Goal: Contribute content: Contribute content

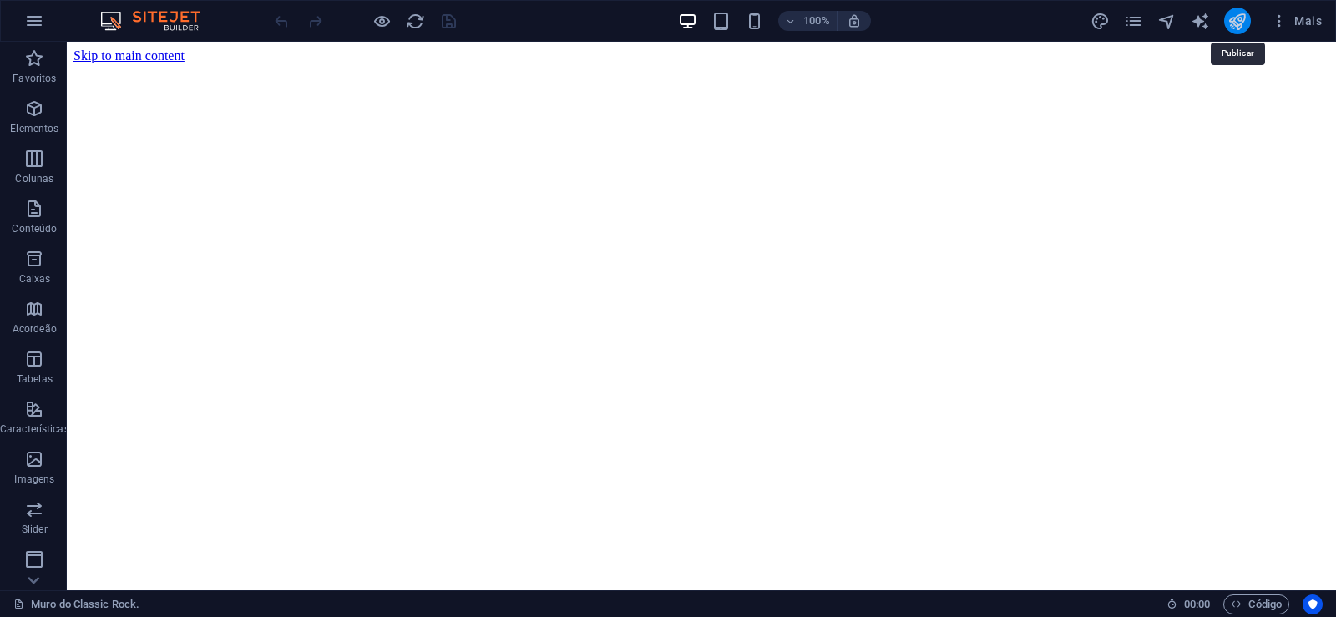
click at [1242, 23] on icon "publish" at bounding box center [1236, 21] width 19 height 19
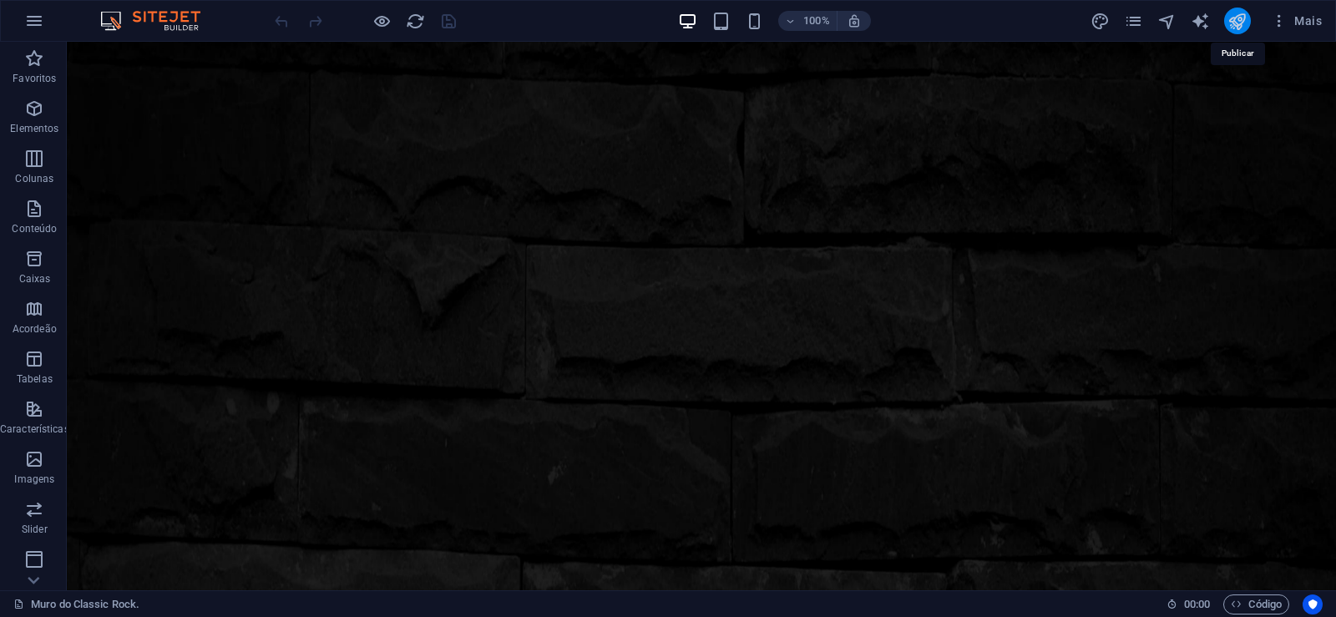
click at [1238, 19] on icon "publish" at bounding box center [1236, 21] width 19 height 19
click at [1135, 18] on icon "pages" at bounding box center [1133, 21] width 19 height 19
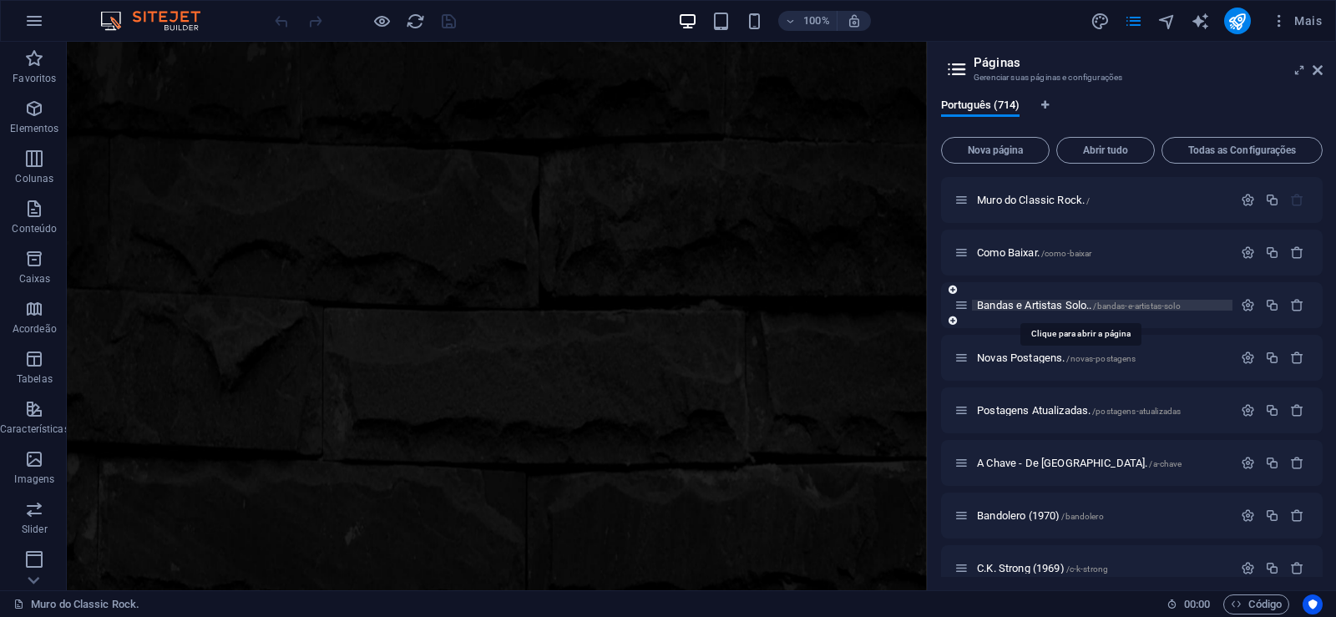
click at [999, 305] on span "Bandas e Artistas Solo.. /bandas-e-artistas-solo" at bounding box center [1079, 305] width 204 height 13
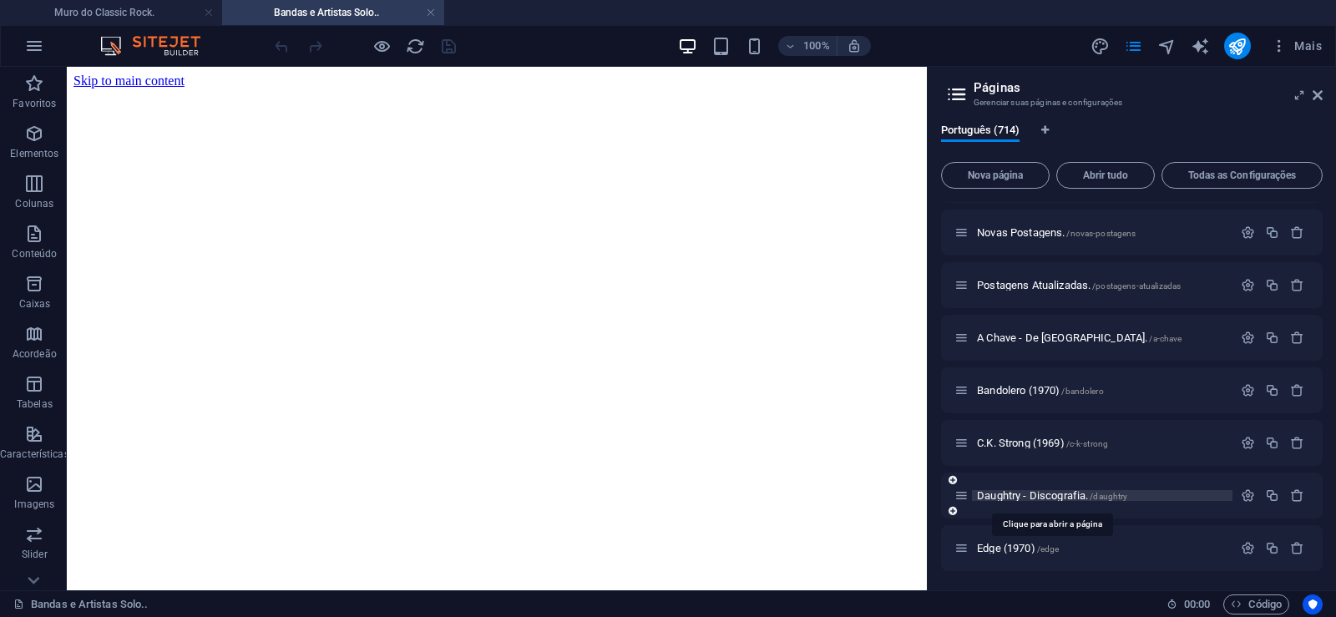
click at [1009, 493] on span "Daughtry - Discografia. /daughtry" at bounding box center [1052, 495] width 150 height 13
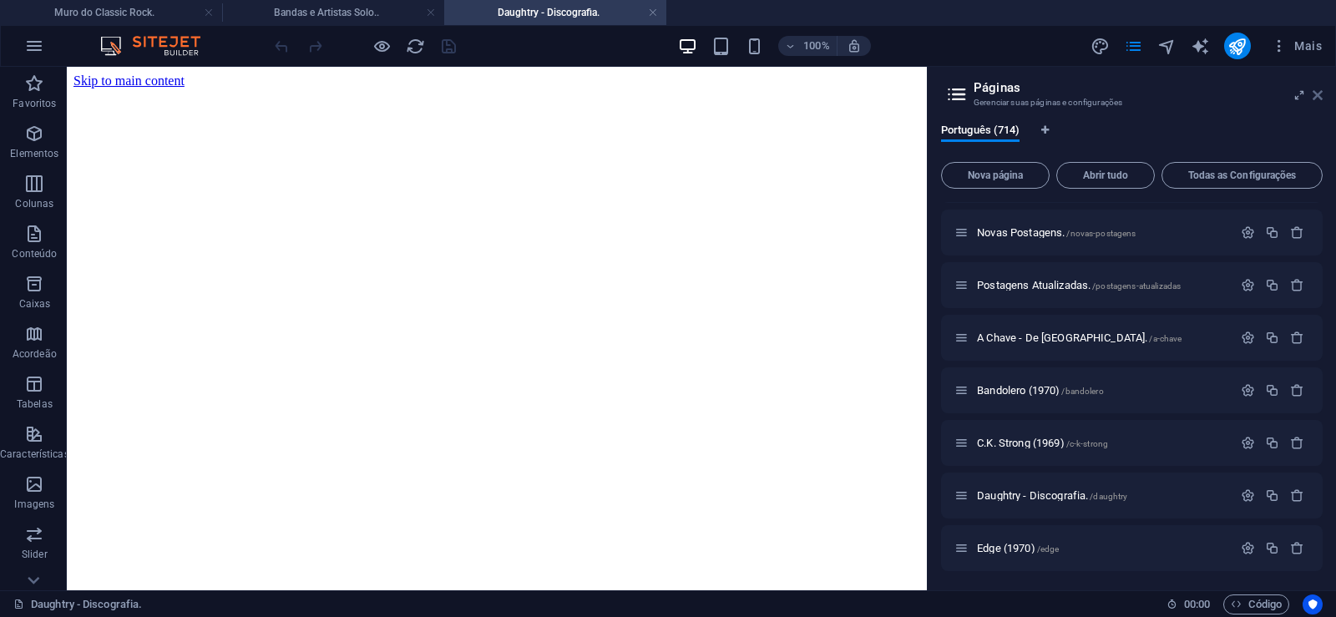
click at [0, 0] on icon at bounding box center [0, 0] width 0 height 0
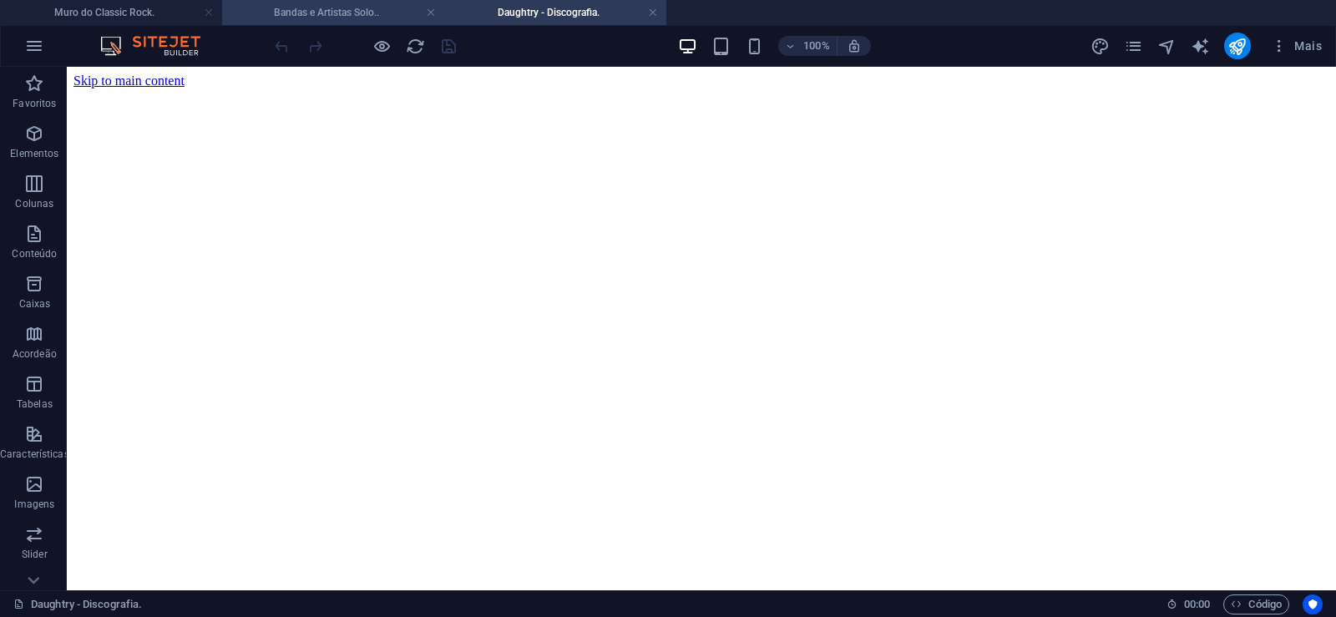
click at [354, 14] on h4 "Bandas e Artistas Solo.." at bounding box center [333, 12] width 222 height 18
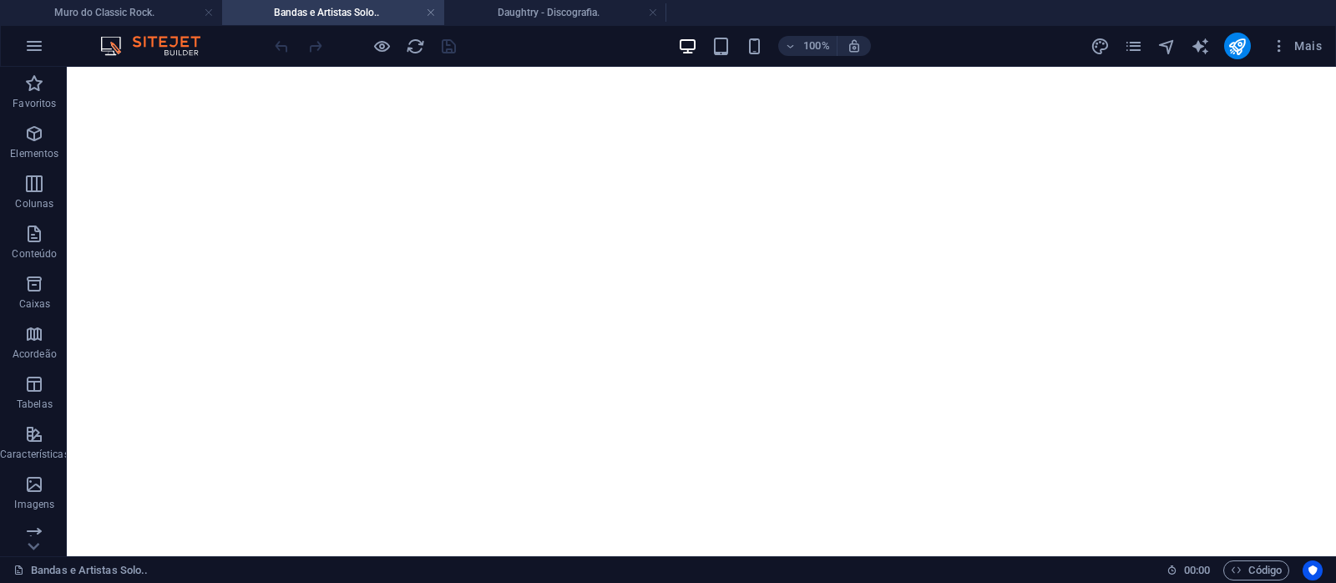
scroll to position [10887, 0]
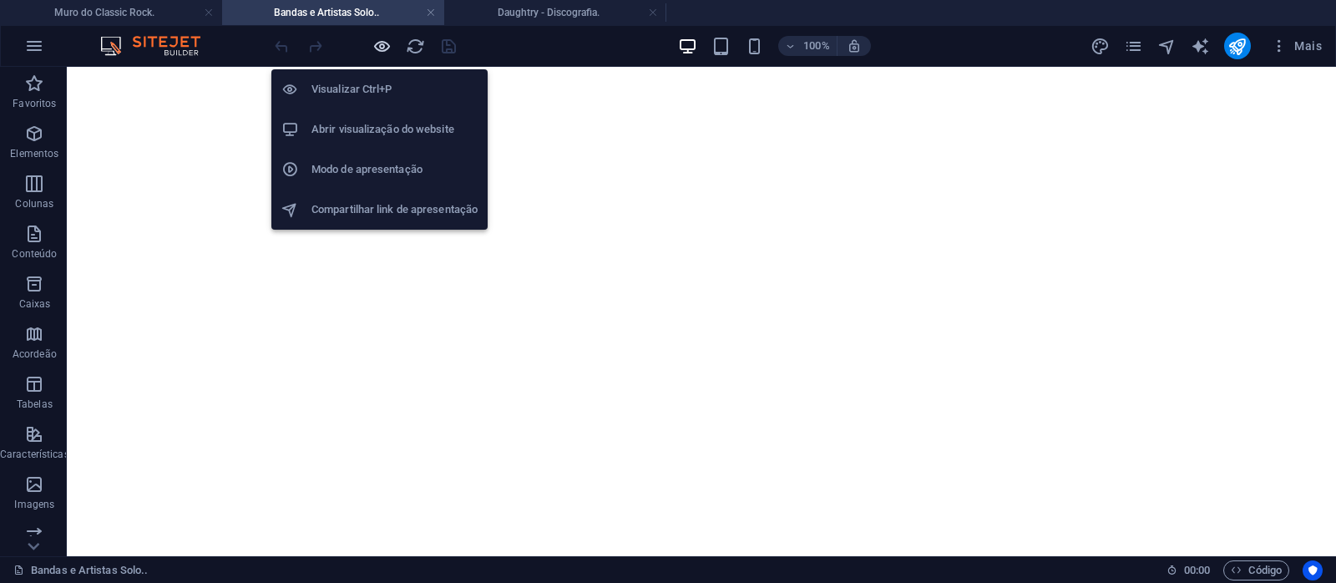
click at [383, 49] on icon "button" at bounding box center [381, 46] width 19 height 19
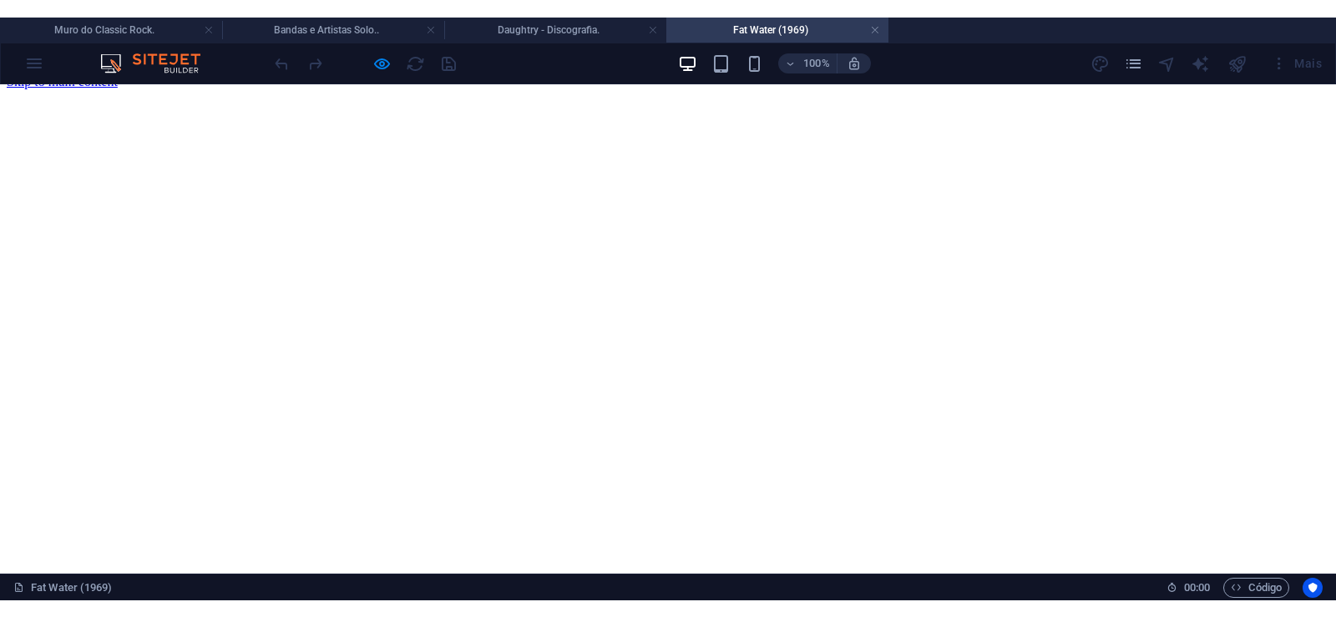
scroll to position [0, 0]
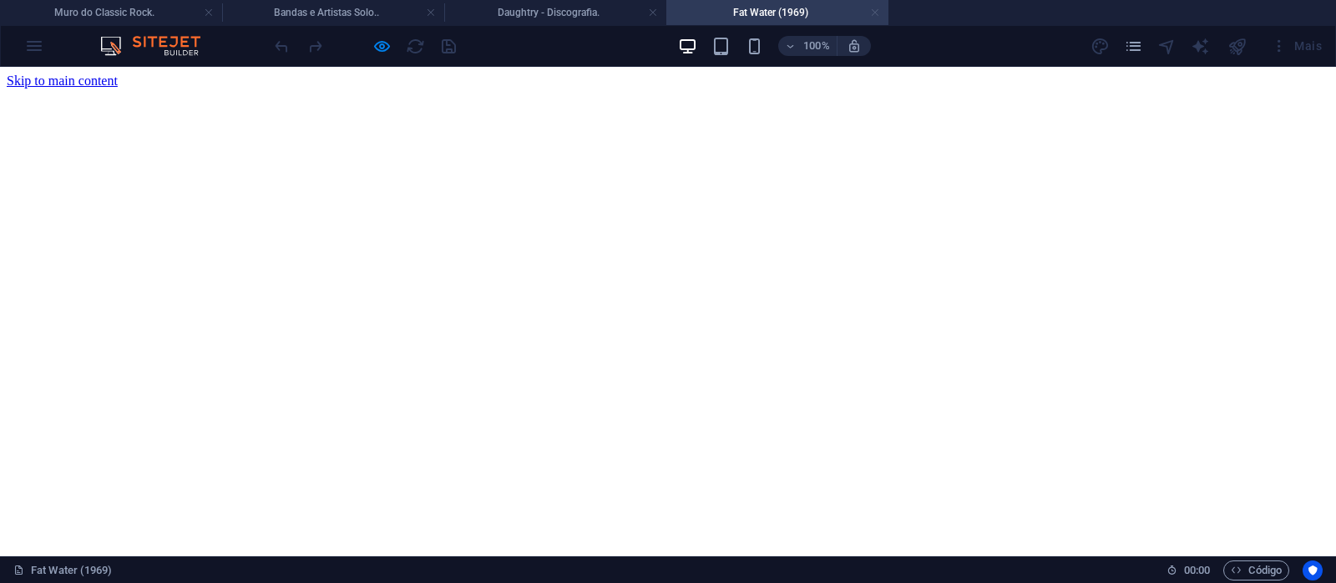
click at [874, 14] on link at bounding box center [875, 13] width 10 height 16
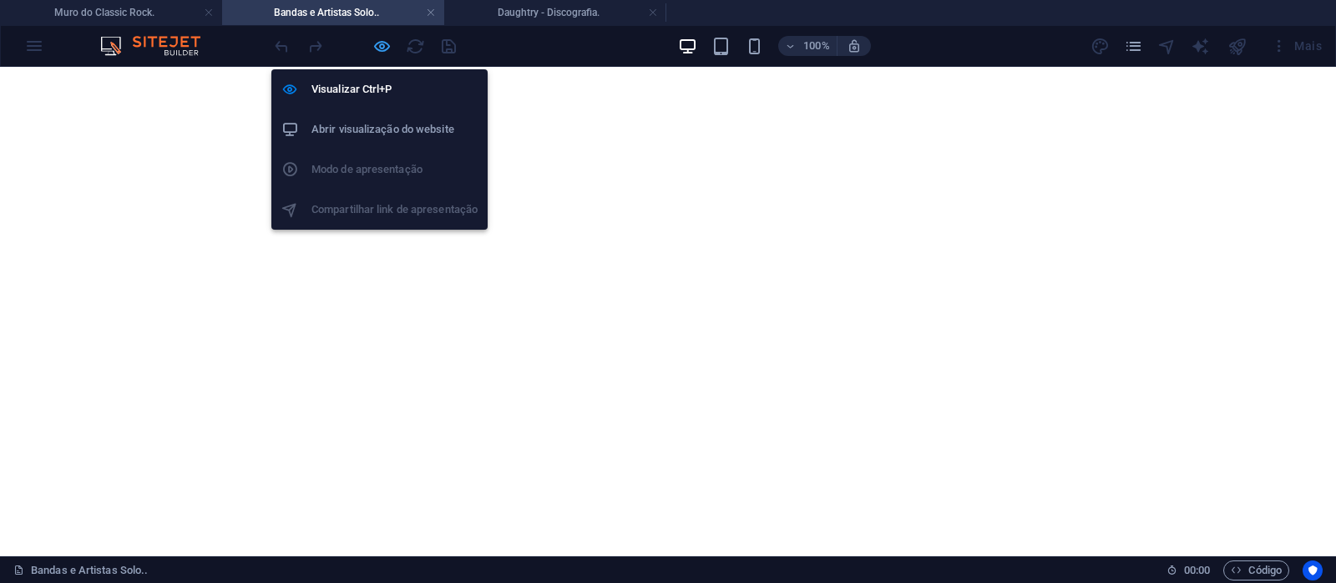
click at [378, 48] on icon "button" at bounding box center [381, 46] width 19 height 19
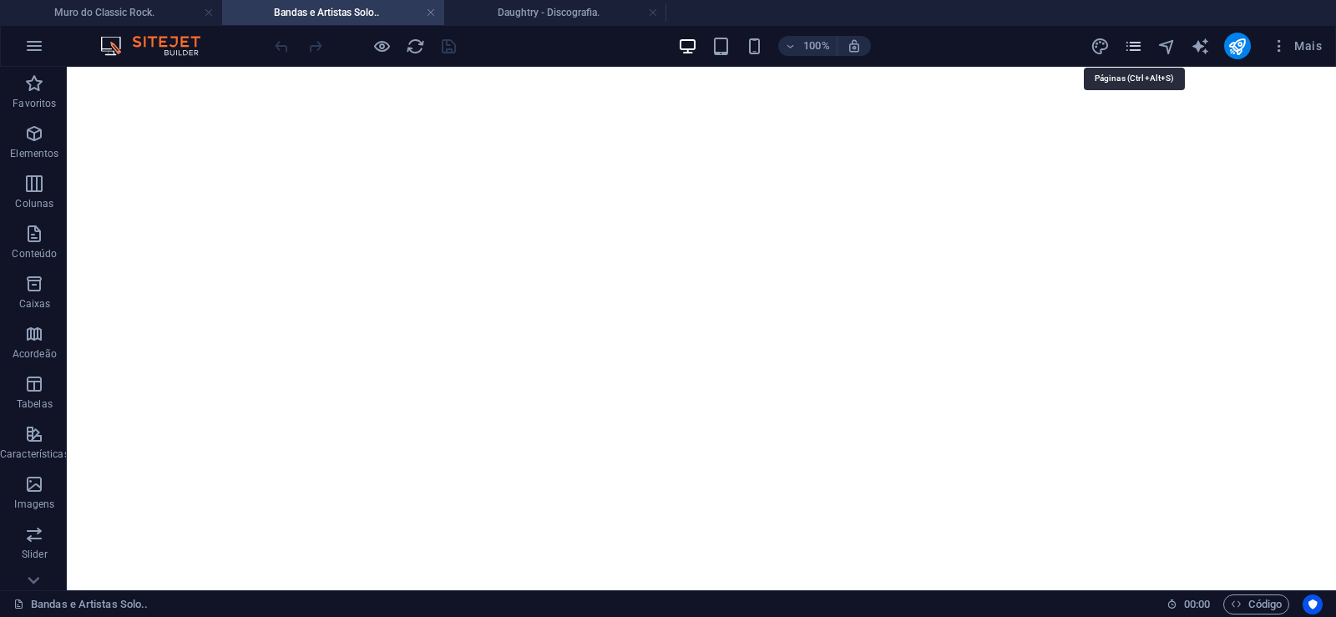
click at [1128, 44] on icon "pages" at bounding box center [1133, 46] width 19 height 19
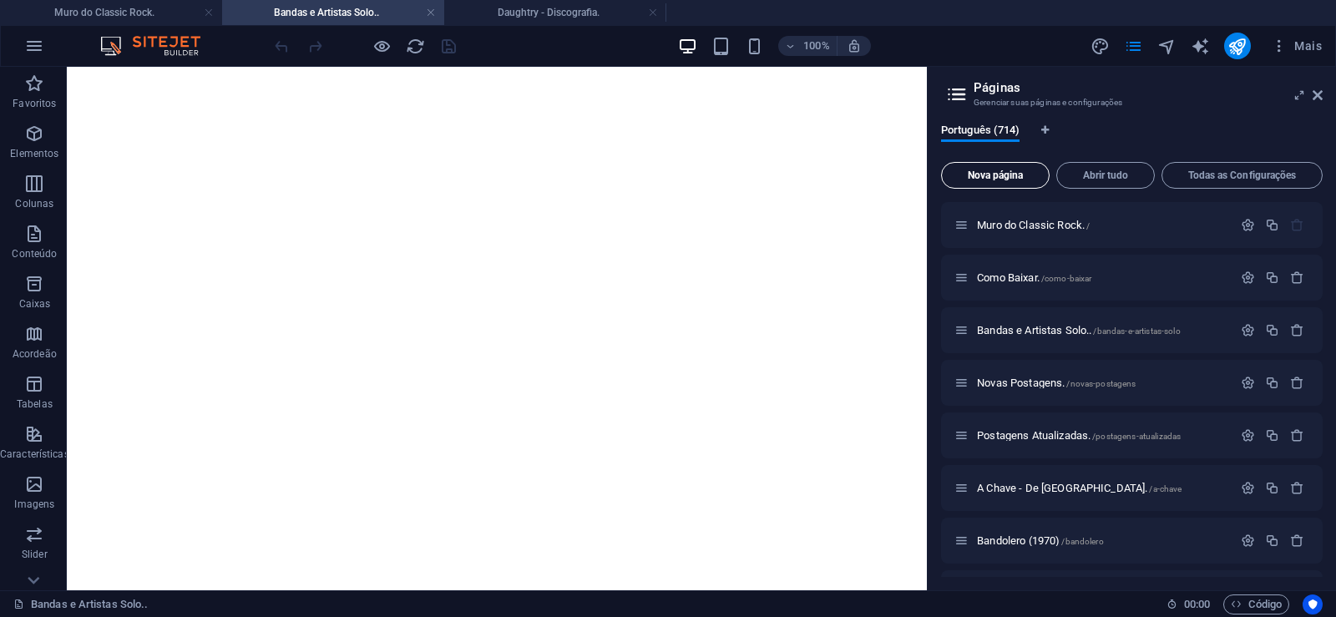
click at [967, 173] on span "Nova página" at bounding box center [995, 175] width 94 height 10
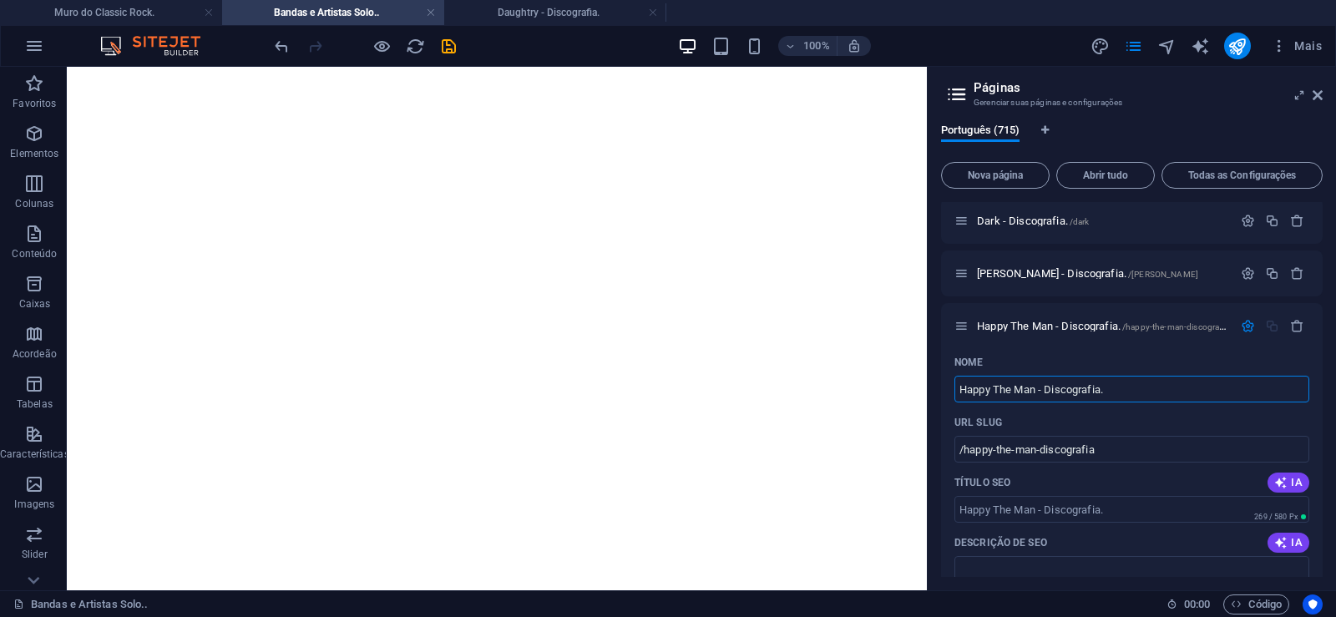
type input "Happy The Man - Discografia."
type input "/happy-the-man-discografia"
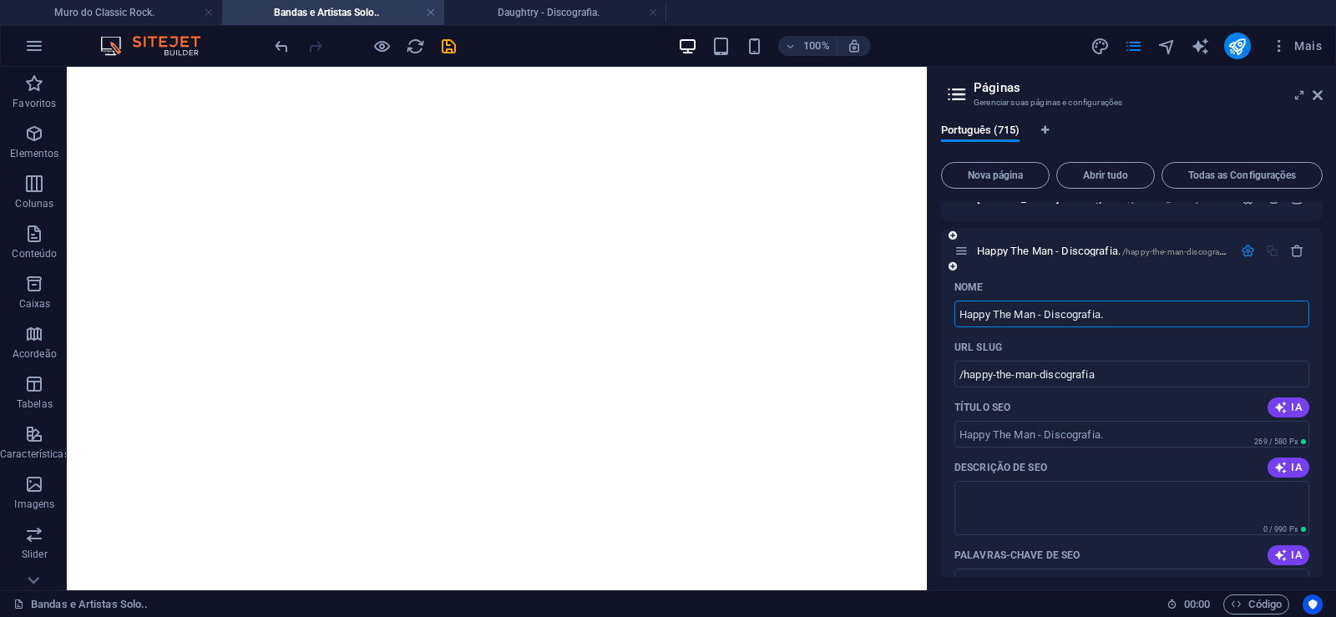
scroll to position [37603, 0]
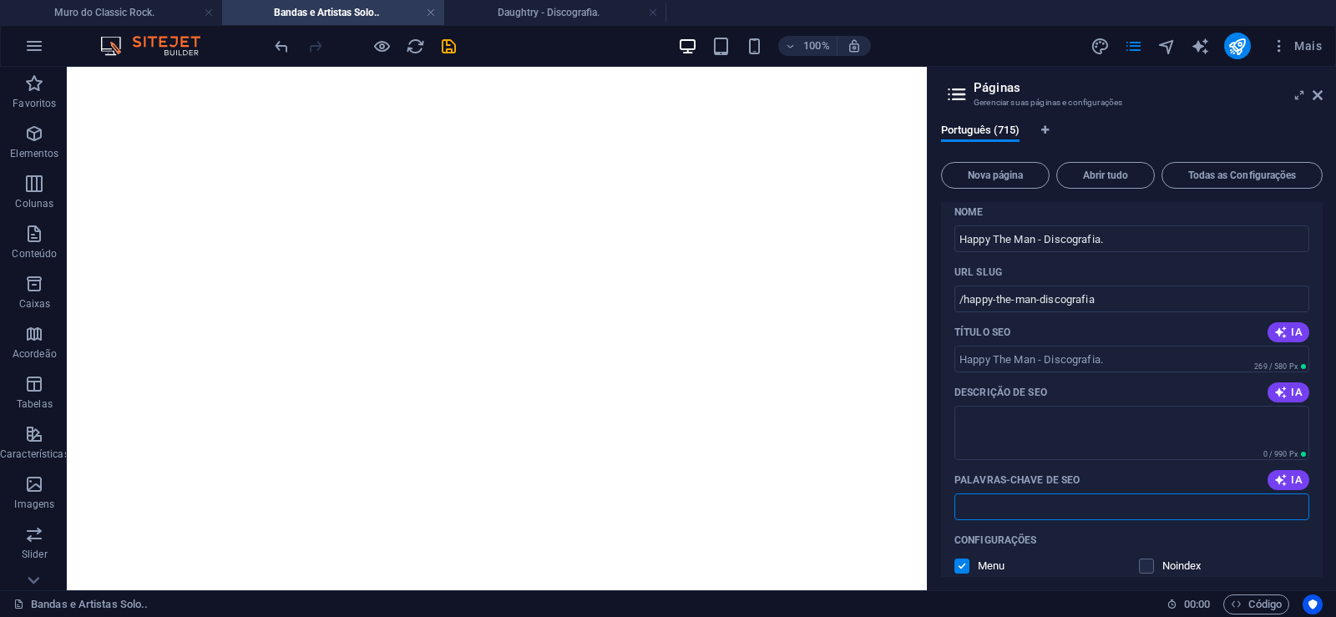
click at [1020, 504] on input "Palavras-chave de SEO" at bounding box center [1131, 506] width 355 height 27
paste input "Happy The Man - Discografia. Download."
type input "Happy The Man - Discografia. Download."
click at [1013, 421] on textarea "Descrição de SEO" at bounding box center [1131, 433] width 355 height 54
paste textarea "Happy The Man é um grupo americano de rock progressivo, formado no início dos a…"
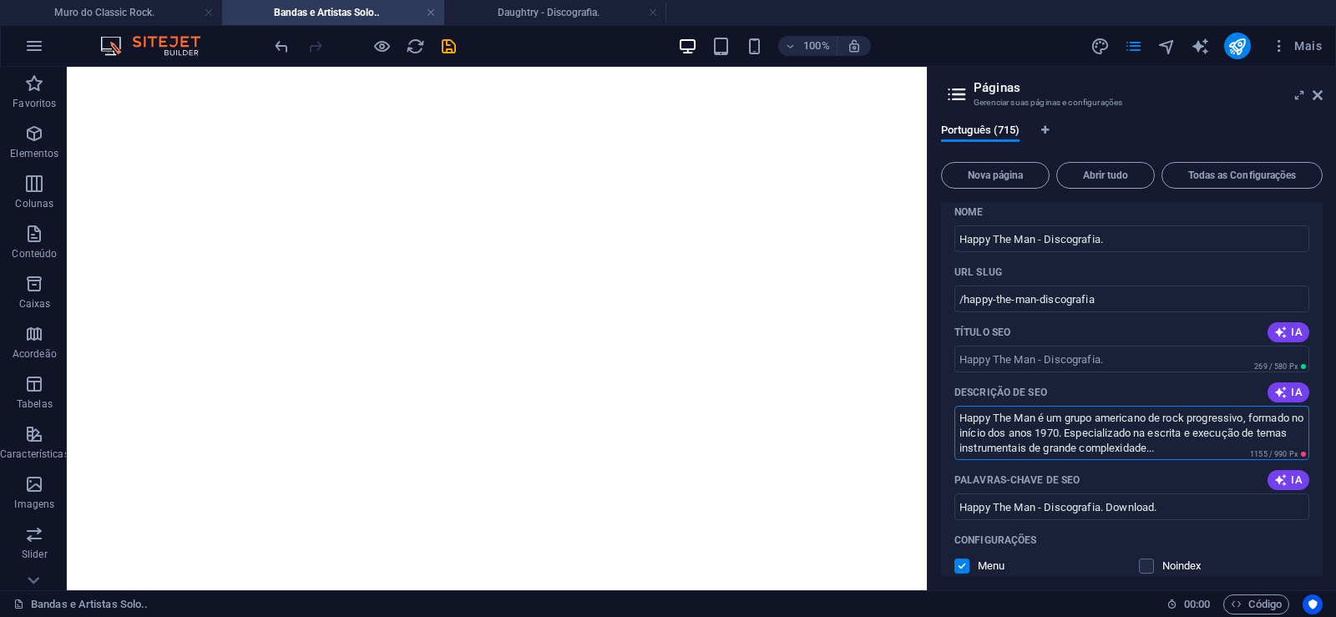
click at [1063, 452] on textarea "Happy The Man é um grupo americano de rock progressivo, formado no início dos a…" at bounding box center [1131, 433] width 355 height 54
drag, startPoint x: 1059, startPoint y: 449, endPoint x: 1225, endPoint y: 450, distance: 165.3
click at [1225, 450] on textarea "Happy The Man é um grupo americano de rock progressivo, formado no início dos a…" at bounding box center [1131, 433] width 355 height 54
drag, startPoint x: 1081, startPoint y: 433, endPoint x: 1121, endPoint y: 463, distance: 50.1
click at [1121, 460] on textarea "Happy The Man é um grupo americano de rock progressivo, formado no início dos a…" at bounding box center [1131, 433] width 355 height 54
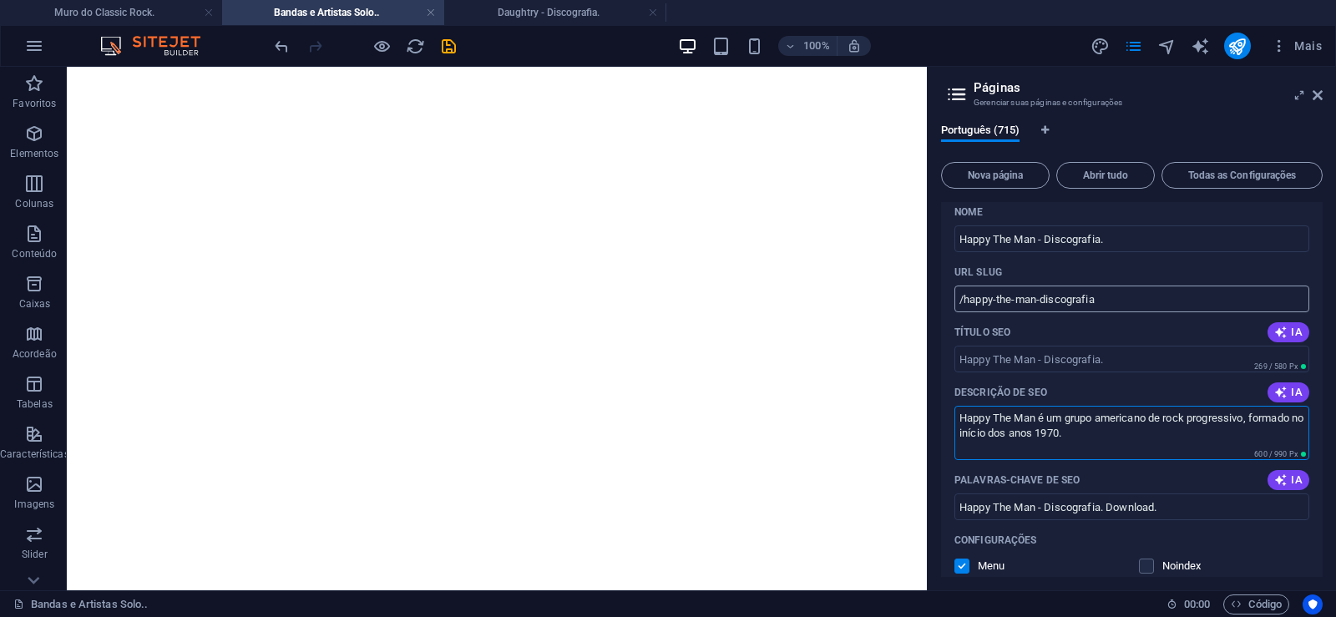
type textarea "Happy The Man é um grupo americano de rock progressivo, formado no início dos a…"
drag, startPoint x: 1038, startPoint y: 292, endPoint x: 963, endPoint y: 311, distance: 77.6
click at [963, 311] on input "/happy-the-man-discografia" at bounding box center [1131, 299] width 355 height 27
click at [1039, 301] on input "/happy-the-man-discografia" at bounding box center [1131, 299] width 355 height 27
drag, startPoint x: 1037, startPoint y: 301, endPoint x: 1140, endPoint y: 294, distance: 103.7
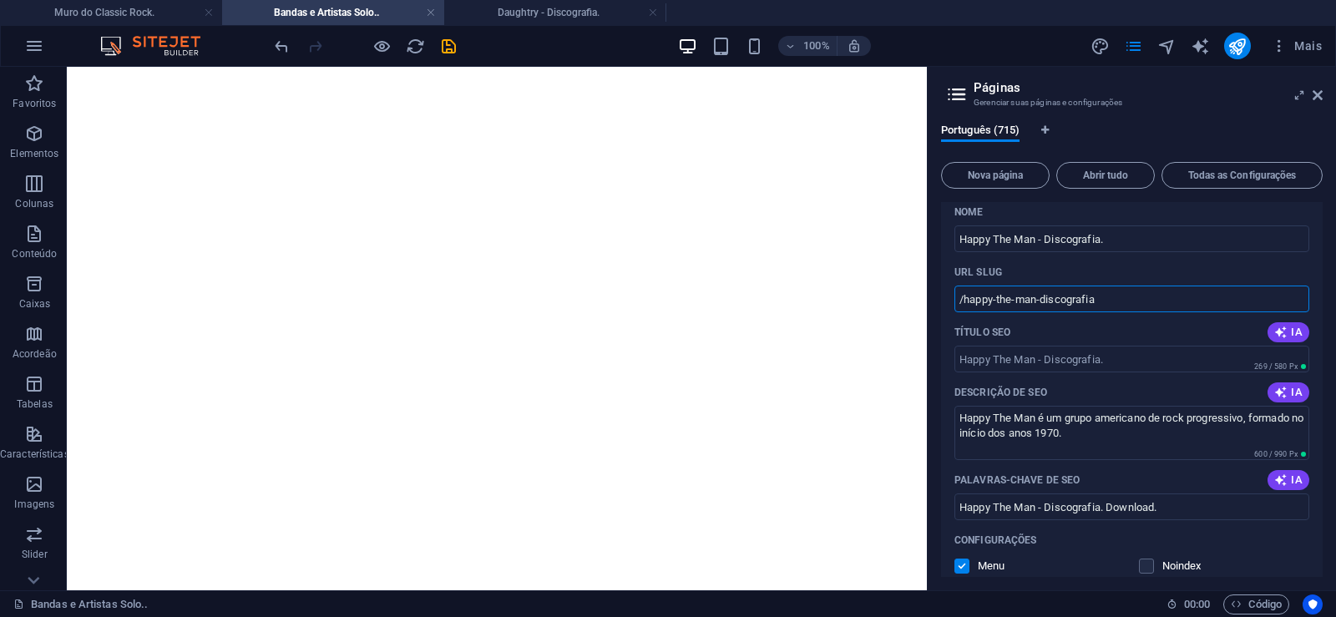
click at [1140, 294] on input "/happy-the-man-discografia" at bounding box center [1131, 299] width 355 height 27
type input "/happy-the-man"
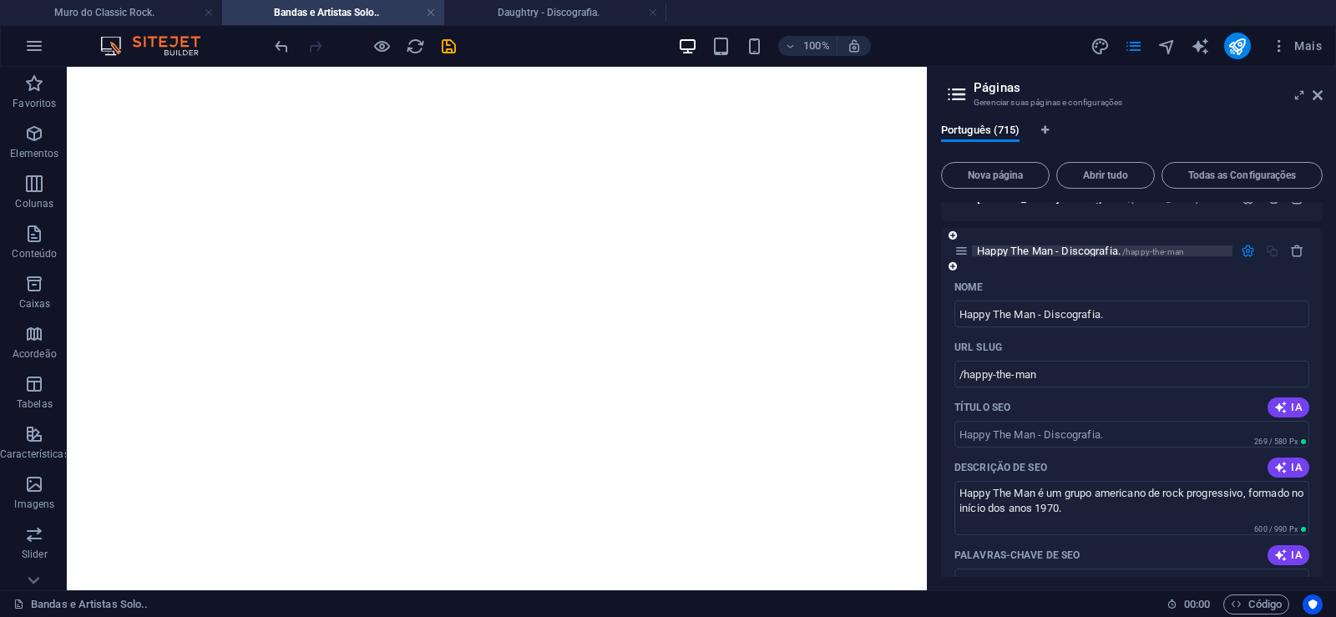
click at [1003, 250] on span "Happy The Man - Discografia. /happy-the-man" at bounding box center [1080, 251] width 207 height 13
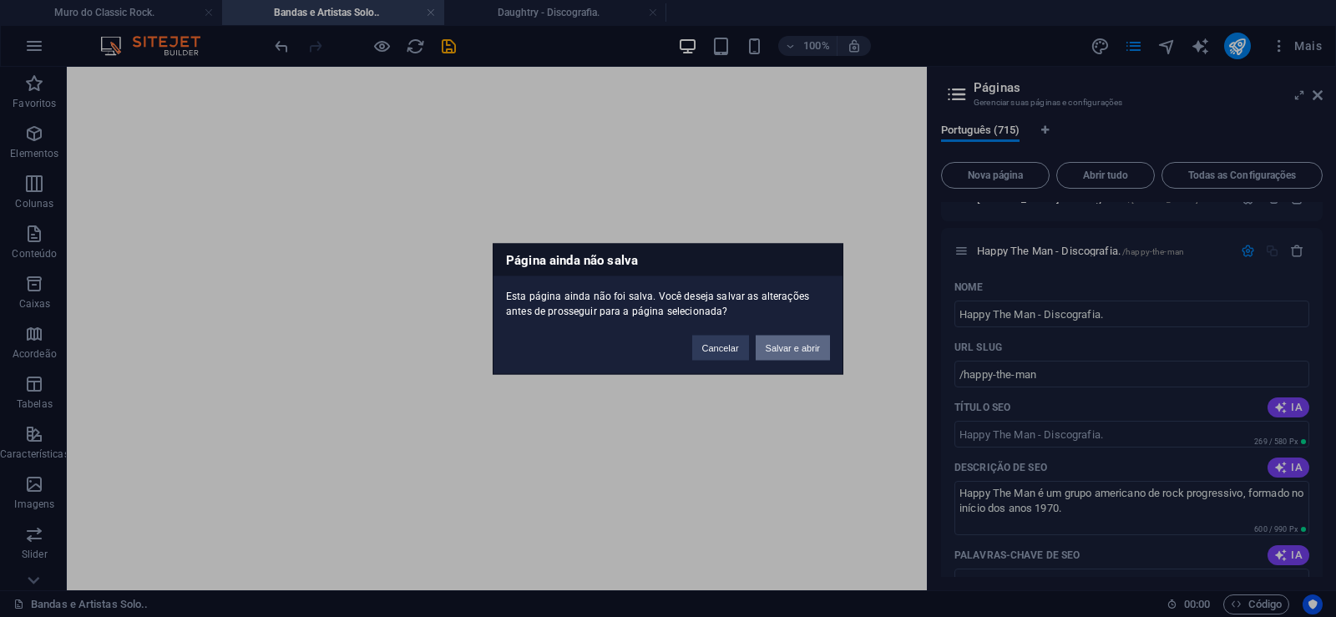
click at [811, 347] on button "Salvar e abrir" at bounding box center [793, 347] width 74 height 25
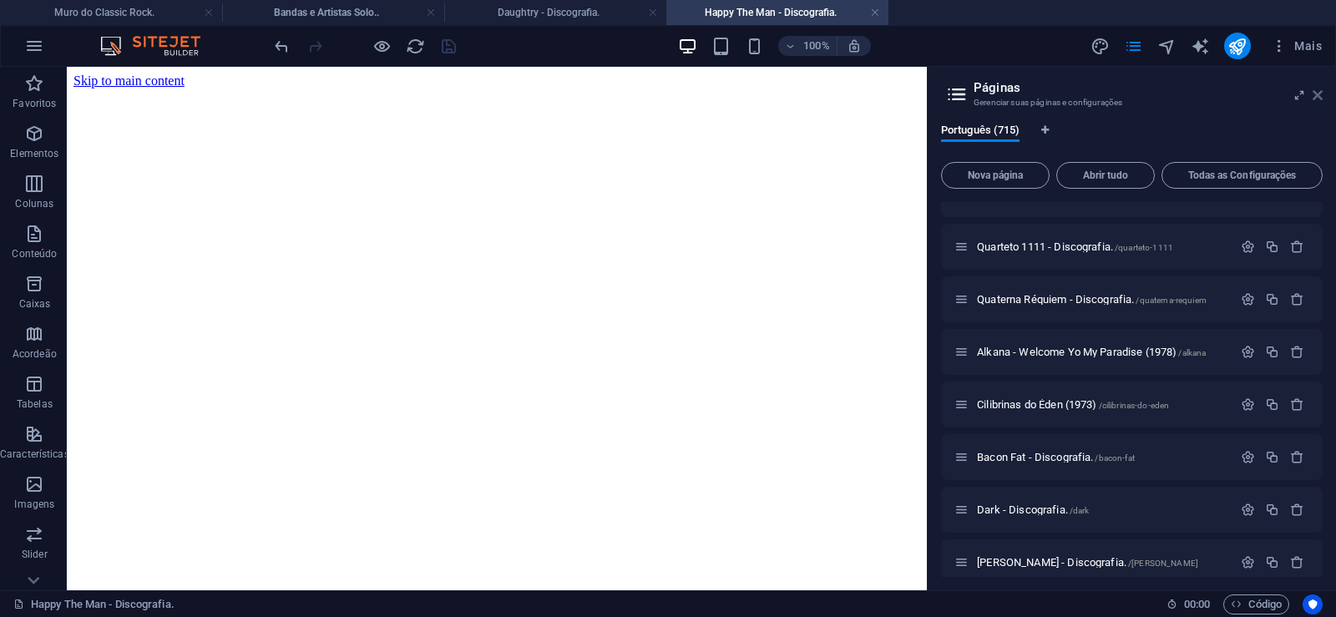
scroll to position [0, 0]
click at [1319, 95] on icon at bounding box center [1317, 94] width 10 height 13
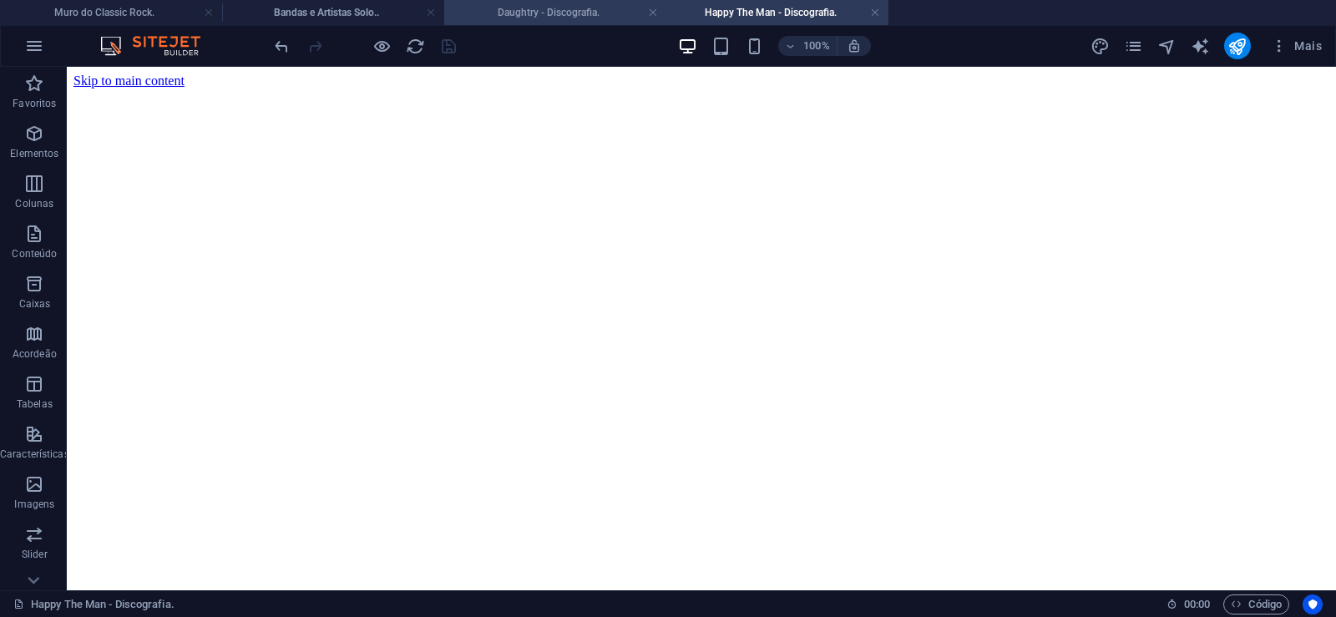
click at [545, 14] on h4 "Daughtry - Discografia." at bounding box center [555, 12] width 222 height 18
click figure
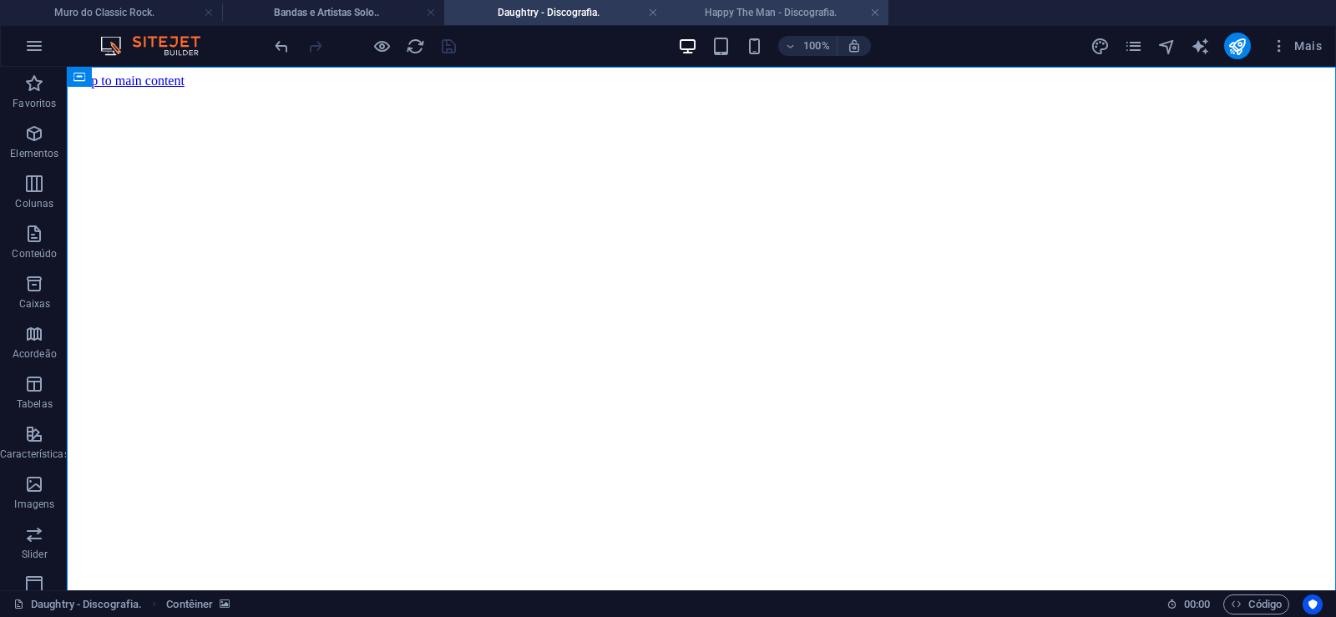
click at [713, 11] on h4 "Happy The Man - Discografia." at bounding box center [777, 12] width 222 height 18
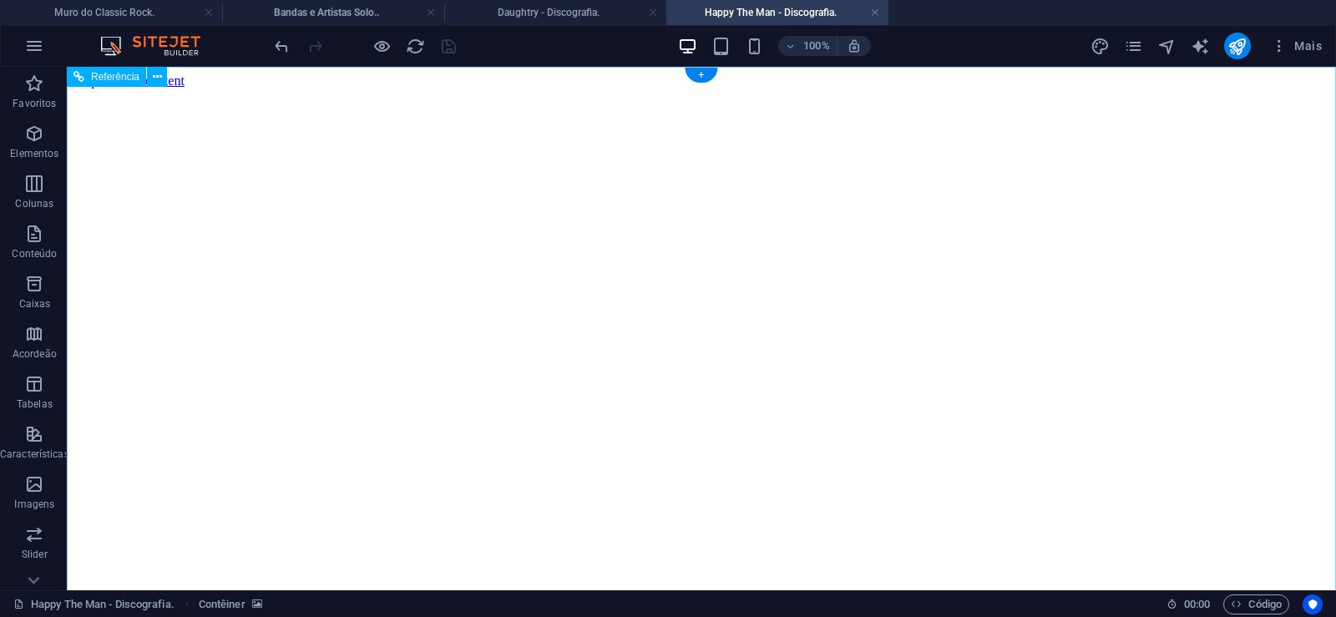
click at [135, 88] on figure at bounding box center [701, 88] width 1256 height 0
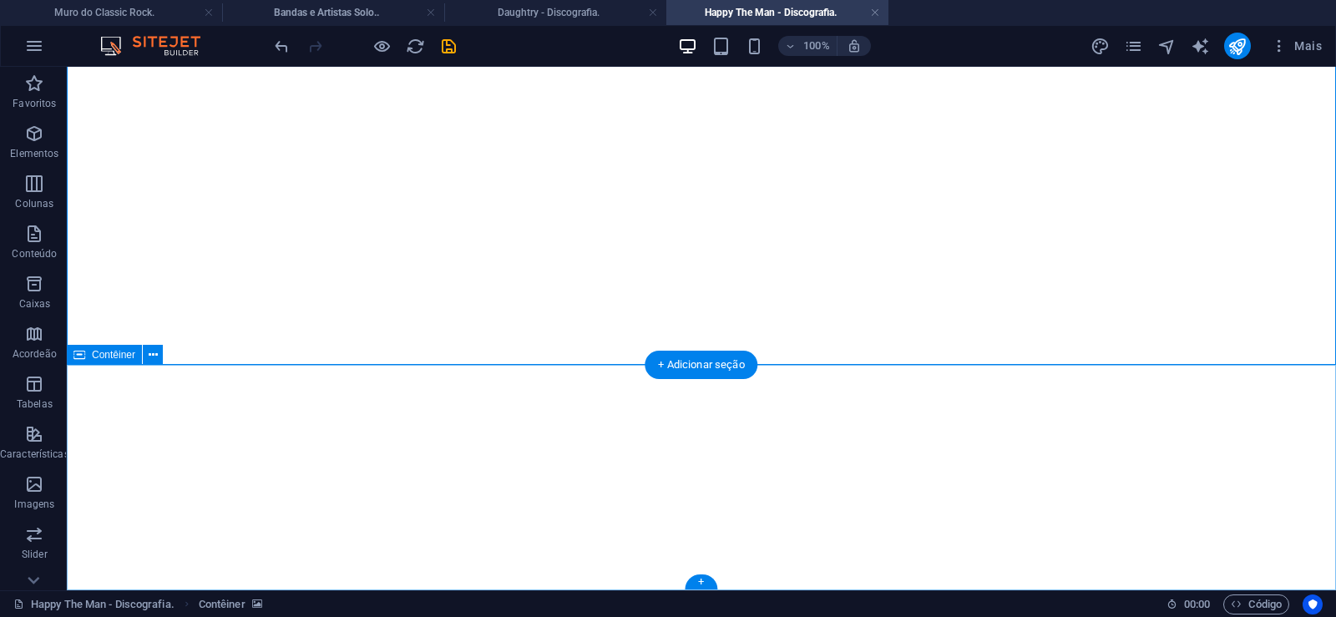
click div "Solte o conteúdo aqui ou Adicionar elementos Colar área de transferência"
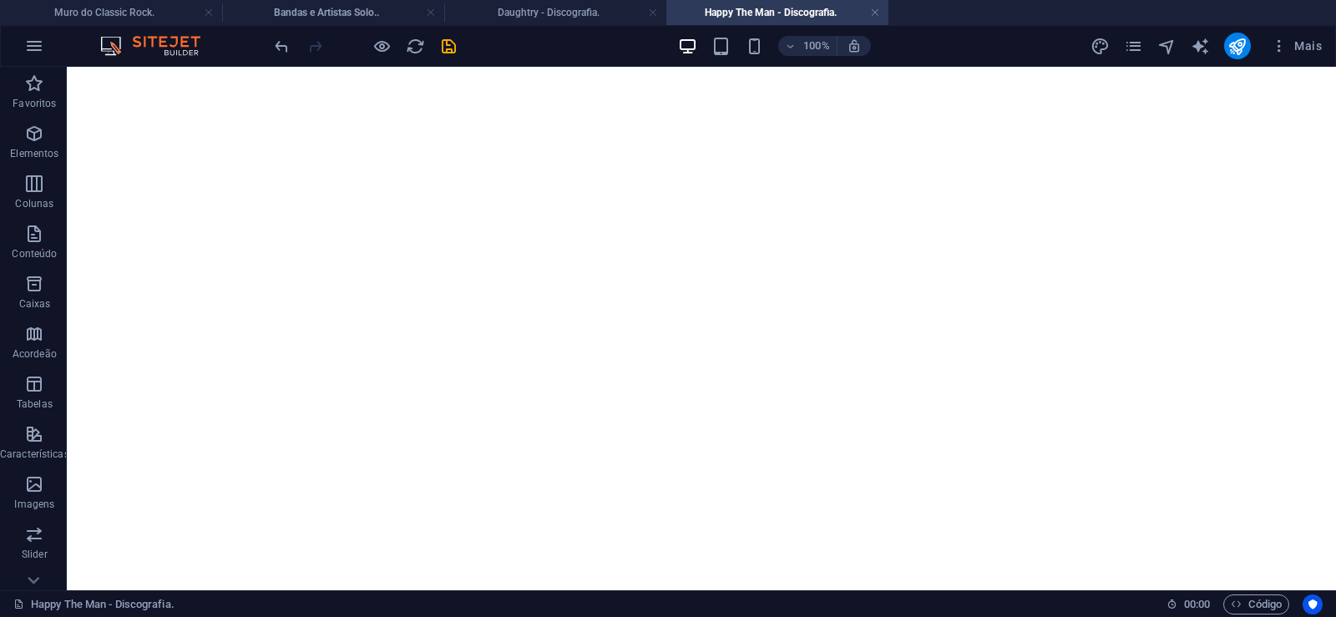
scroll to position [59, 0]
click figure
click div "Daughtry - Discografia."
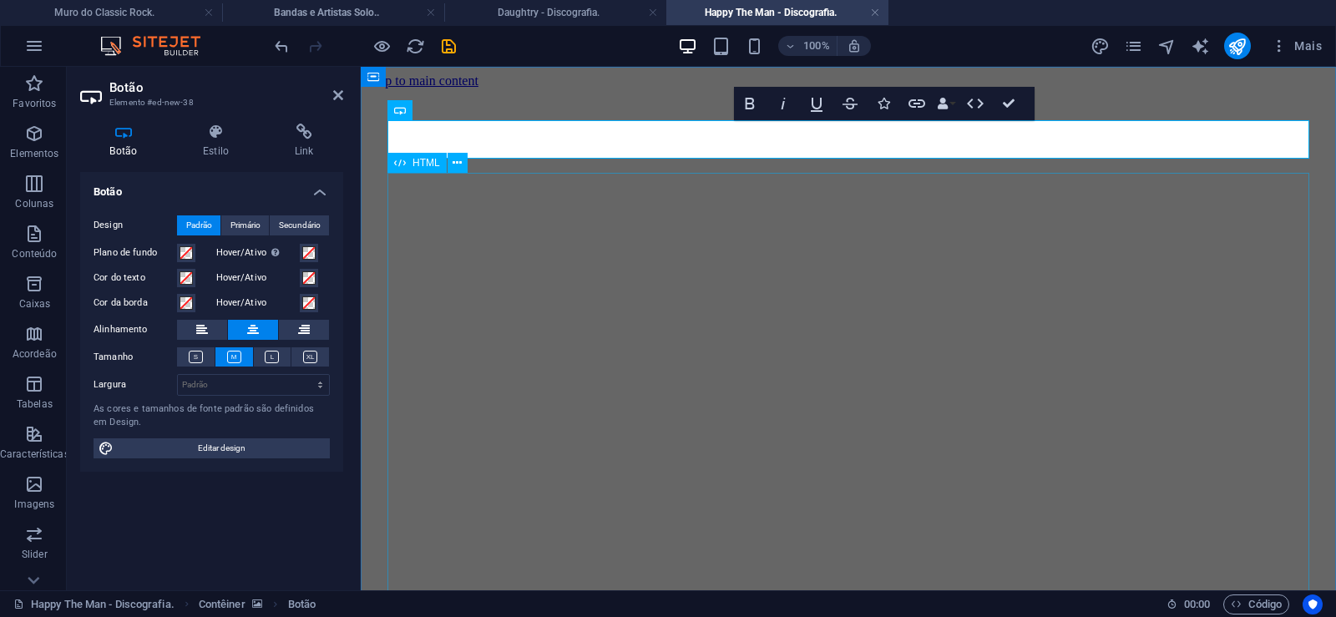
scroll to position [0, 12]
click div "Daughtry é uma banda norte-americana de rock liderada pelo ex-participante do p…"
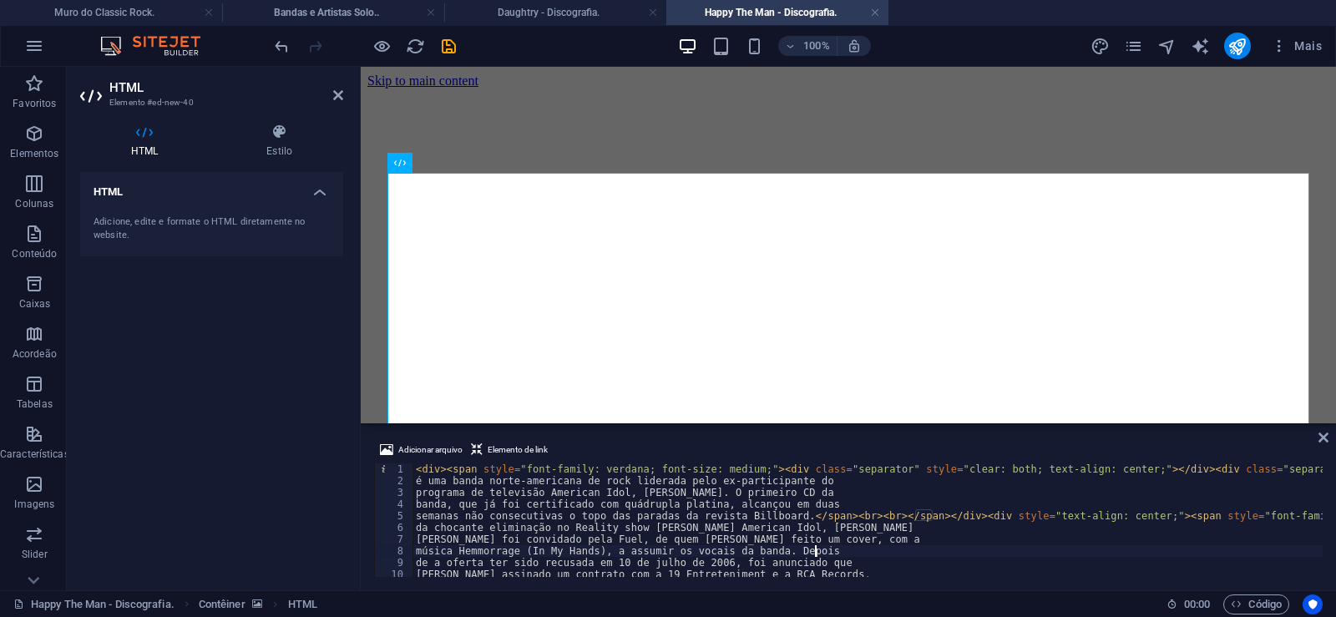
type textarea "música Hemmorrage (In My Hands), a assumir os vocais da banda. Depois"
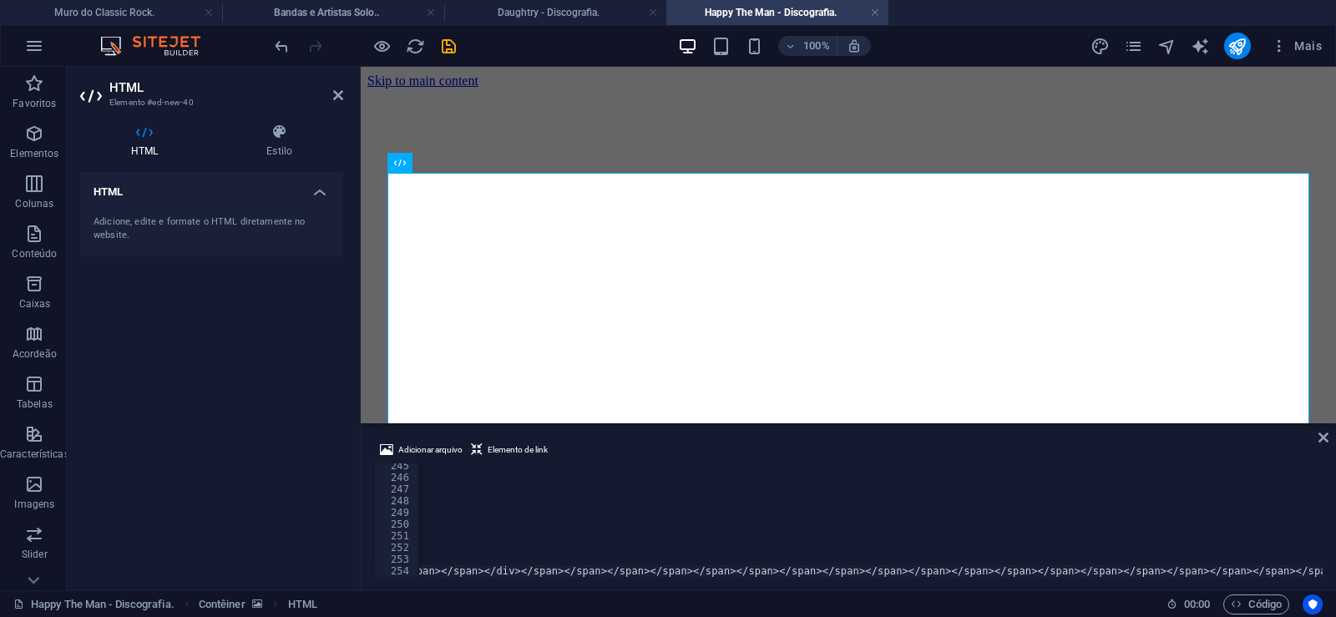
scroll to position [0, 55488]
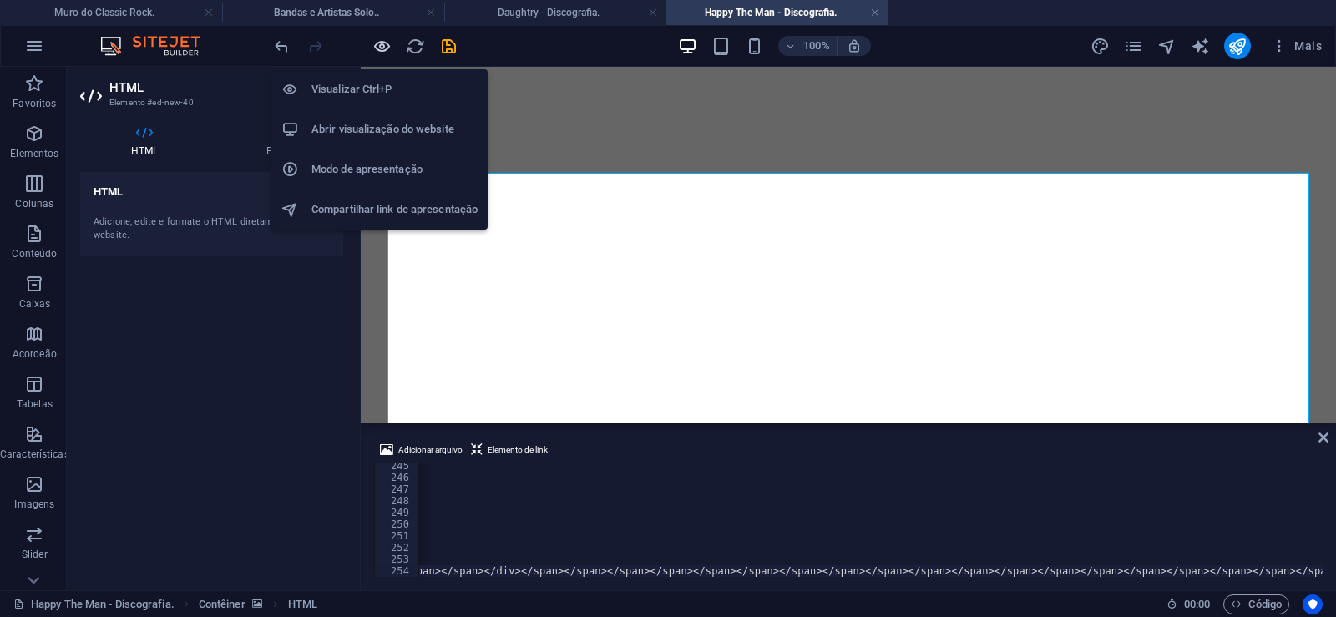
click at [381, 43] on icon "button" at bounding box center [381, 46] width 19 height 19
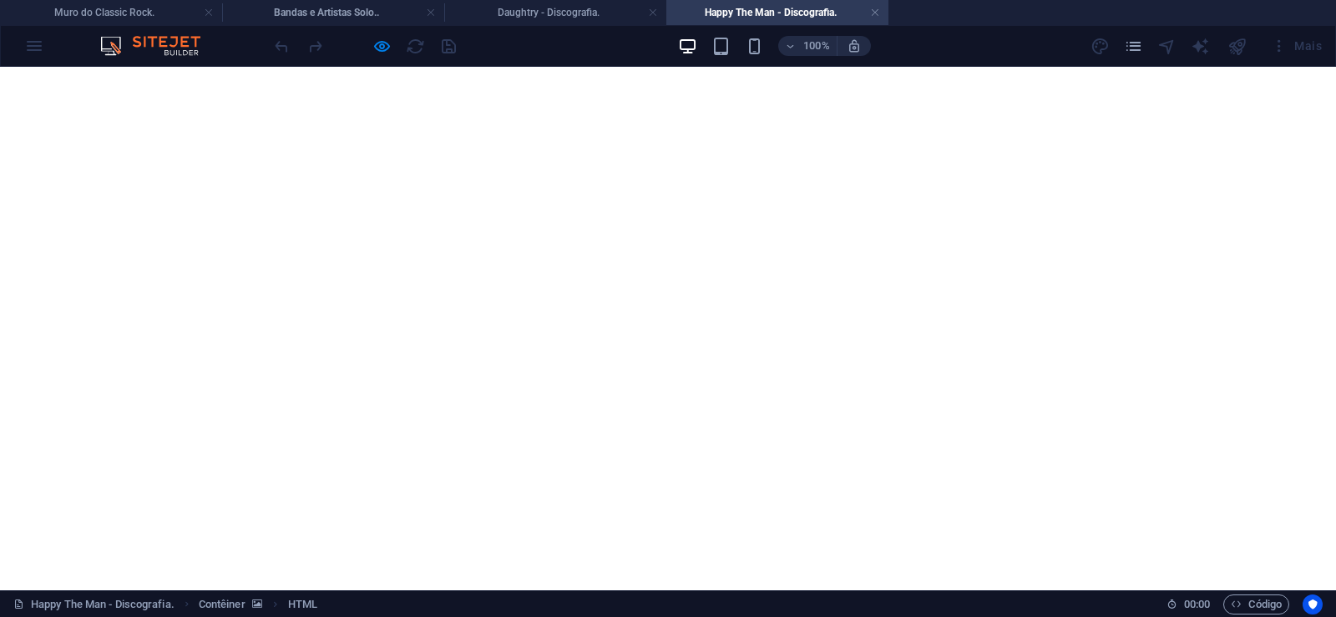
scroll to position [6726, 0]
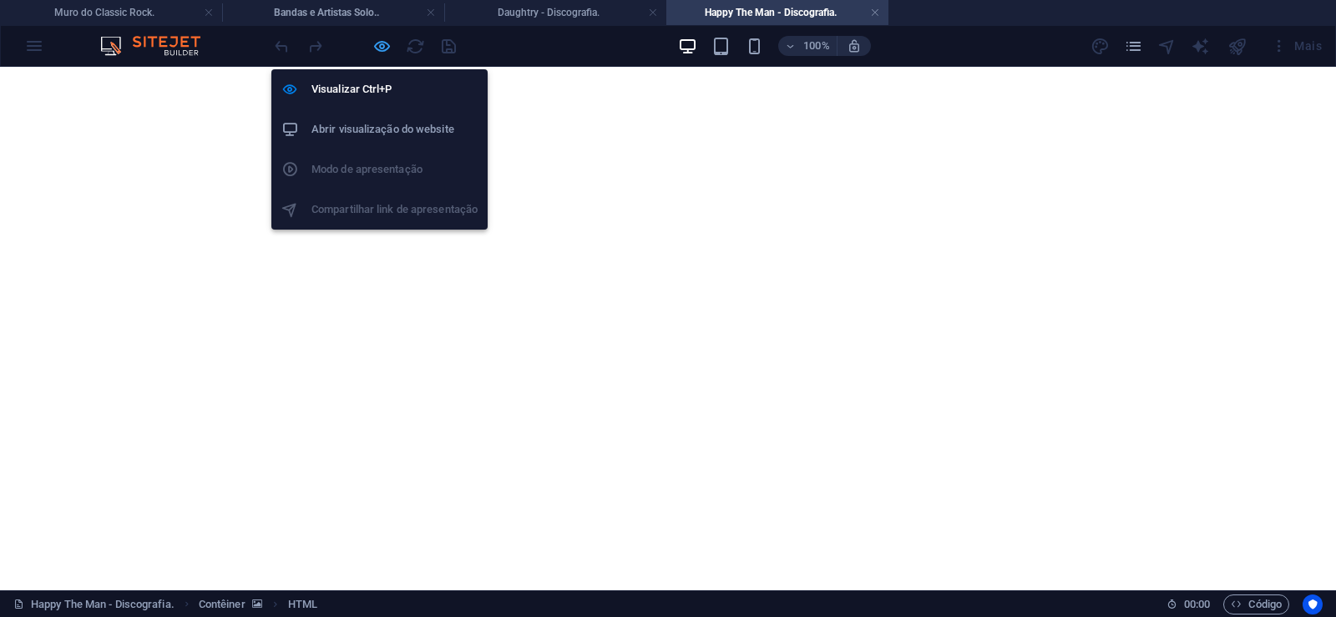
click at [377, 49] on icon "button" at bounding box center [381, 46] width 19 height 19
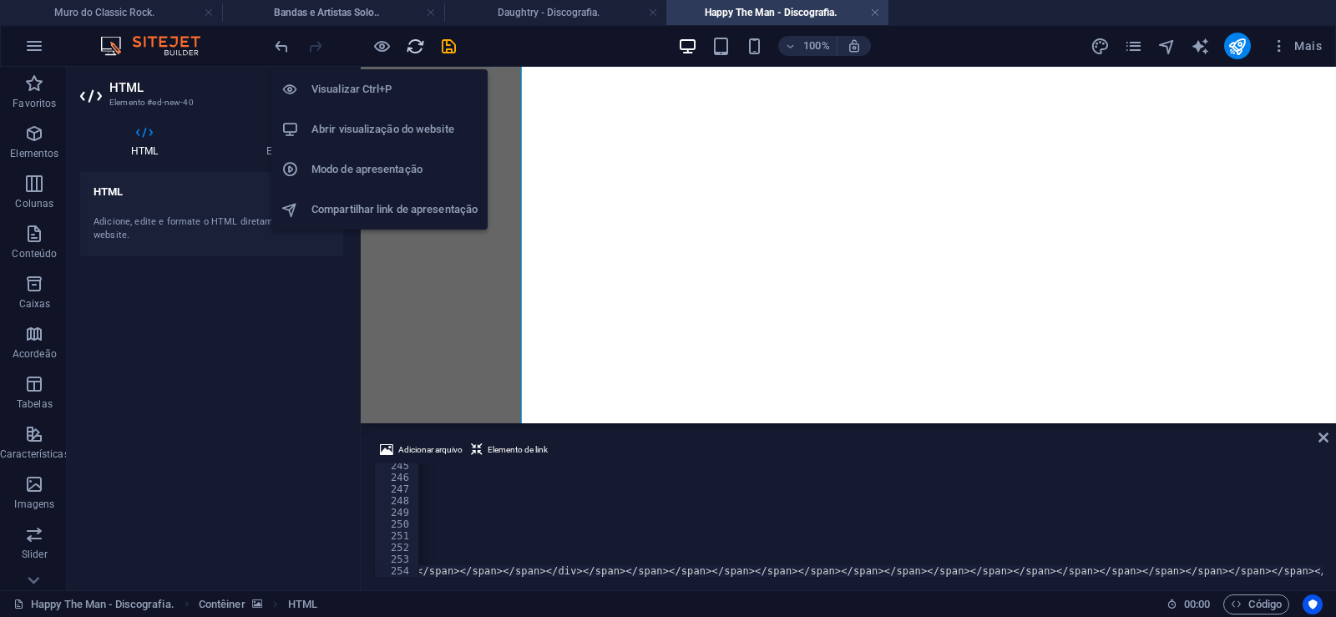
scroll to position [0, 55427]
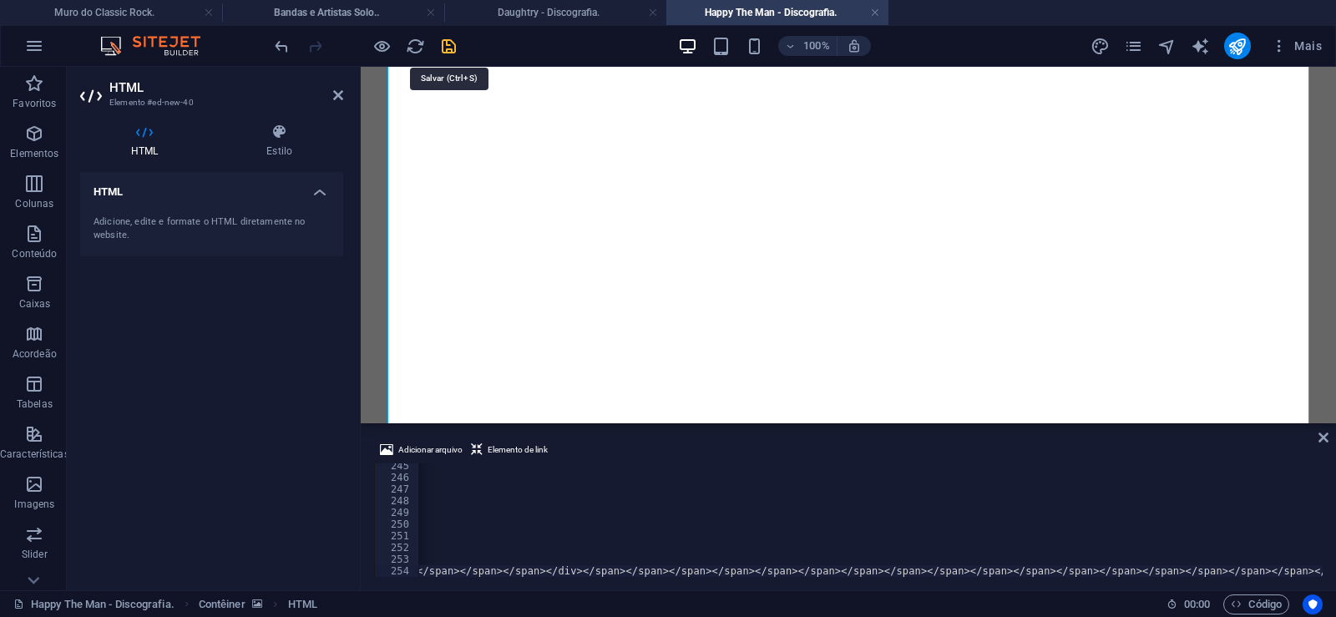
click at [445, 44] on icon "save" at bounding box center [448, 46] width 19 height 19
click at [874, 13] on link at bounding box center [875, 13] width 10 height 16
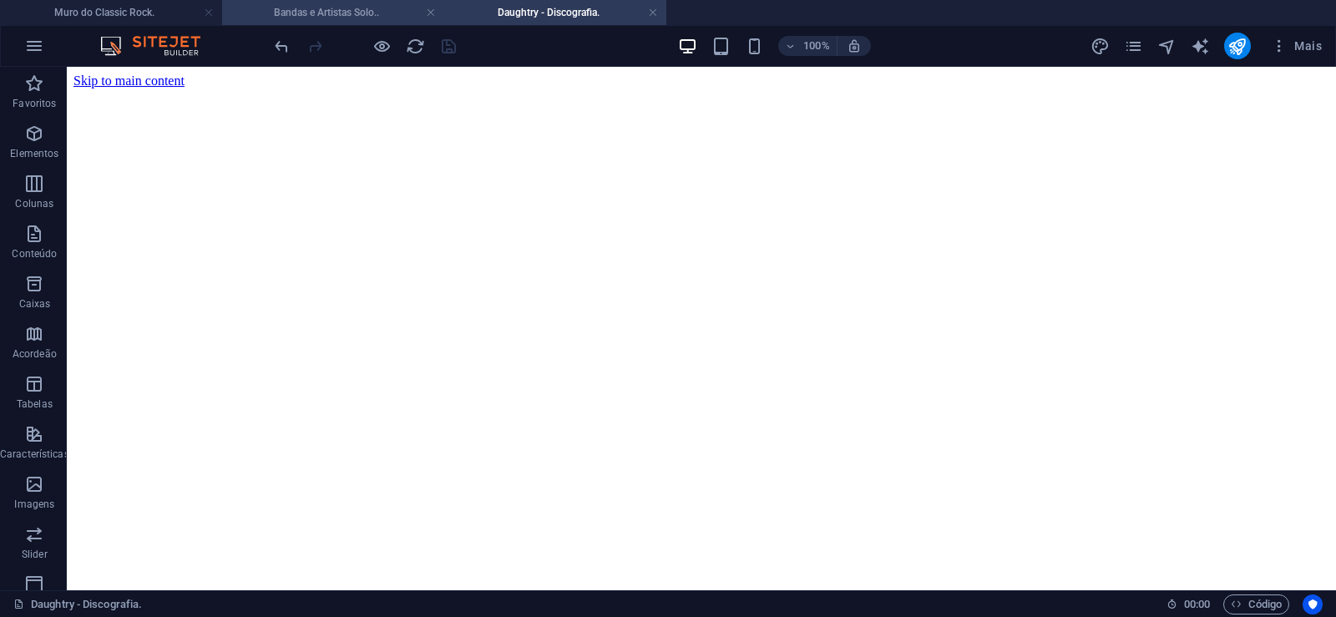
click at [303, 9] on h4 "Bandas e Artistas Solo.." at bounding box center [333, 12] width 222 height 18
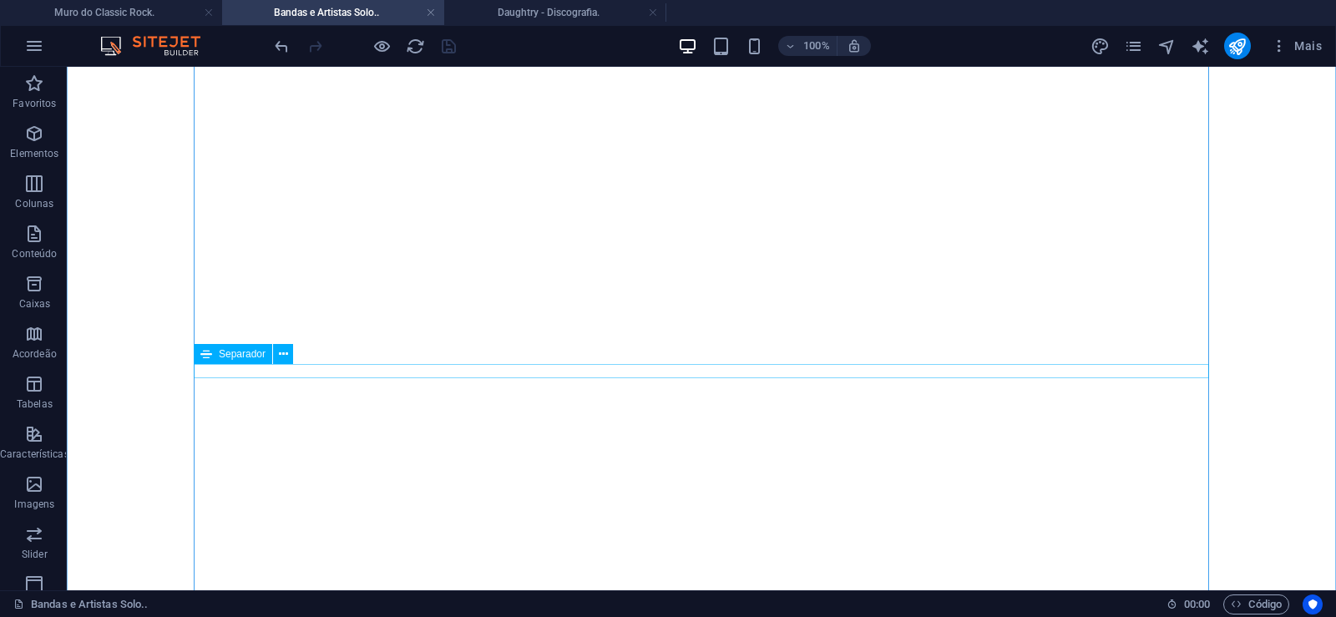
scroll to position [13783, 0]
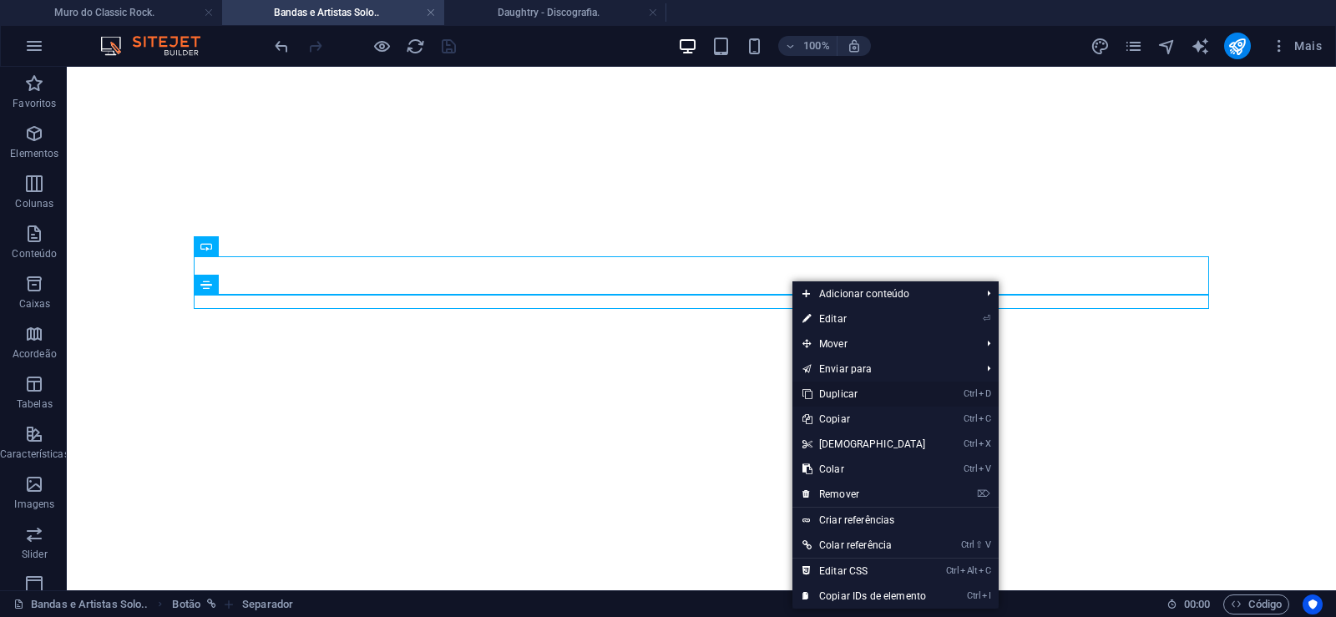
click at [835, 392] on link "Ctrl D Duplicar" at bounding box center [864, 394] width 144 height 25
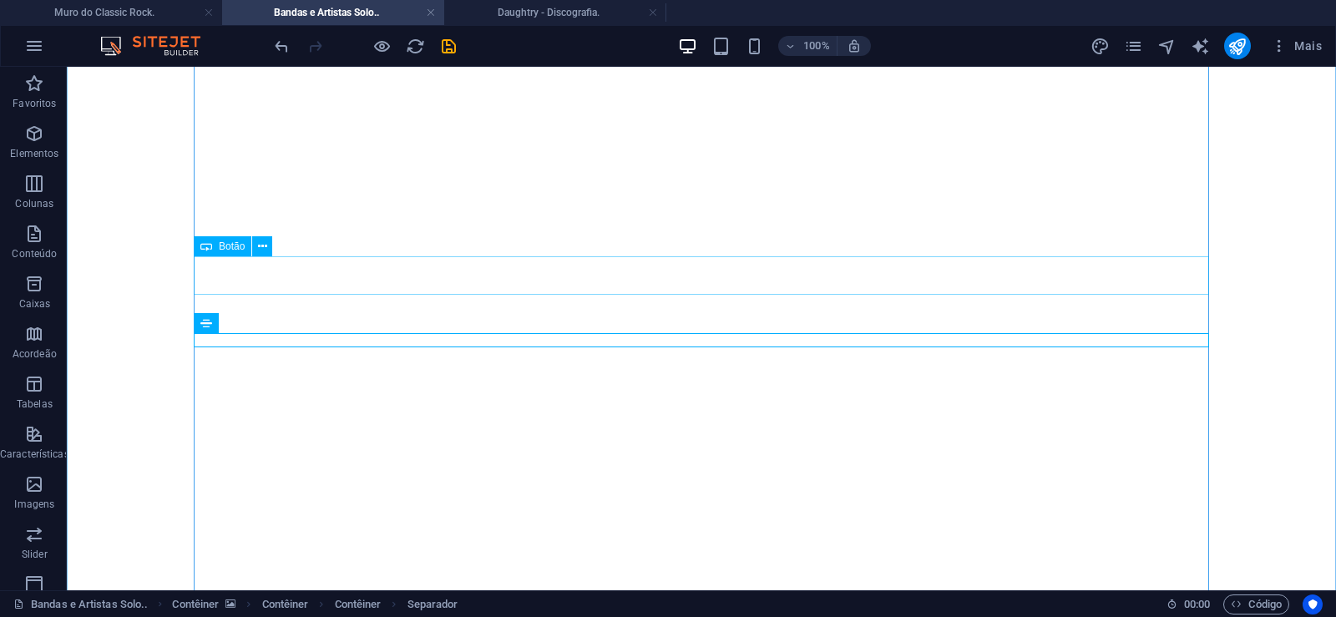
drag, startPoint x: 793, startPoint y: 334, endPoint x: 776, endPoint y: 295, distance: 43.0
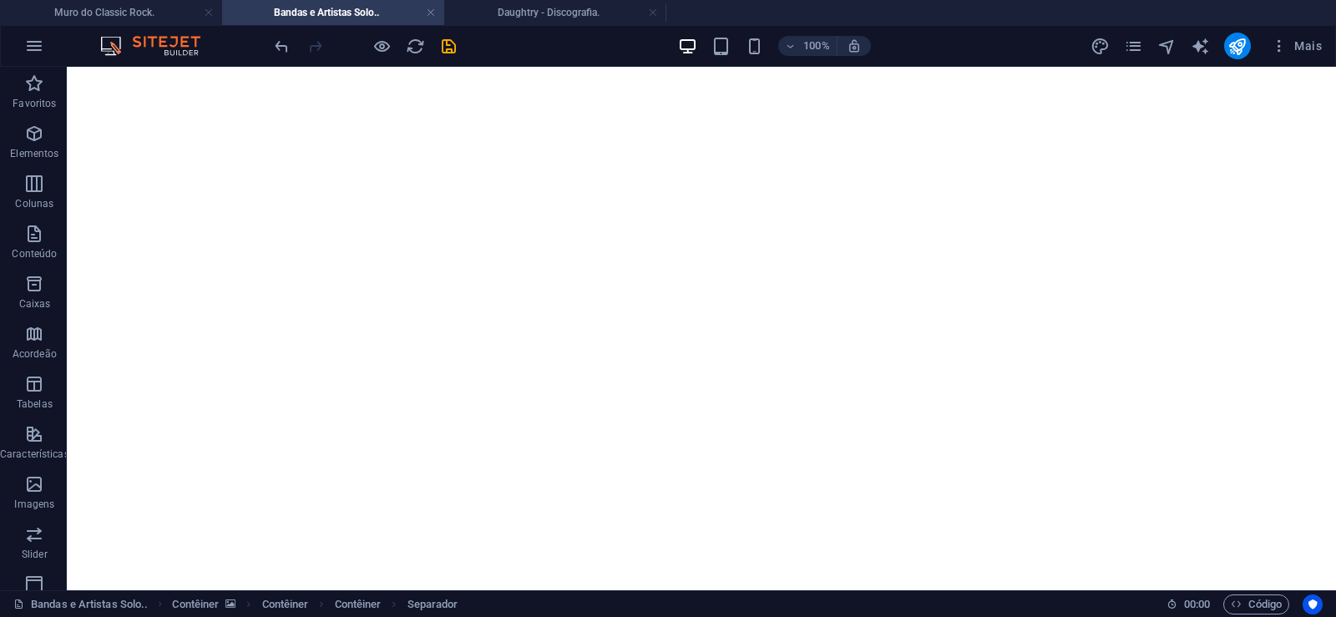
drag, startPoint x: 786, startPoint y: 336, endPoint x: 788, endPoint y: 309, distance: 27.7
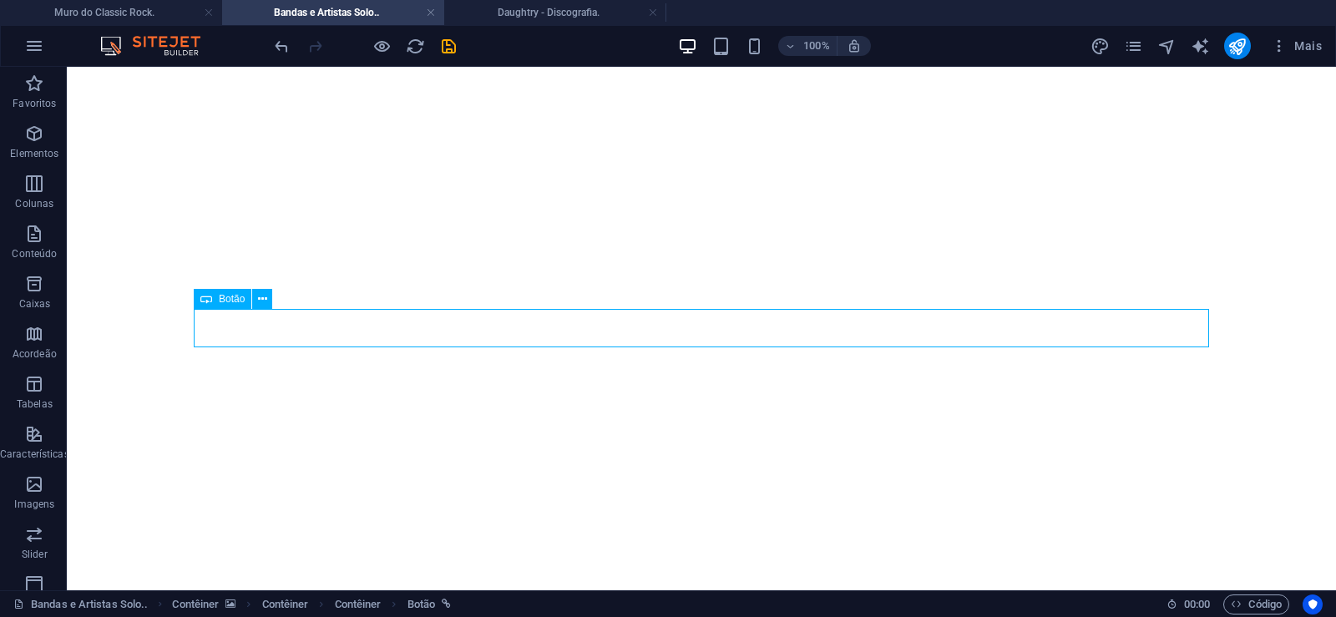
select select "px"
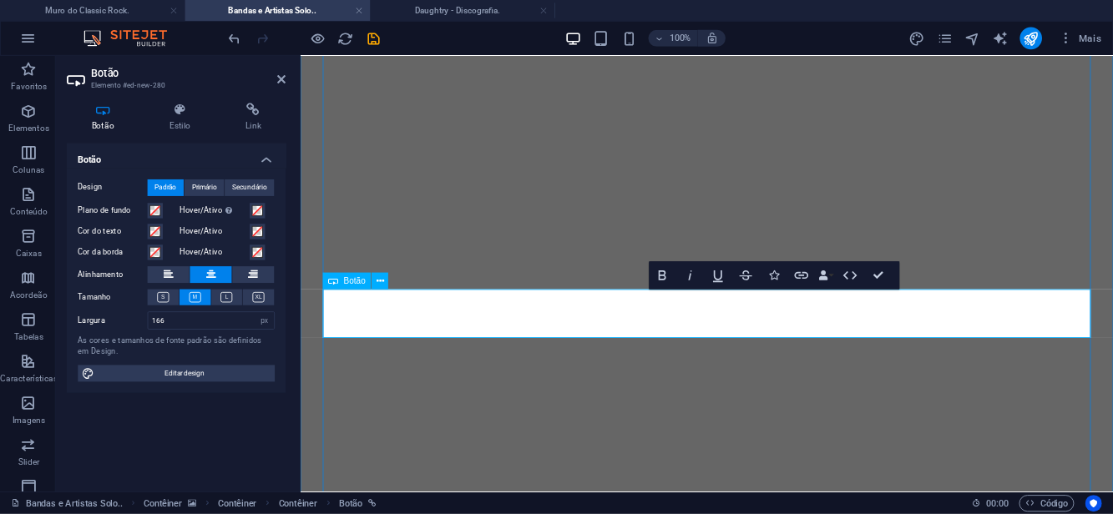
scroll to position [0, 11]
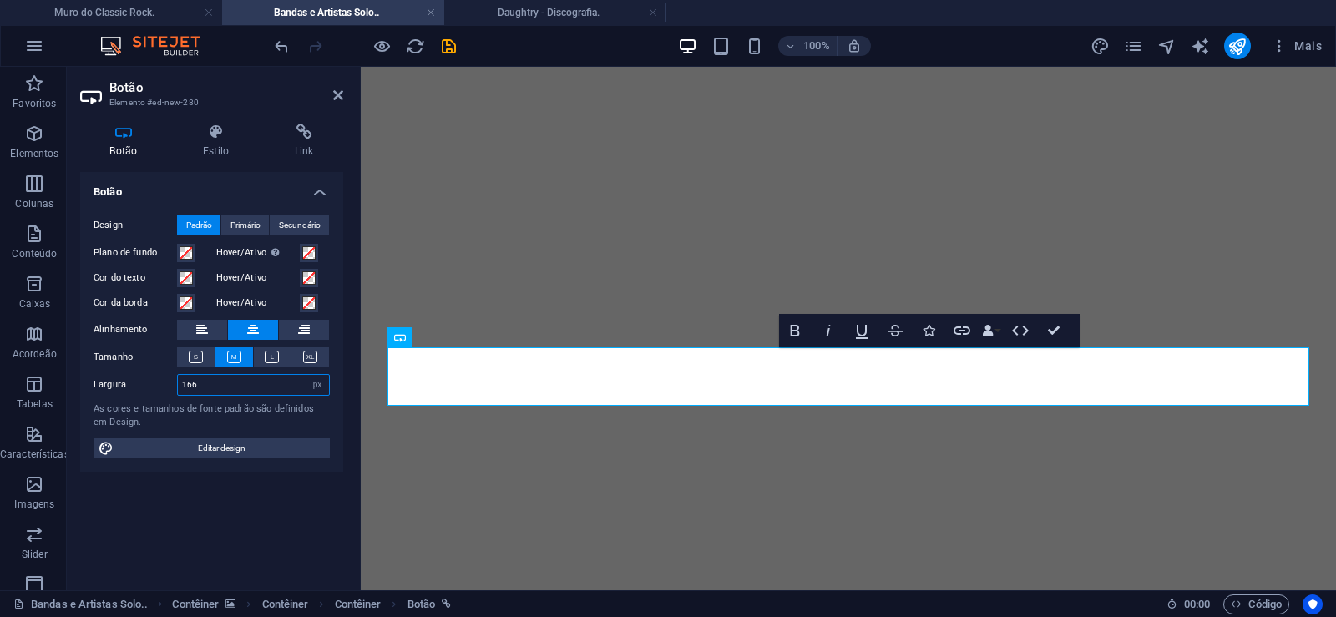
drag, startPoint x: 203, startPoint y: 380, endPoint x: 170, endPoint y: 386, distance: 33.1
click at [178, 386] on input "166" at bounding box center [253, 385] width 151 height 20
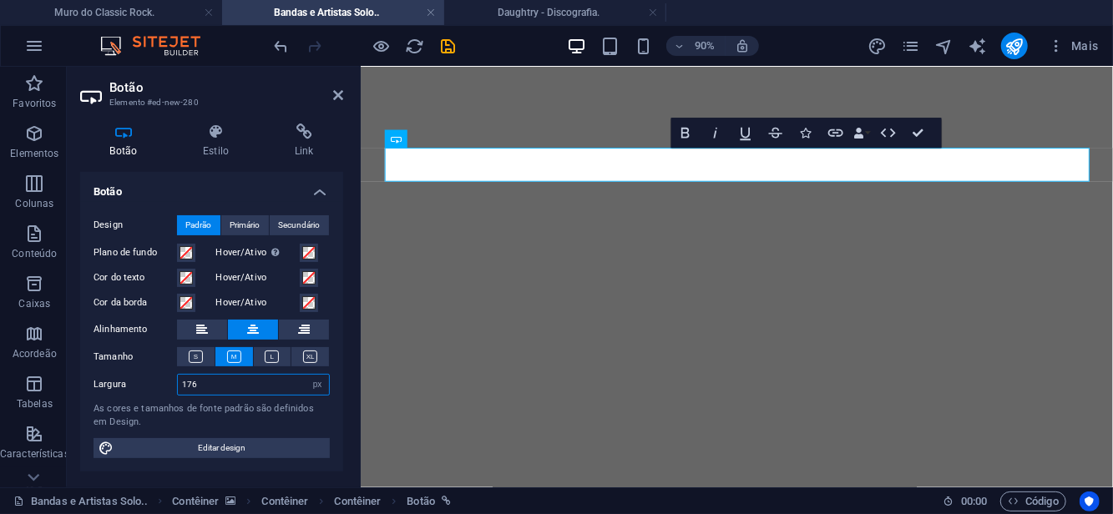
type input "176"
click at [339, 87] on h2 "Botão" at bounding box center [226, 87] width 234 height 15
click at [303, 151] on h4 "Link" at bounding box center [304, 141] width 78 height 35
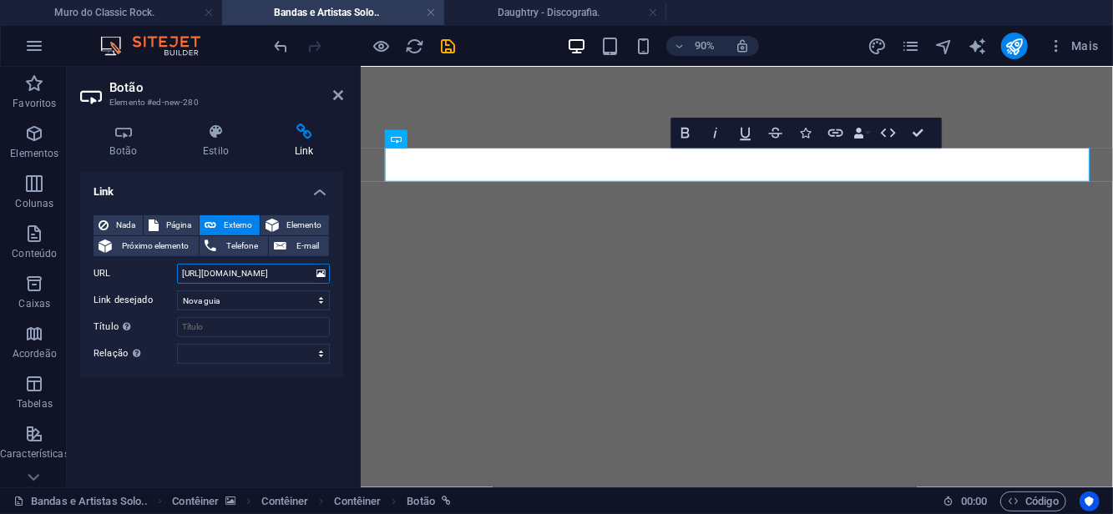
drag, startPoint x: 245, startPoint y: 273, endPoint x: 311, endPoint y: 276, distance: 66.0
click at [311, 276] on input "https://mdcr.site/hammerfall" at bounding box center [253, 274] width 153 height 20
paste input "ppy-the-man"
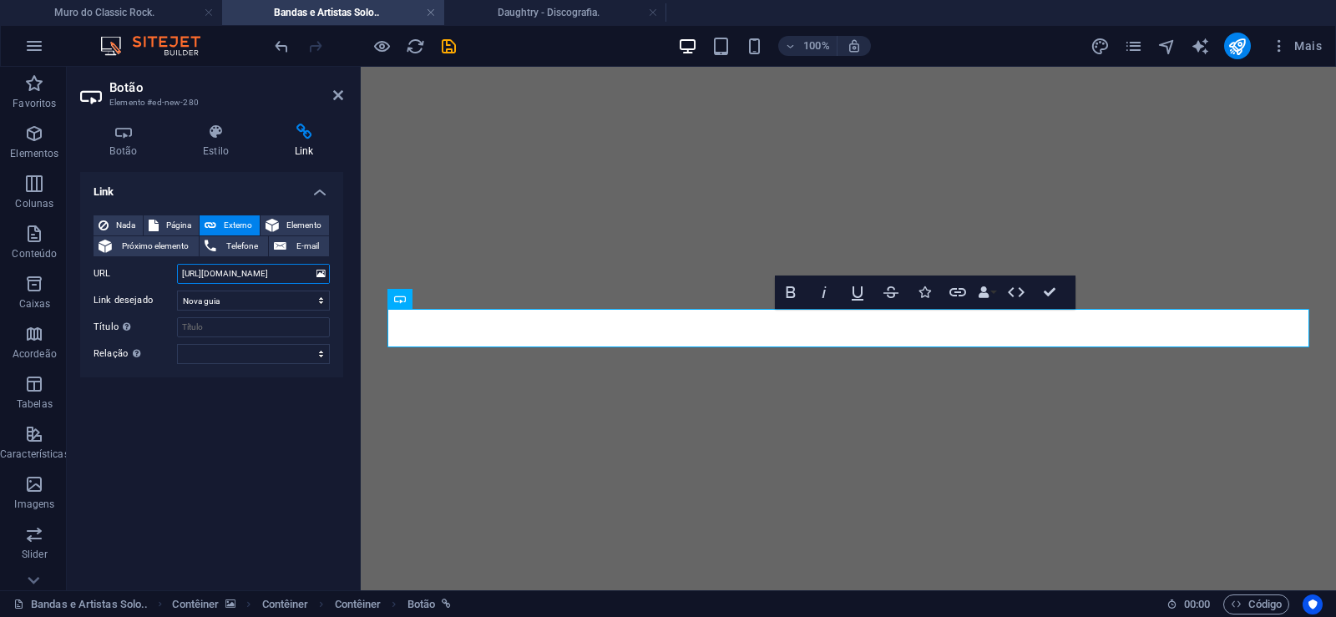
scroll to position [13821, 0]
type input "https://mdcr.site/happy-the-man"
click at [449, 46] on icon "save" at bounding box center [448, 46] width 19 height 19
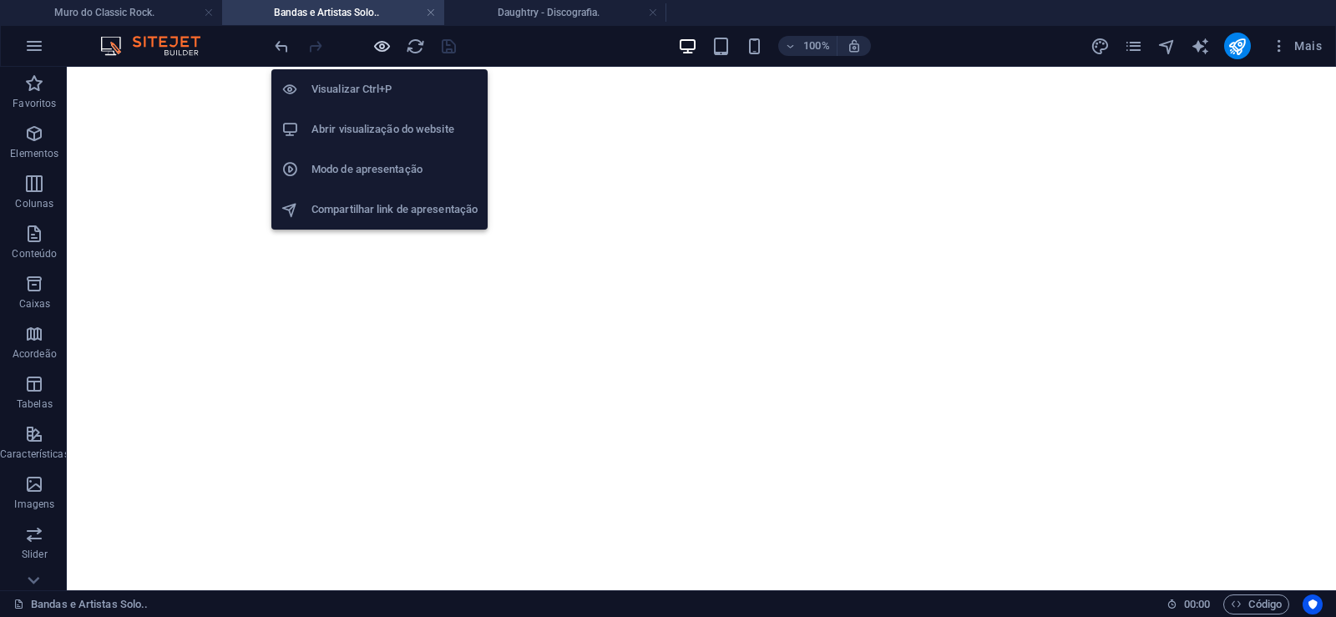
click at [375, 42] on icon "button" at bounding box center [381, 46] width 19 height 19
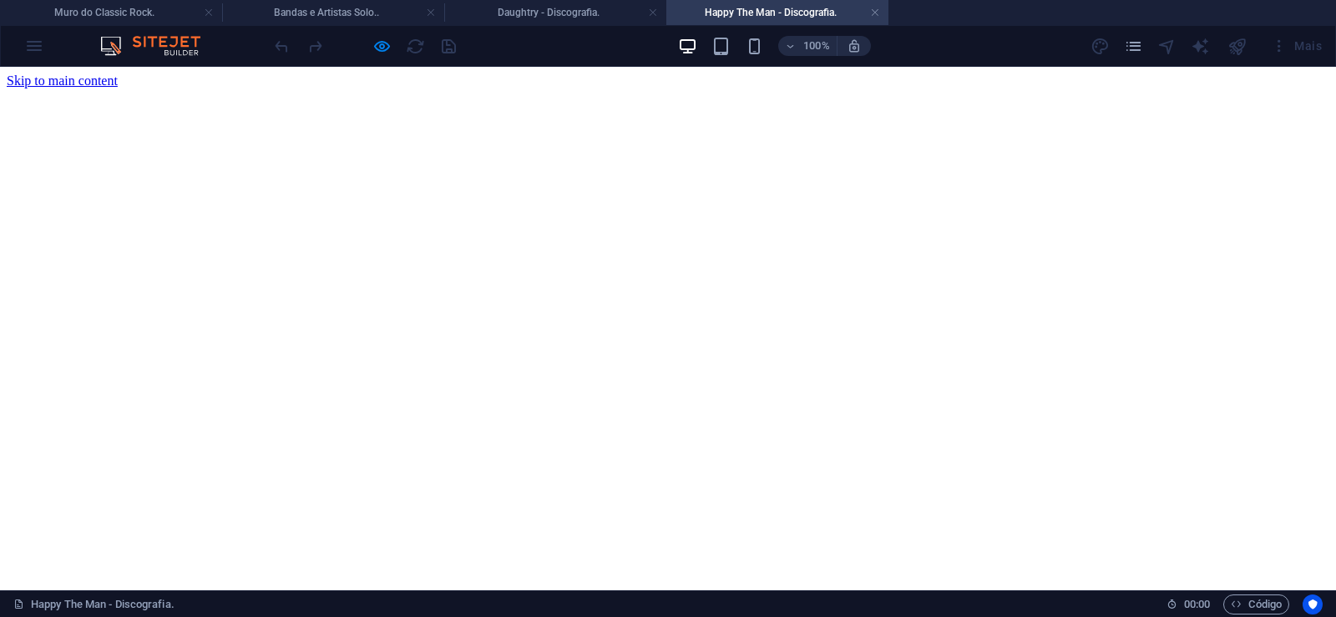
scroll to position [0, 0]
click at [877, 13] on link at bounding box center [875, 13] width 10 height 16
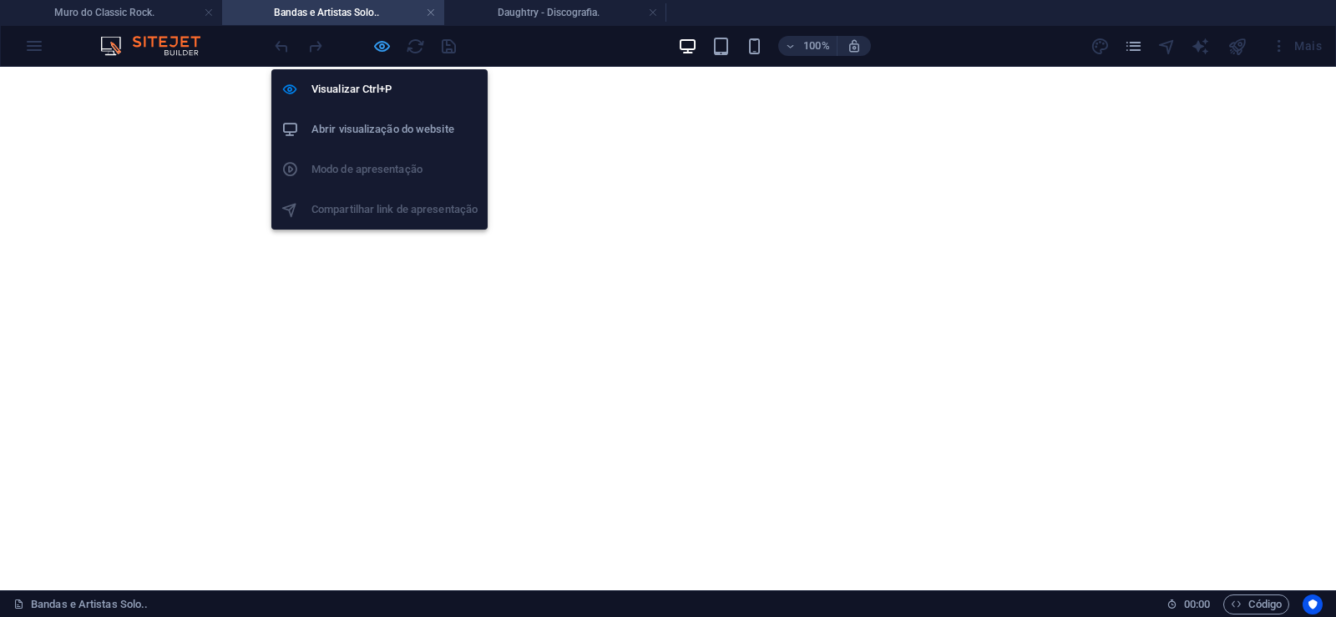
click at [379, 45] on icon "button" at bounding box center [381, 46] width 19 height 19
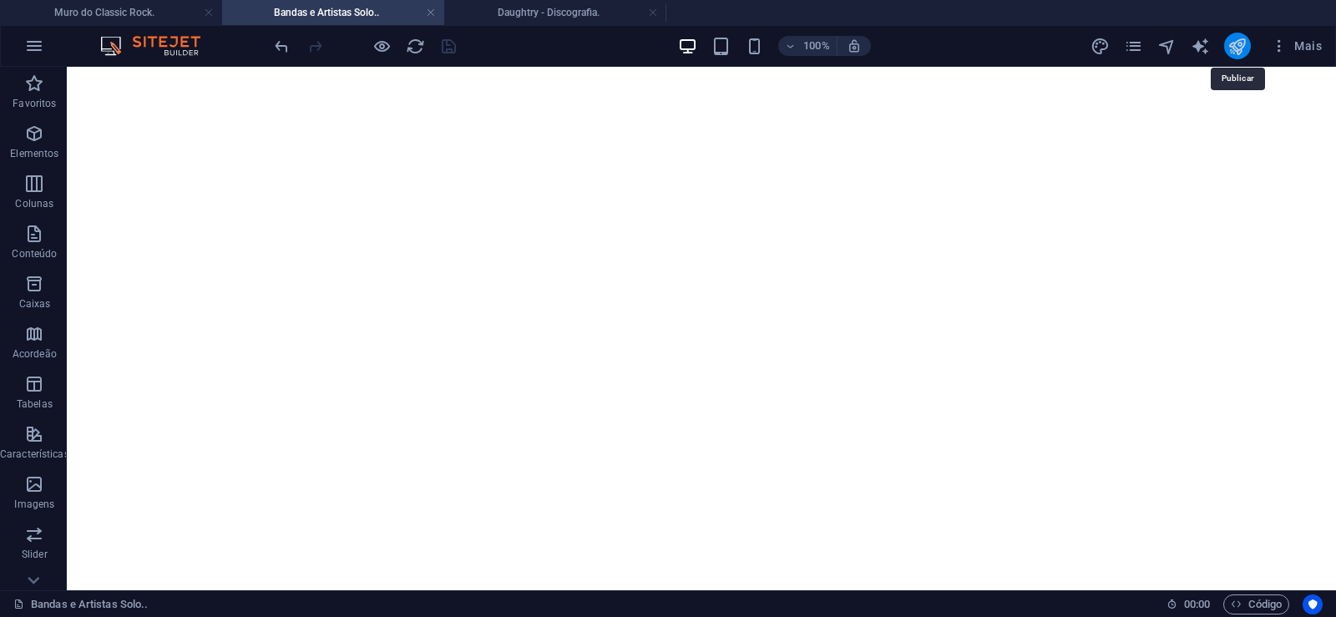
click at [1242, 38] on icon "publish" at bounding box center [1236, 46] width 19 height 19
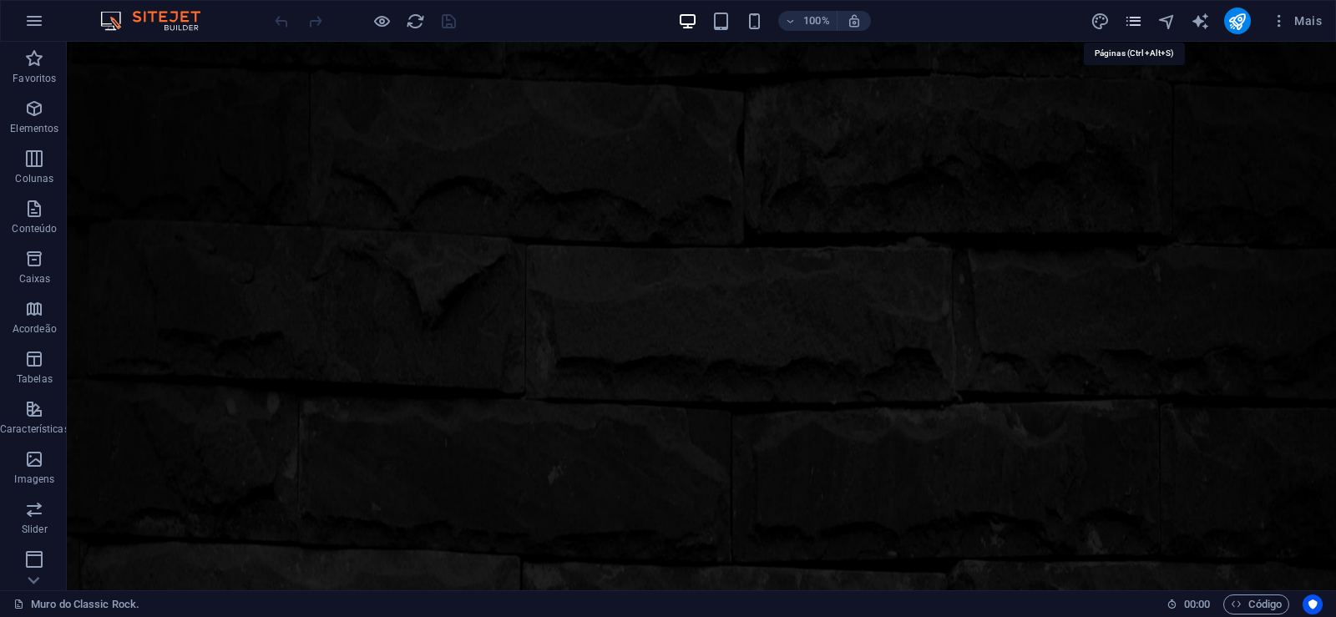
click at [1136, 20] on icon "pages" at bounding box center [1133, 21] width 19 height 19
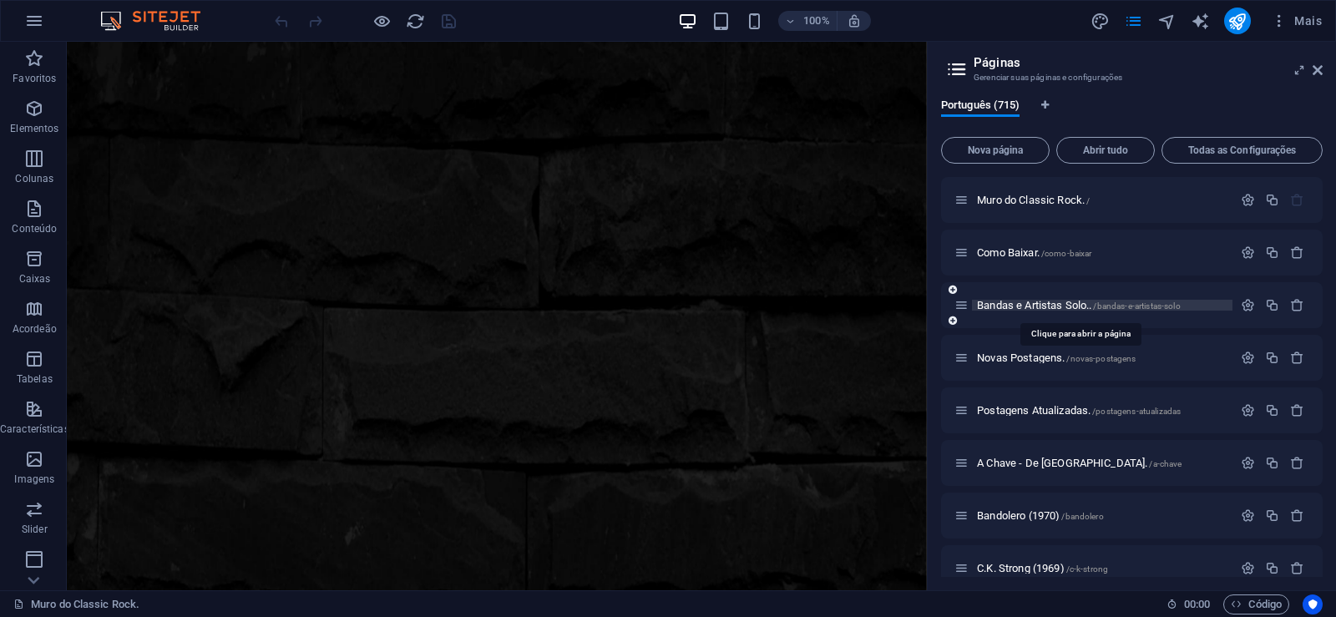
click at [1009, 305] on span "Bandas e Artistas Solo.. /bandas-e-artistas-solo" at bounding box center [1079, 305] width 204 height 13
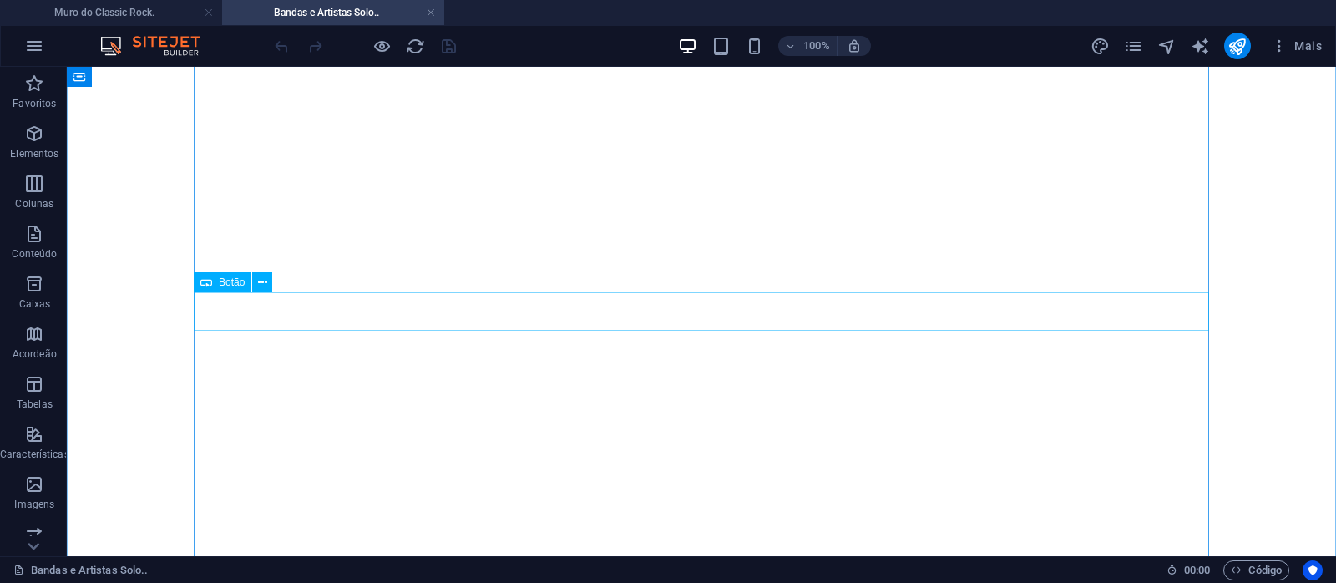
scroll to position [13642, 0]
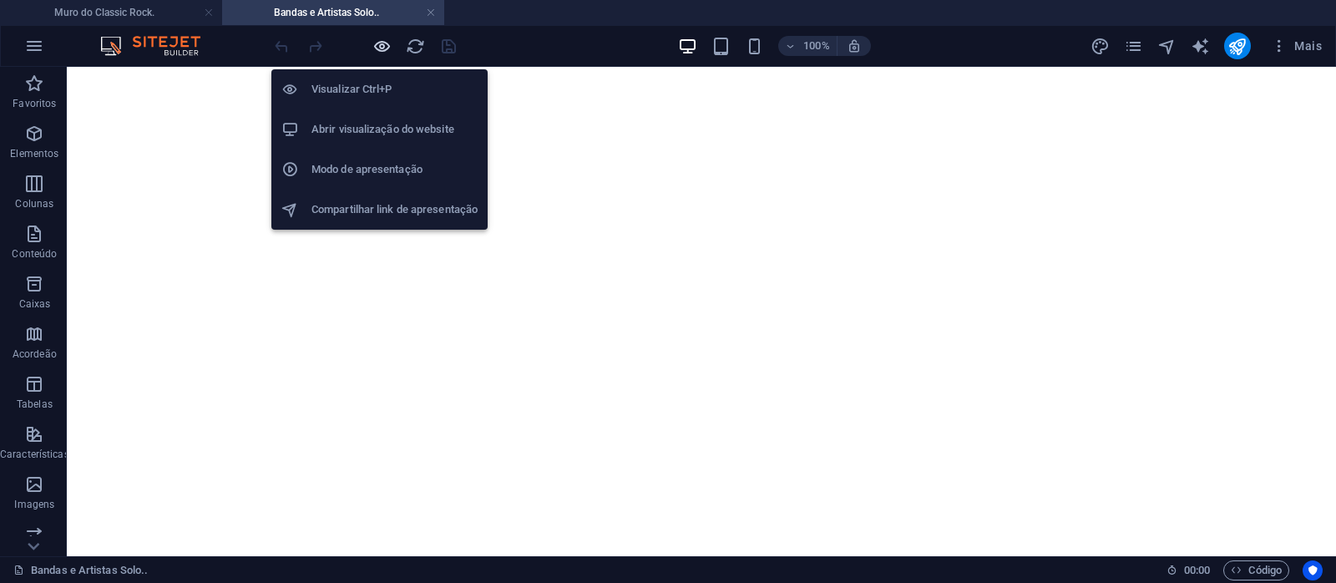
click at [379, 45] on icon "button" at bounding box center [381, 46] width 19 height 19
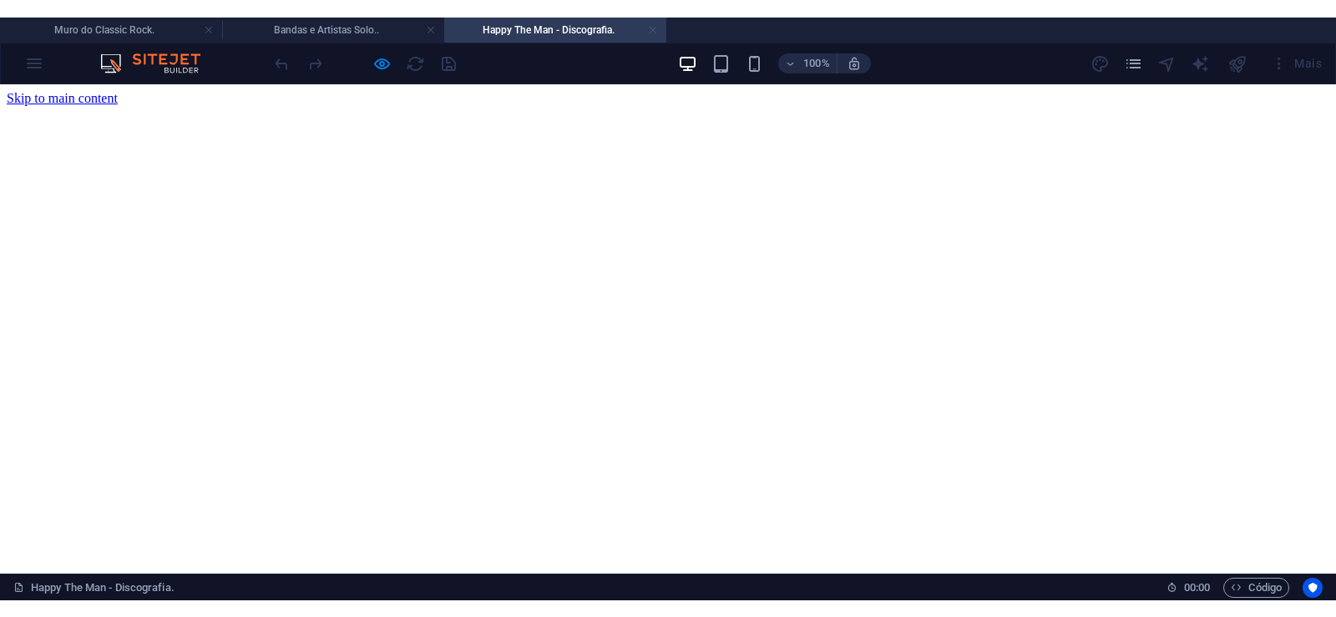
scroll to position [0, 0]
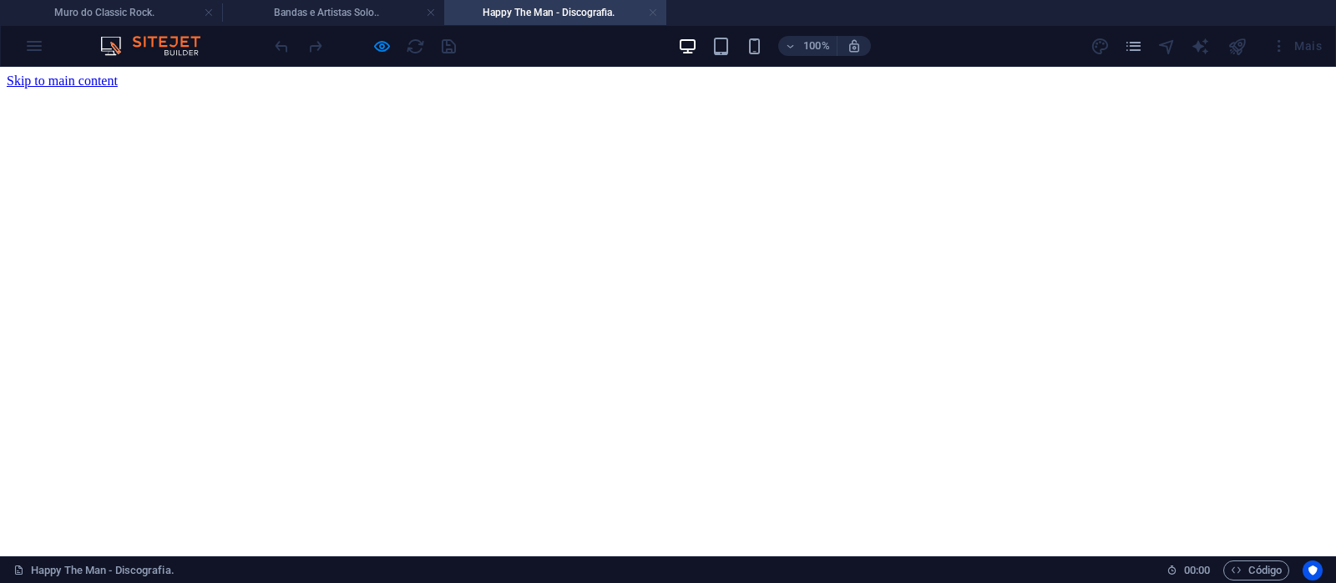
click at [654, 10] on link at bounding box center [653, 13] width 10 height 16
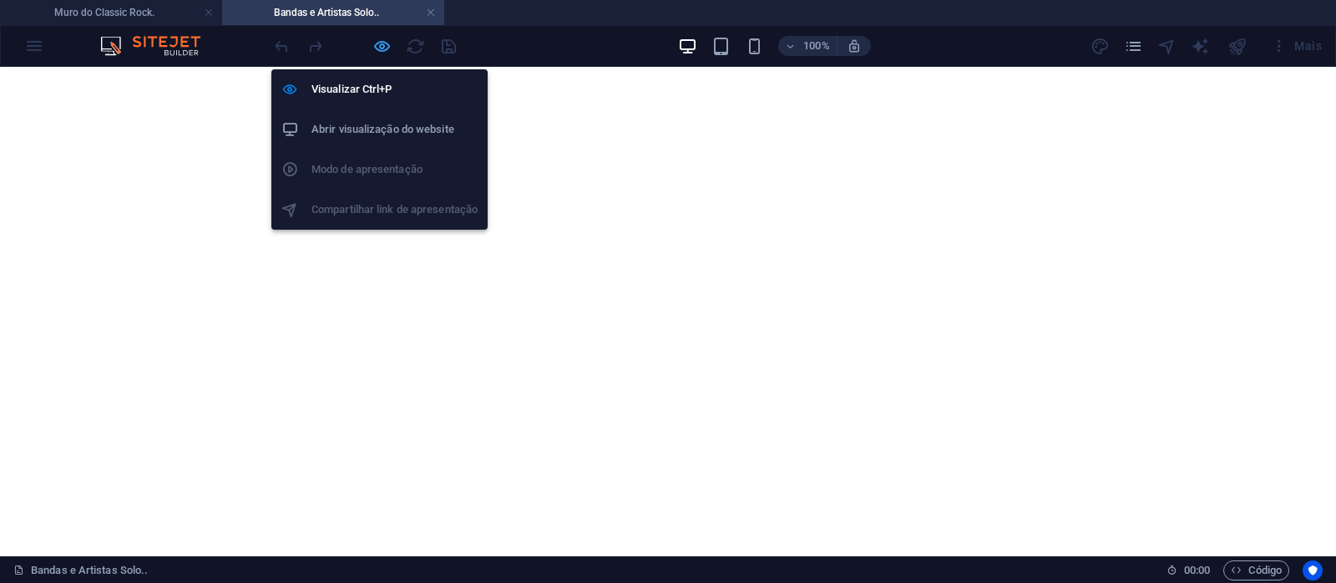
click at [385, 46] on icon "button" at bounding box center [381, 46] width 19 height 19
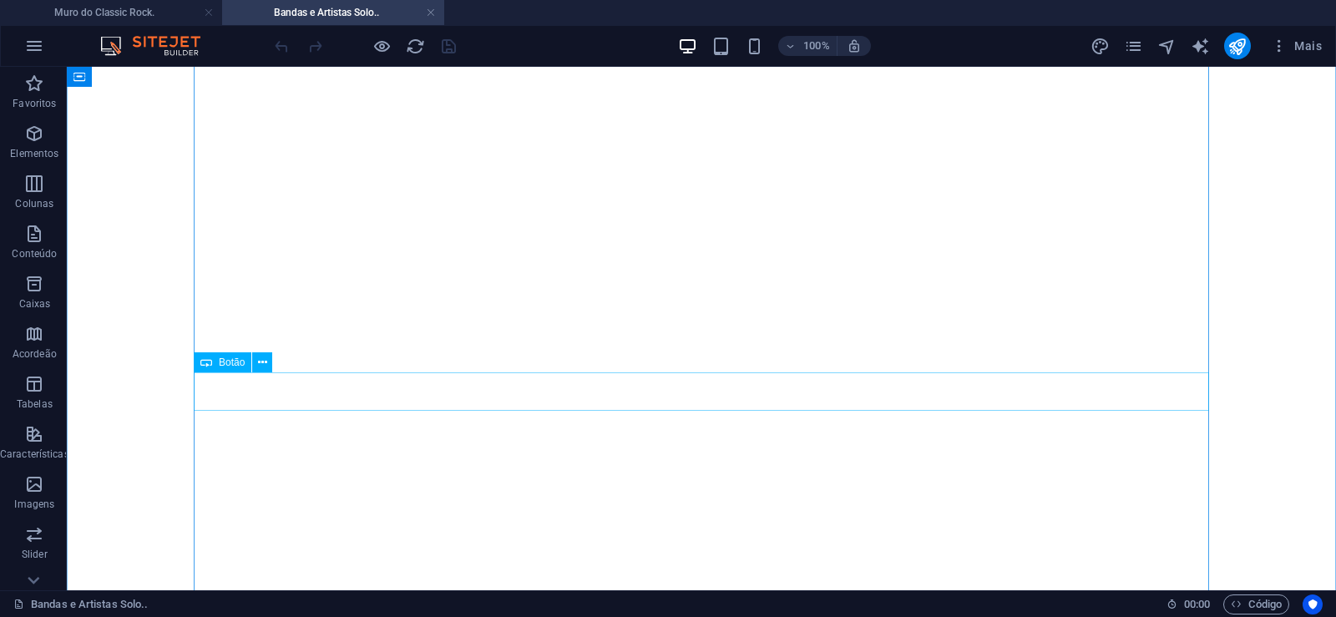
scroll to position [14067, 0]
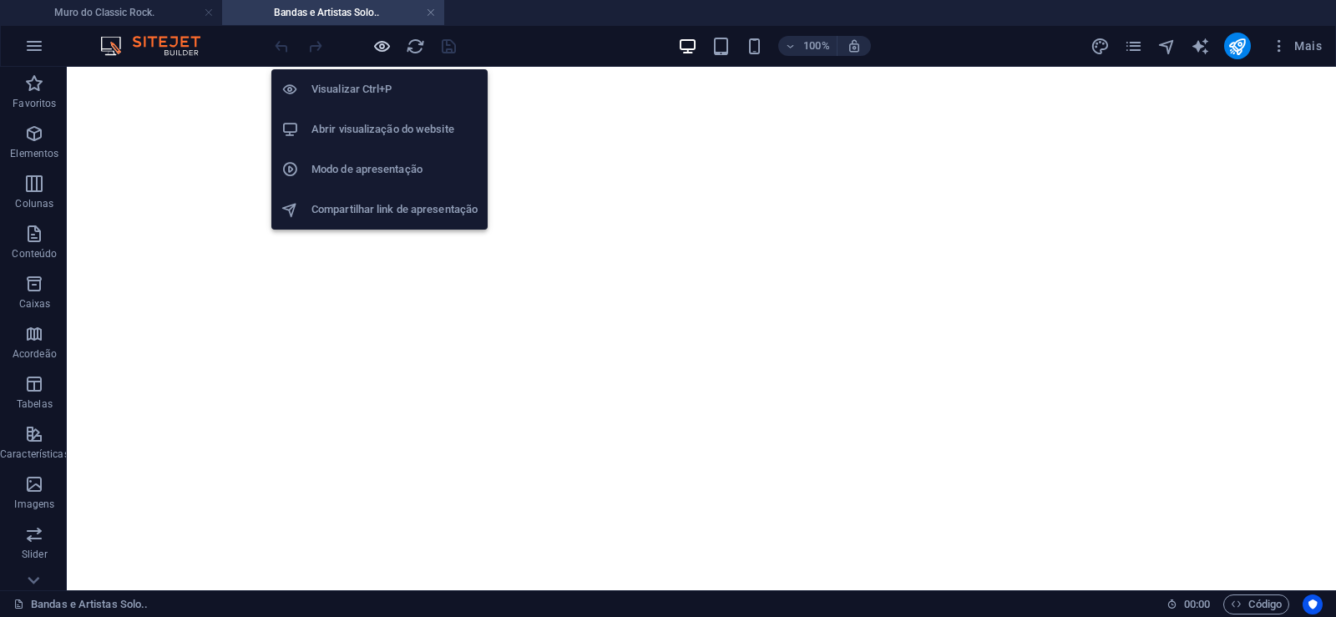
click at [379, 41] on icon "button" at bounding box center [381, 46] width 19 height 19
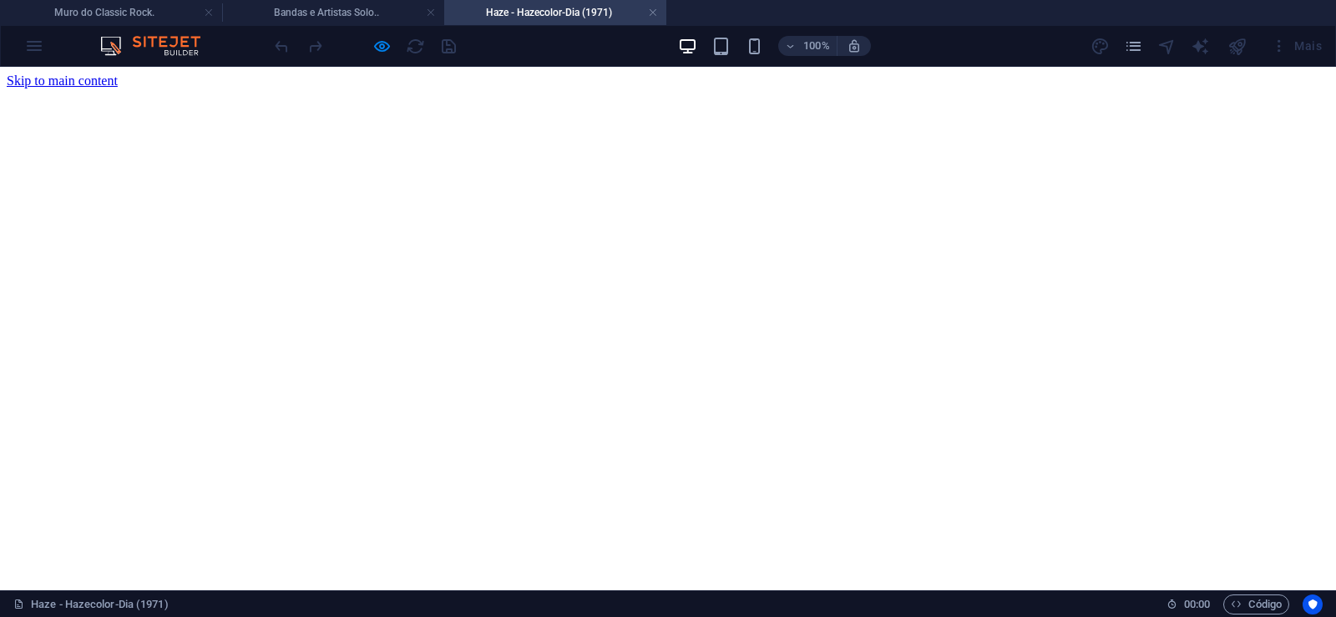
scroll to position [0, 0]
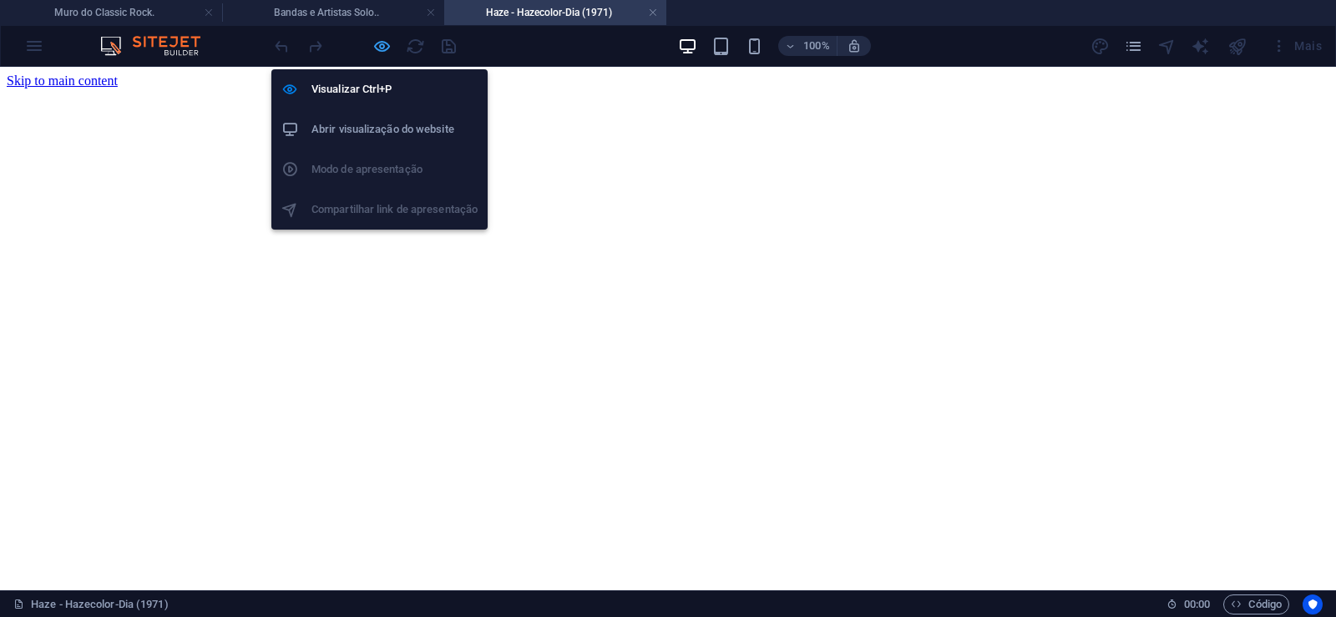
click at [384, 43] on icon "button" at bounding box center [381, 46] width 19 height 19
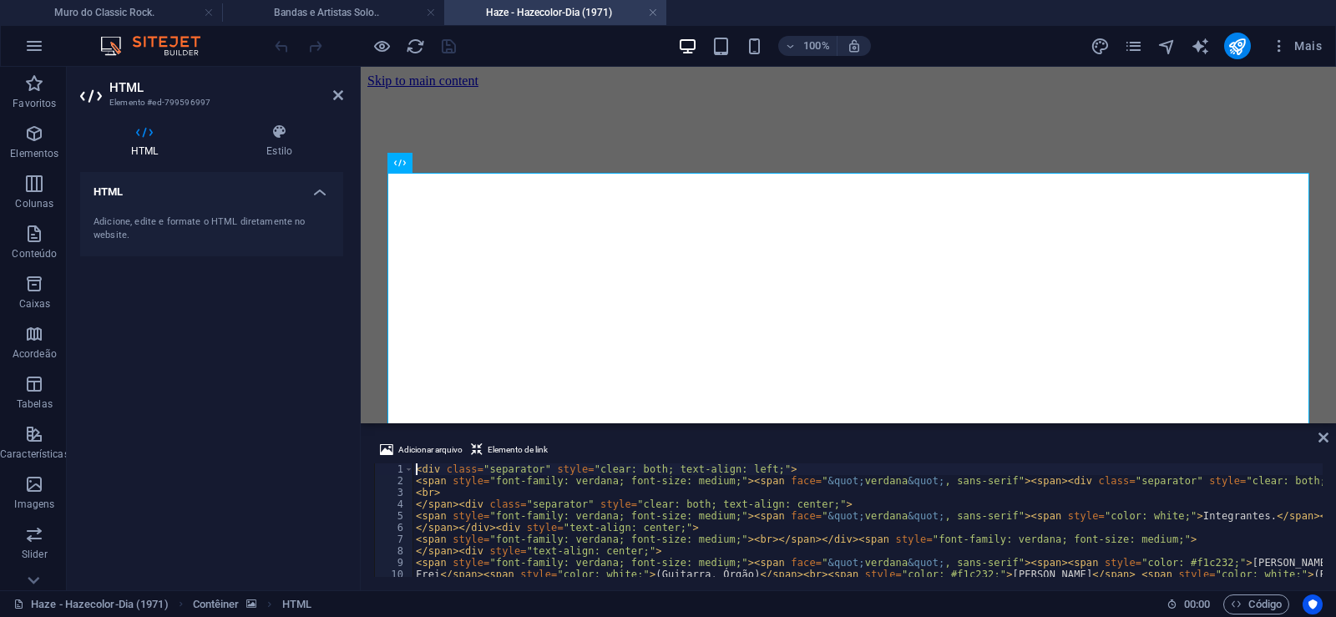
type textarea "</span></div><div style="text-align: center;">"
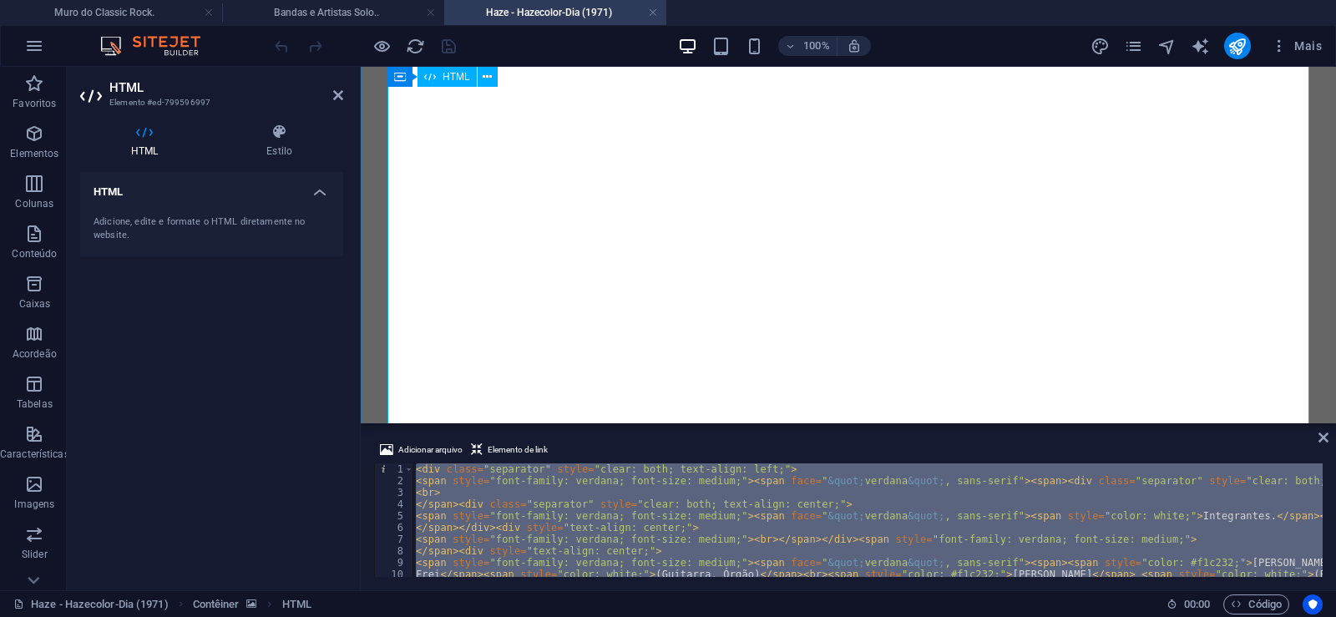
scroll to position [596, 0]
click at [933, 540] on div "< div class = "separator" style = "clear: both; text-align: left;" > < span sty…" at bounding box center [867, 520] width 910 height 114
type textarea "<span style="font-family: verdana; font-size: medium;"><br></span></div><span s…"
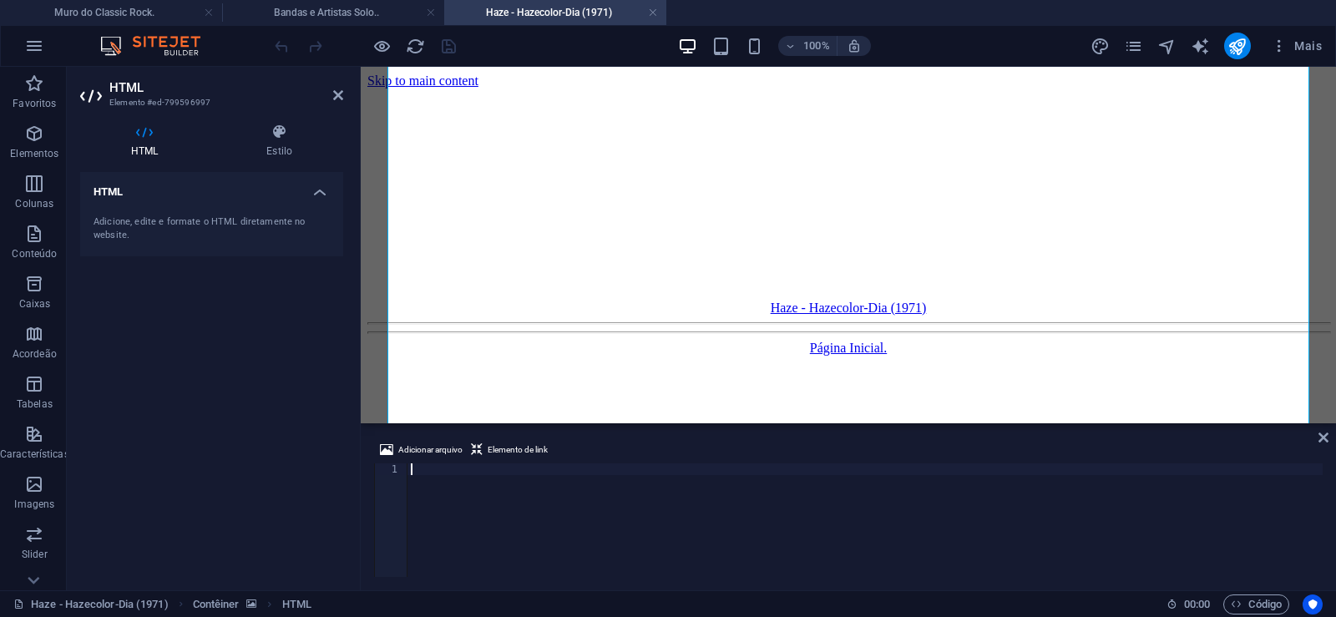
scroll to position [0, 0]
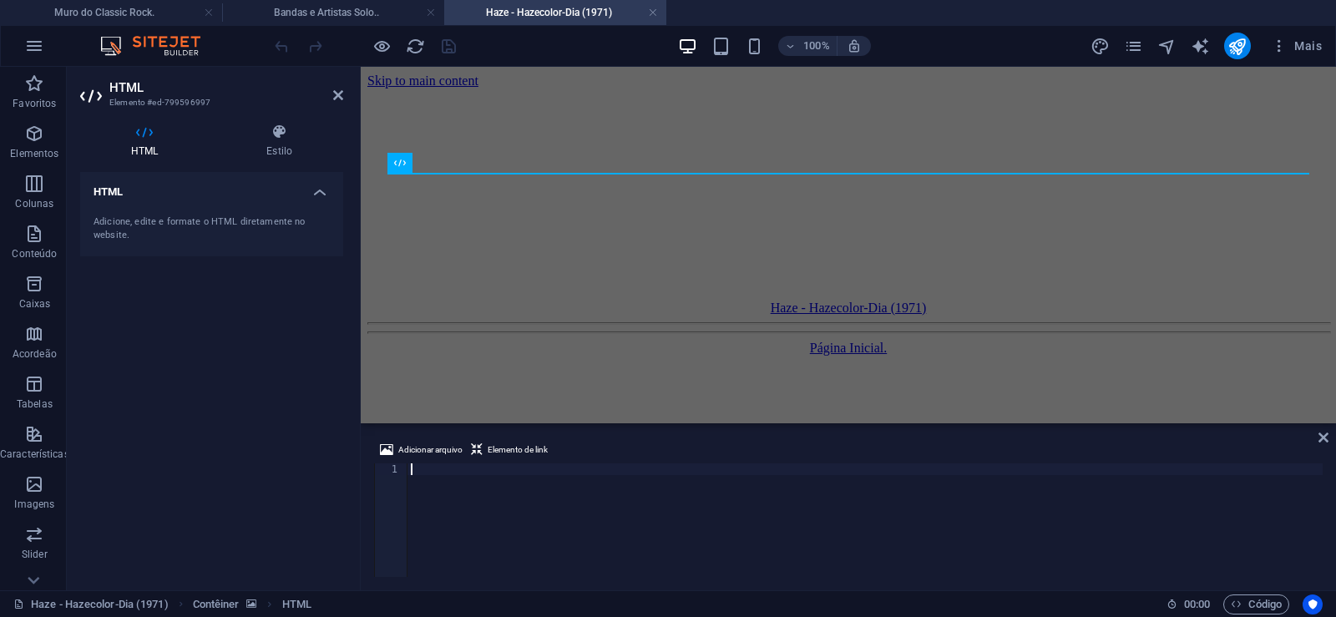
paste textarea
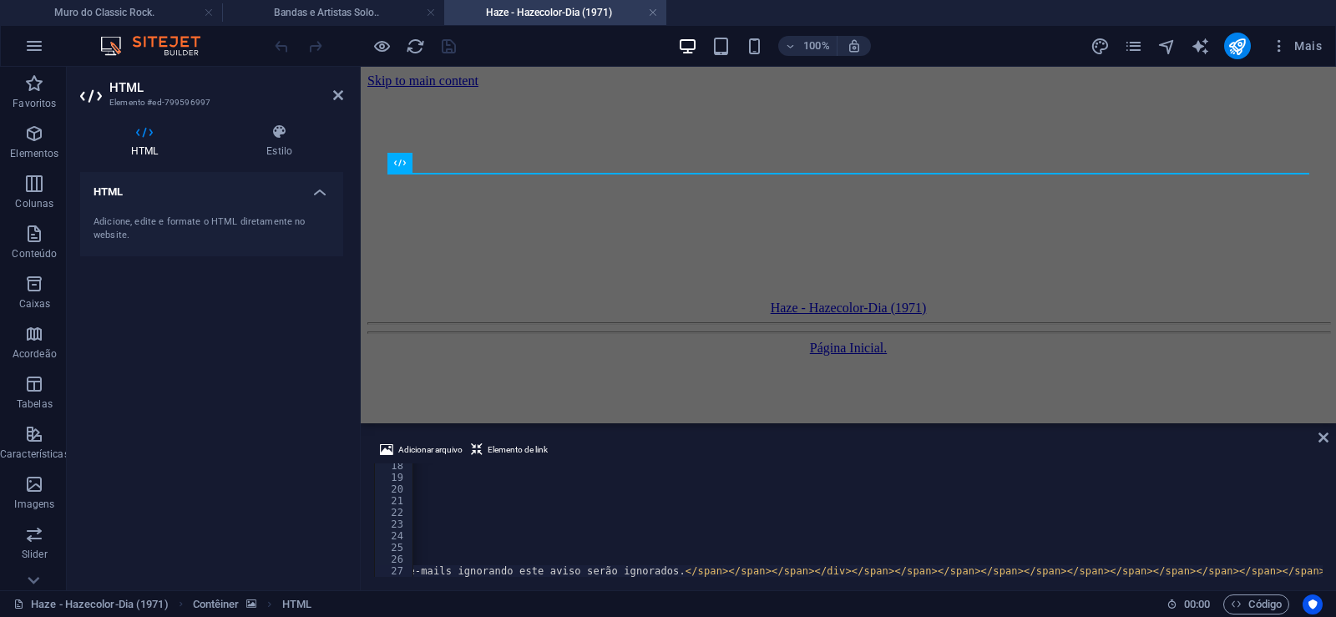
scroll to position [0, 37762]
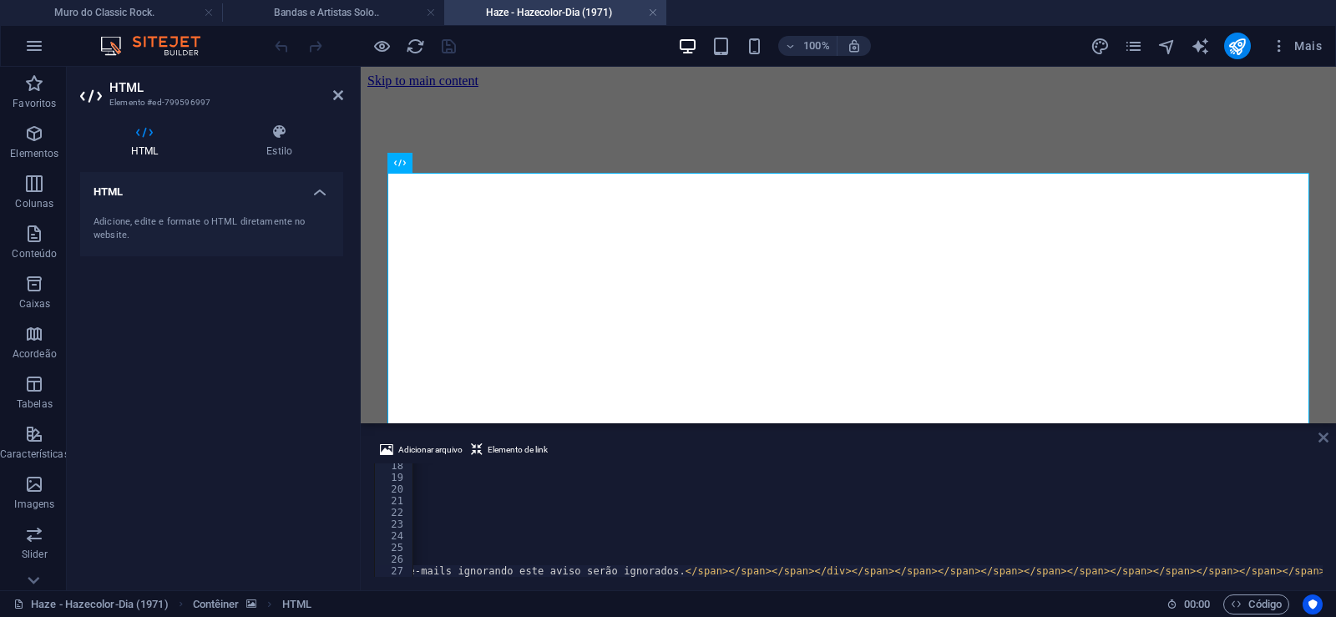
click at [1327, 437] on icon at bounding box center [1323, 437] width 10 height 13
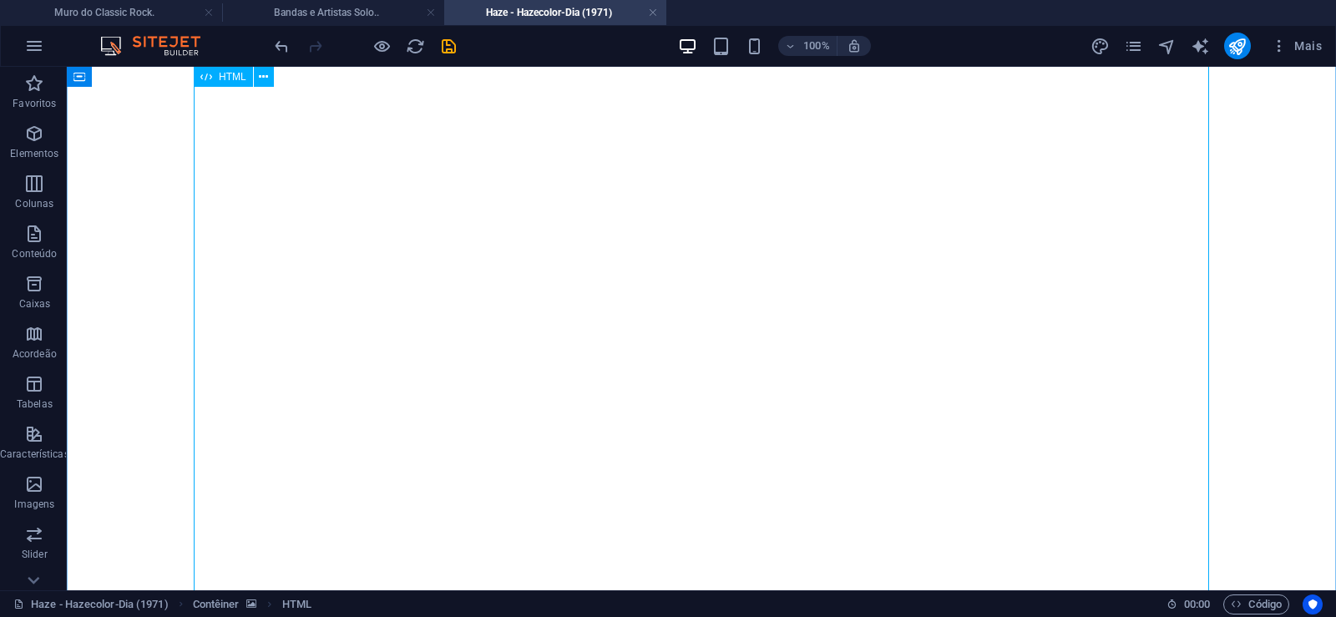
scroll to position [844, 0]
click at [452, 40] on icon "save" at bounding box center [448, 46] width 19 height 19
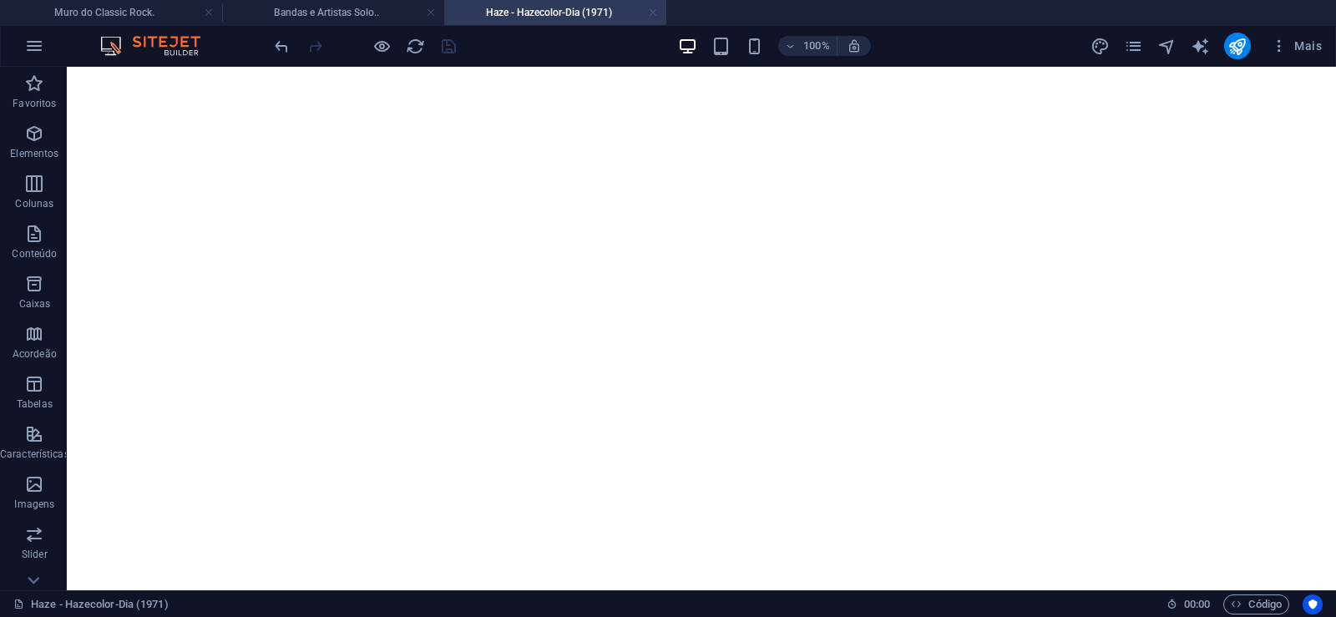
click at [657, 10] on link at bounding box center [653, 13] width 10 height 16
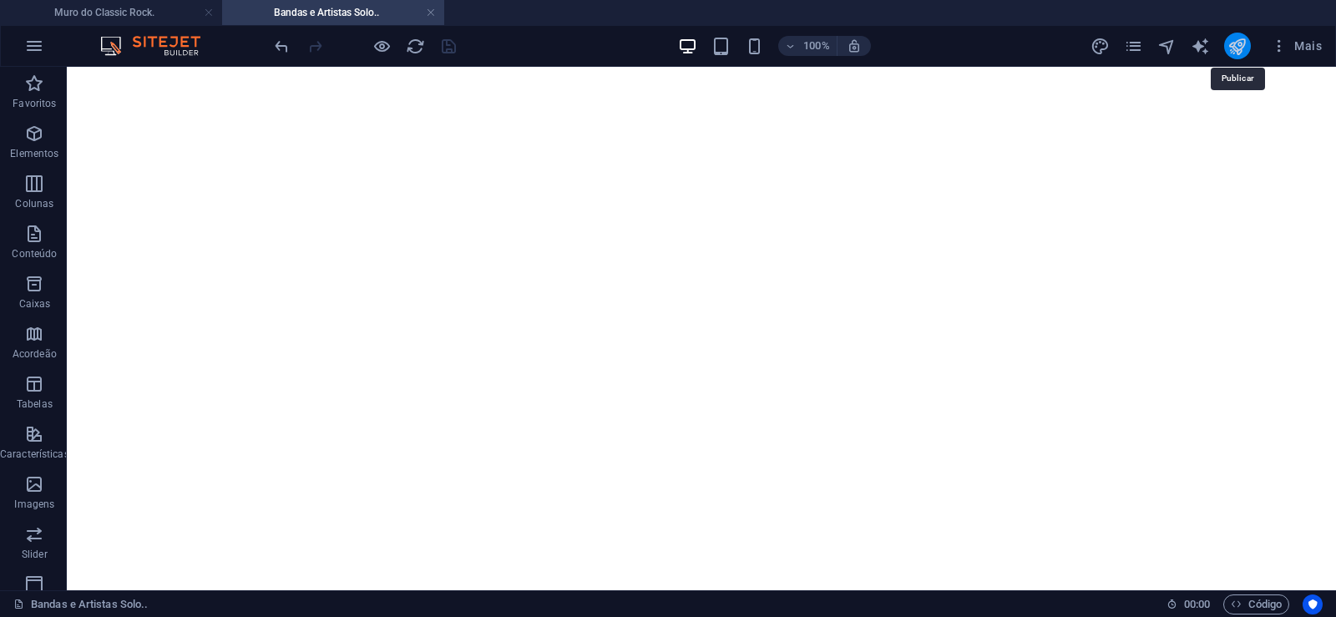
click at [1244, 48] on icon "publish" at bounding box center [1236, 46] width 19 height 19
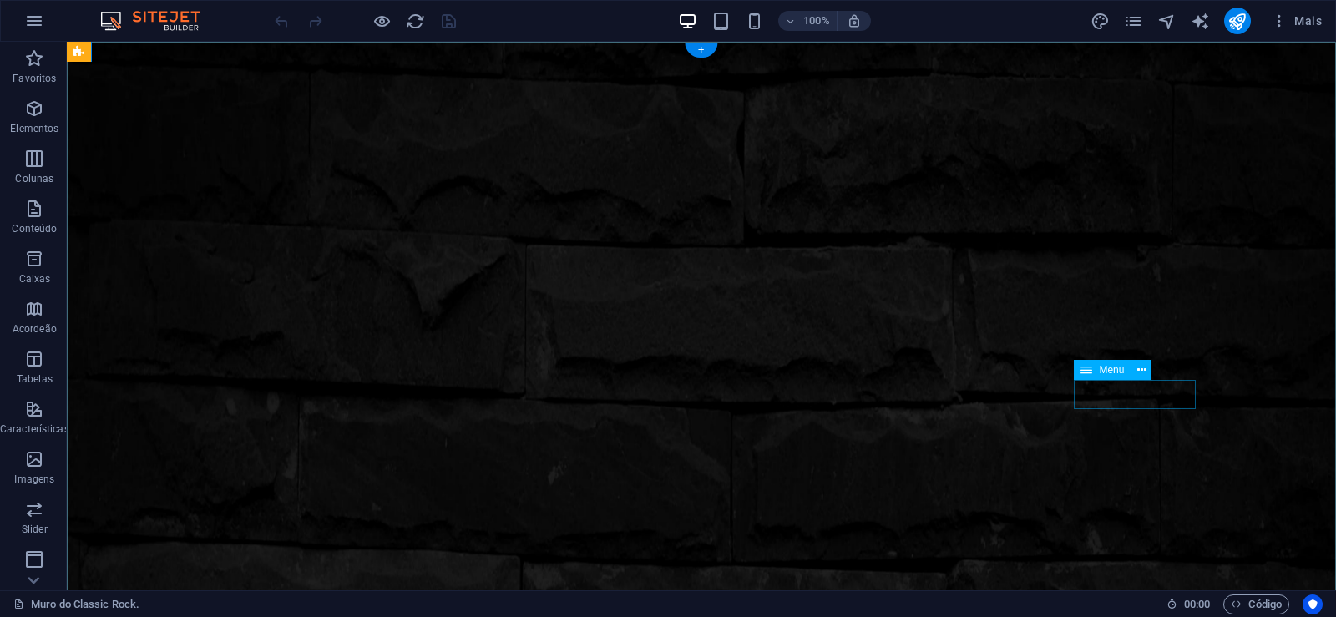
scroll to position [341, 0]
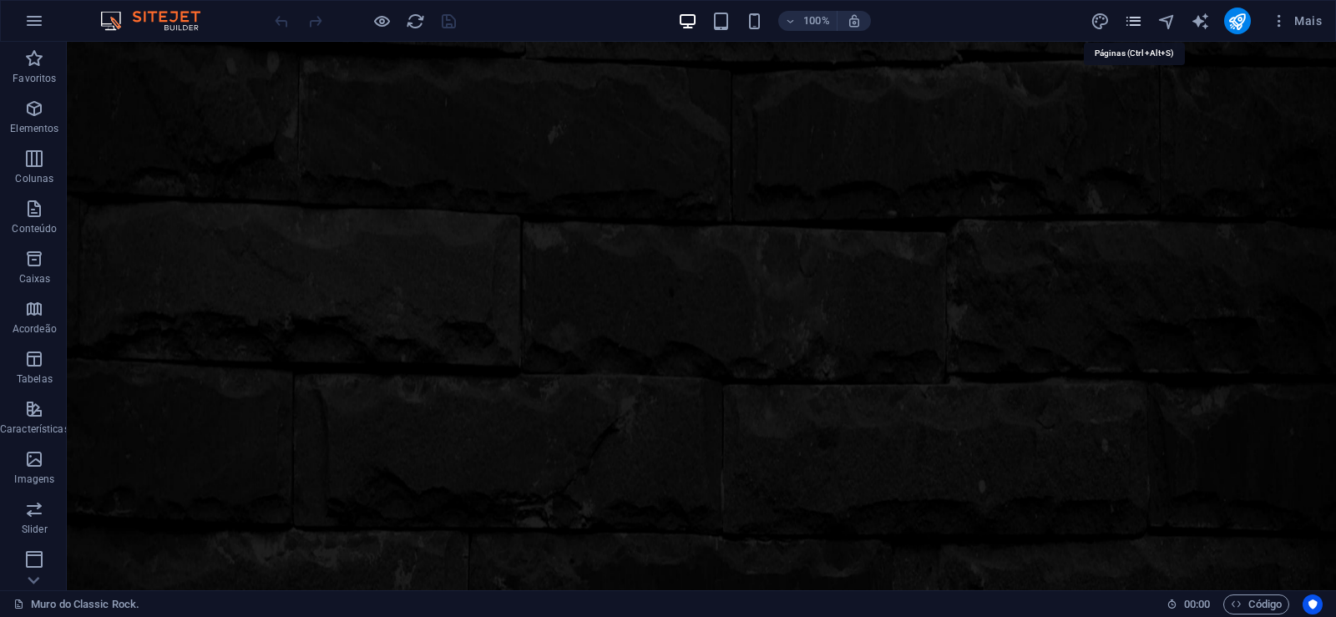
click at [1130, 21] on icon "pages" at bounding box center [1133, 21] width 19 height 19
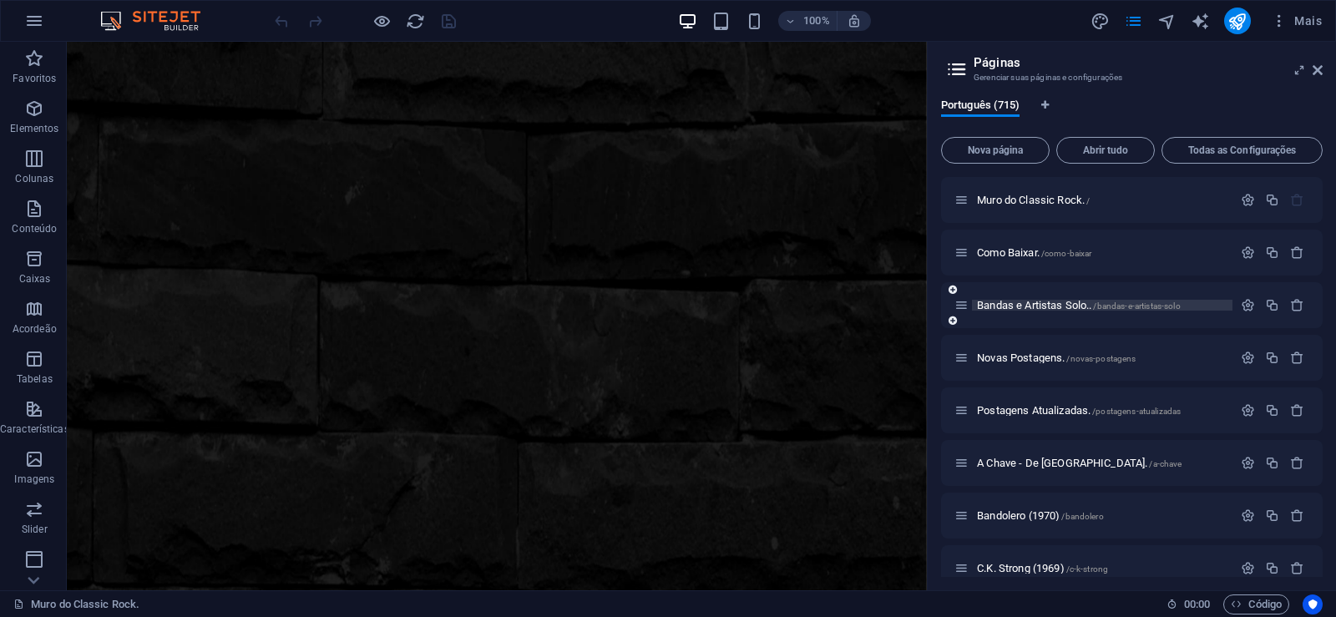
click at [997, 306] on span "Bandas e Artistas Solo.. /bandas-e-artistas-solo" at bounding box center [1079, 305] width 204 height 13
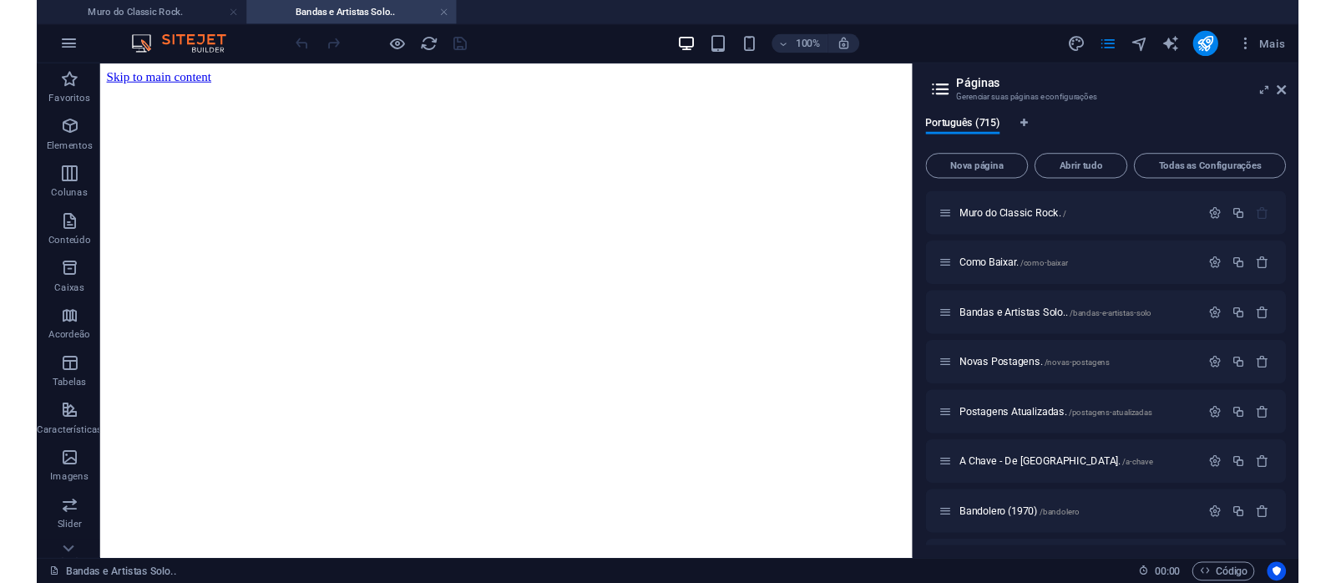
scroll to position [0, 0]
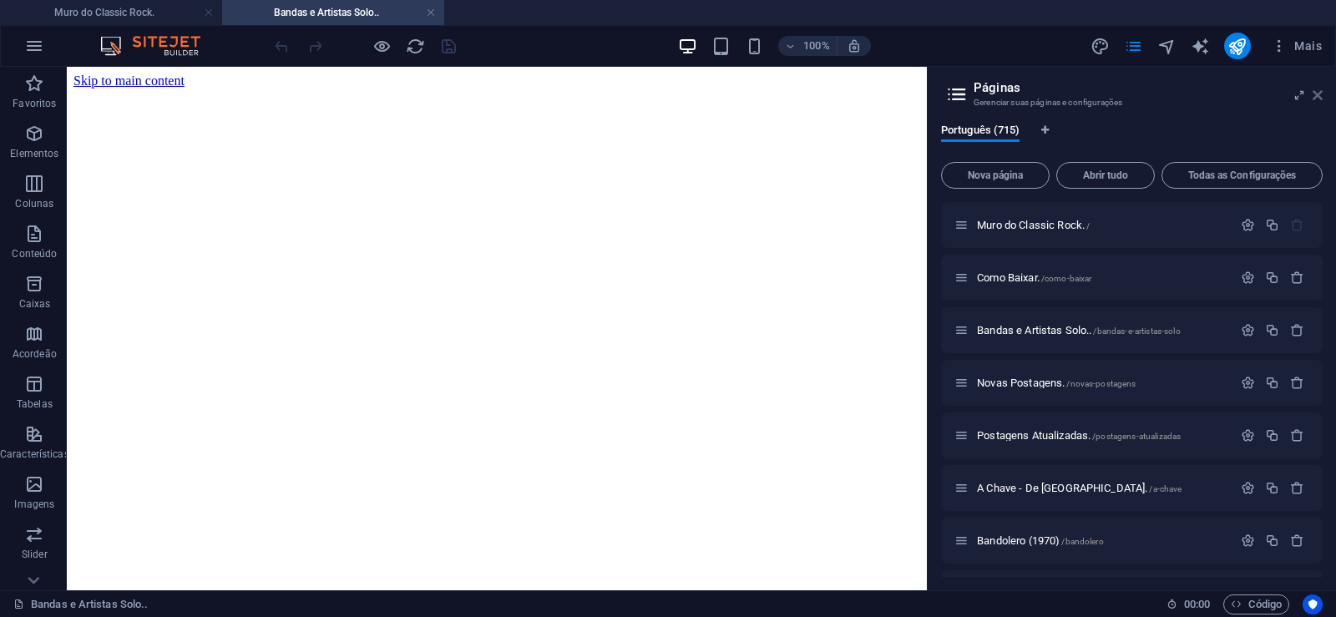
click at [0, 0] on icon at bounding box center [0, 0] width 0 height 0
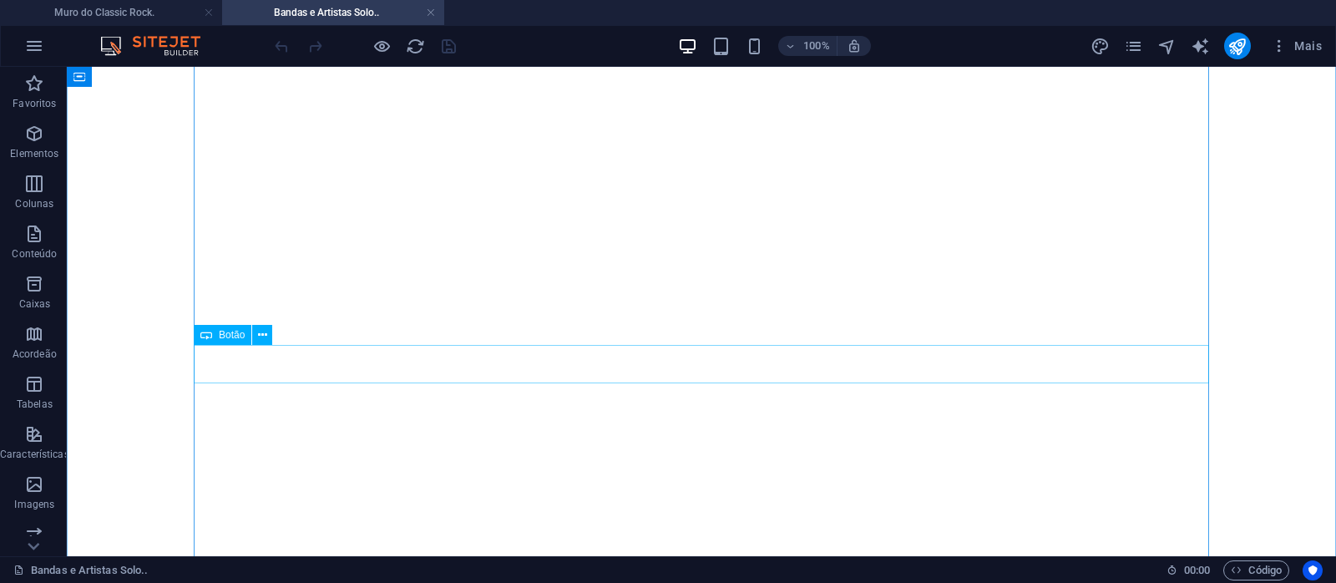
scroll to position [13642, 0]
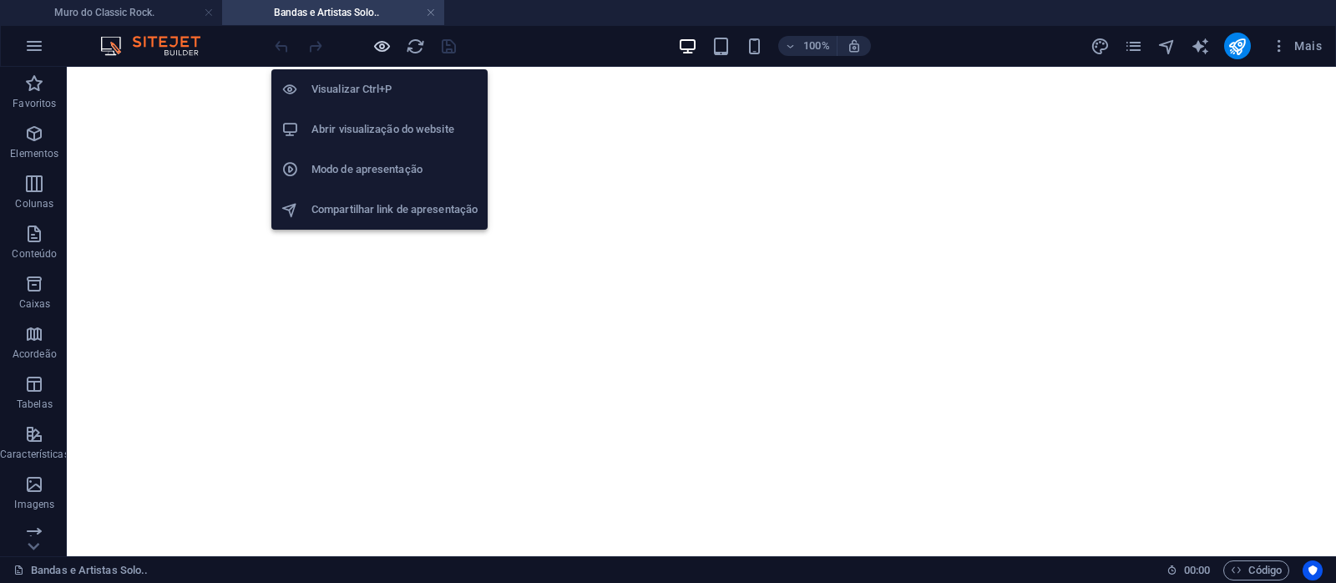
click at [384, 49] on icon "button" at bounding box center [381, 46] width 19 height 19
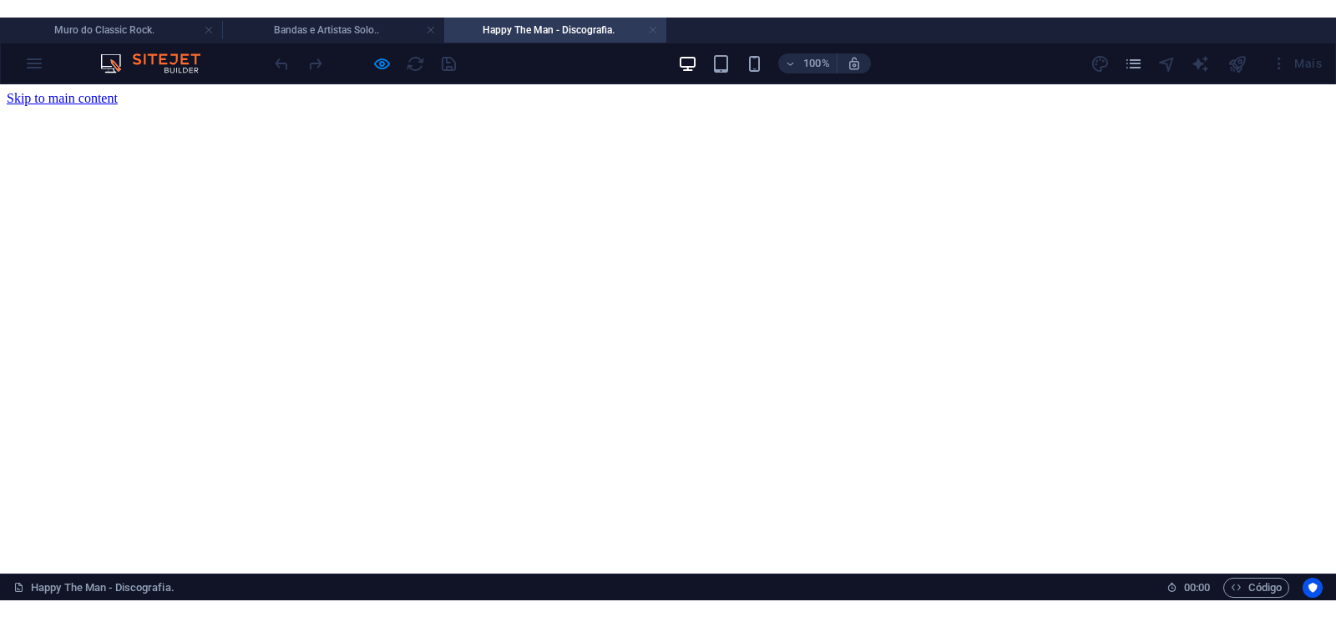
scroll to position [0, 0]
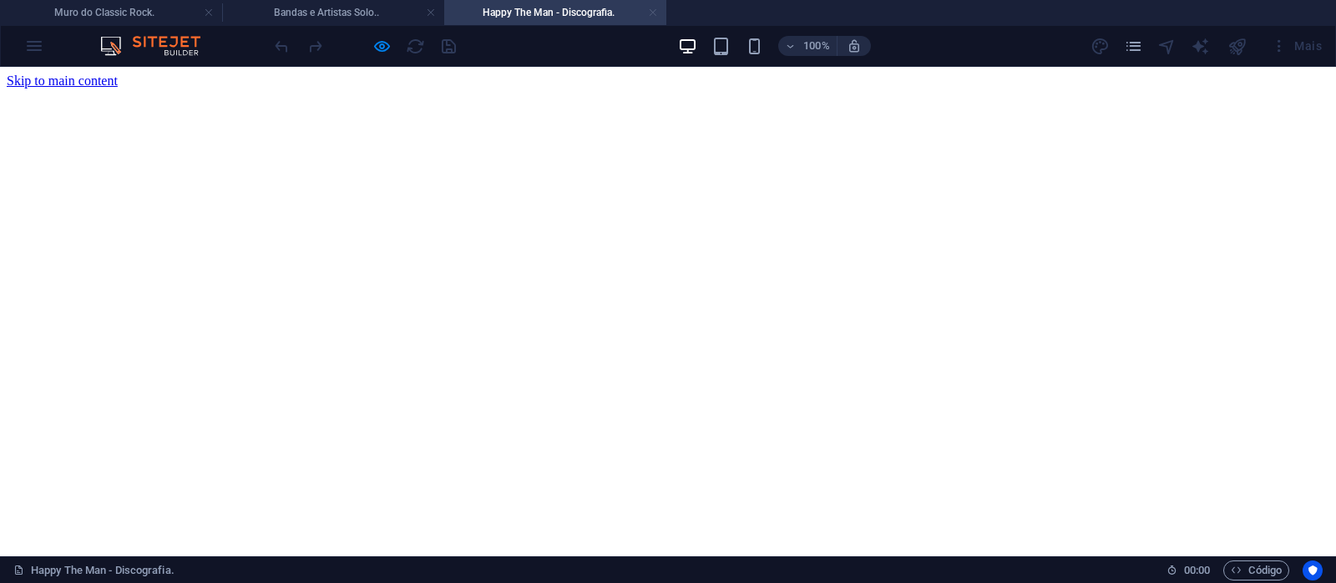
click at [650, 7] on link at bounding box center [653, 13] width 10 height 16
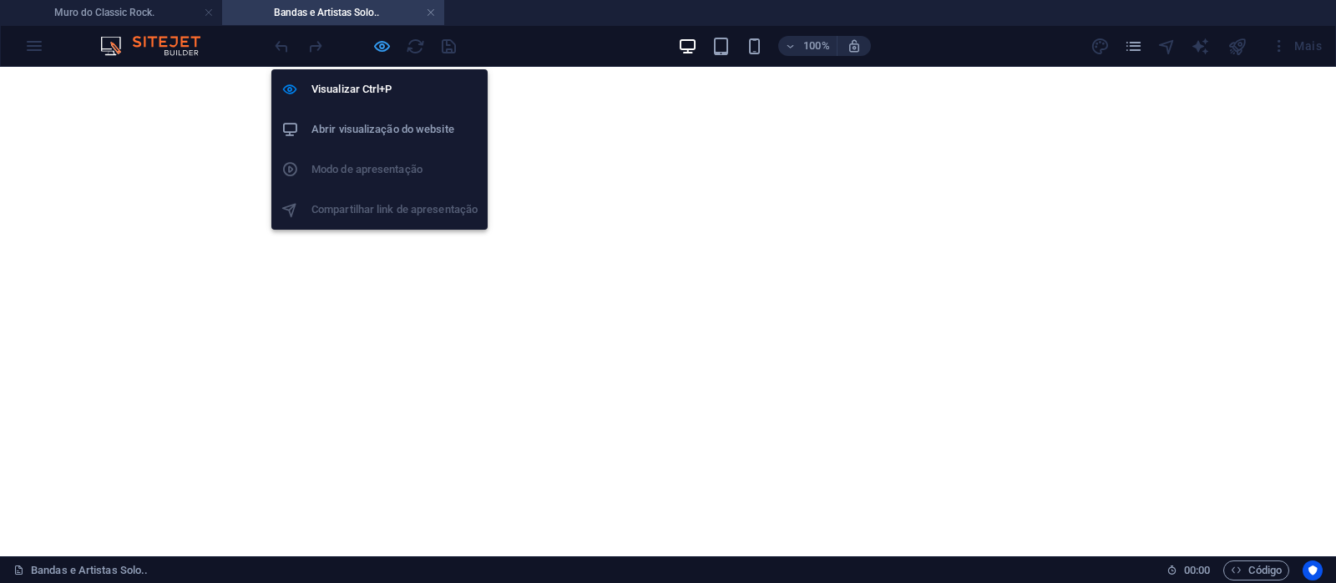
click at [383, 43] on icon "button" at bounding box center [381, 46] width 19 height 19
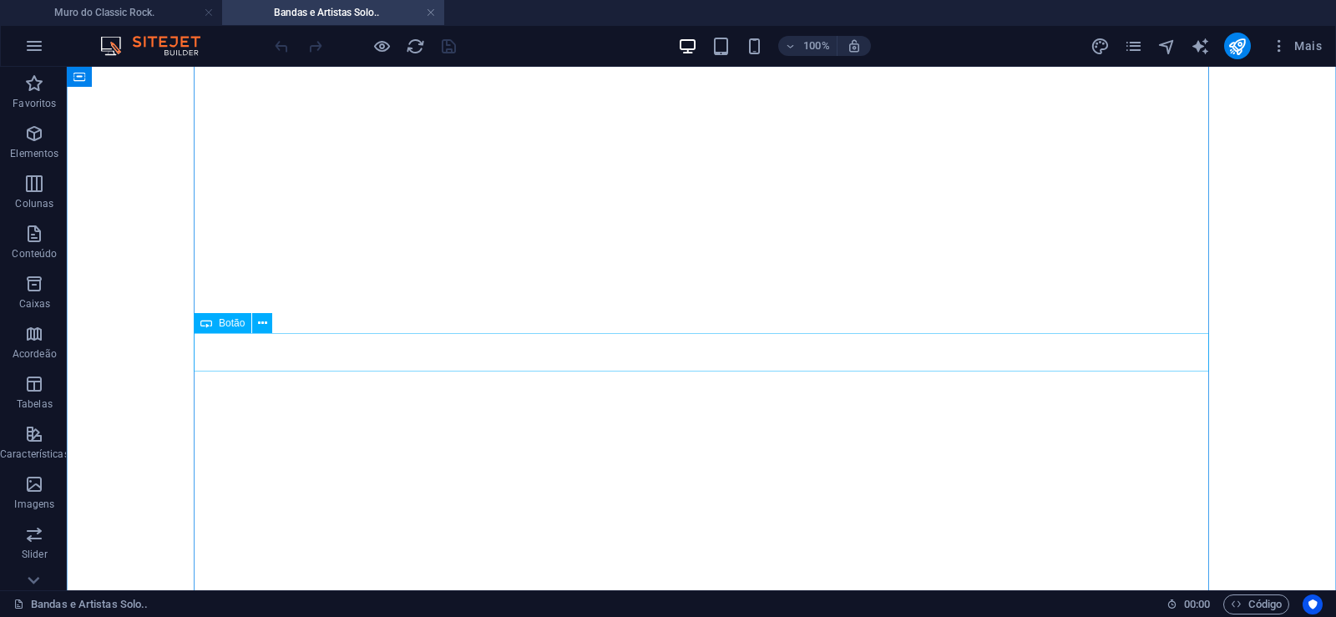
scroll to position [15089, 0]
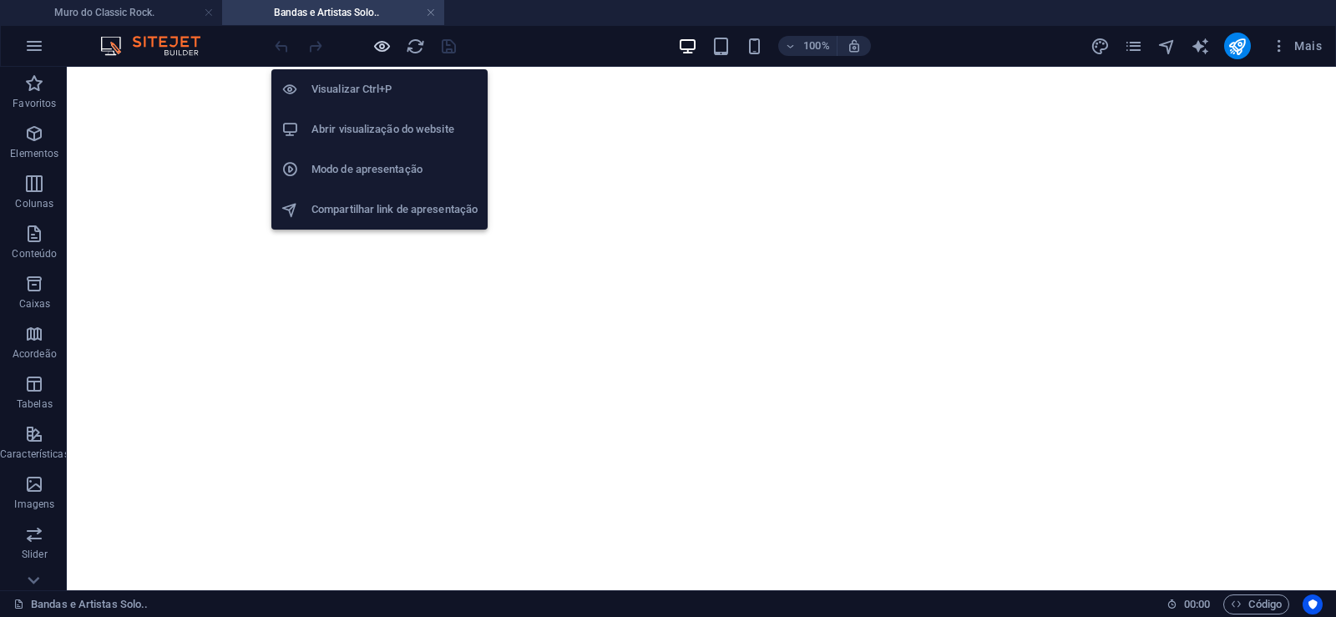
click at [375, 44] on icon "button" at bounding box center [381, 46] width 19 height 19
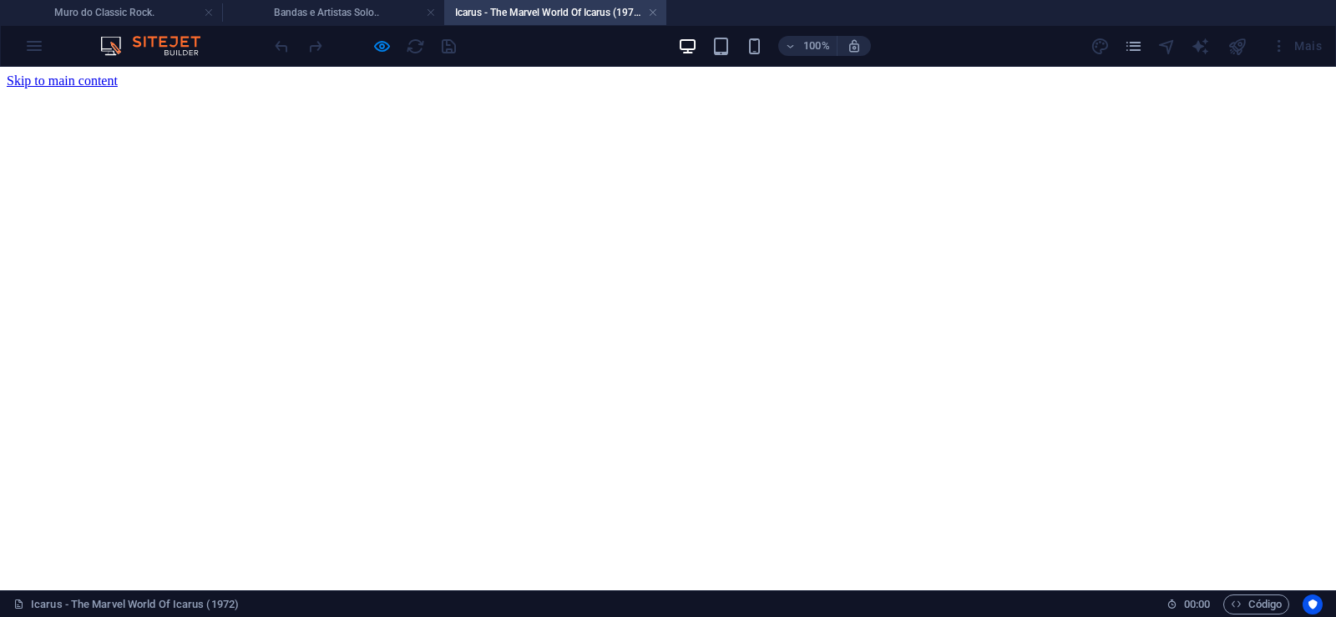
scroll to position [0, 0]
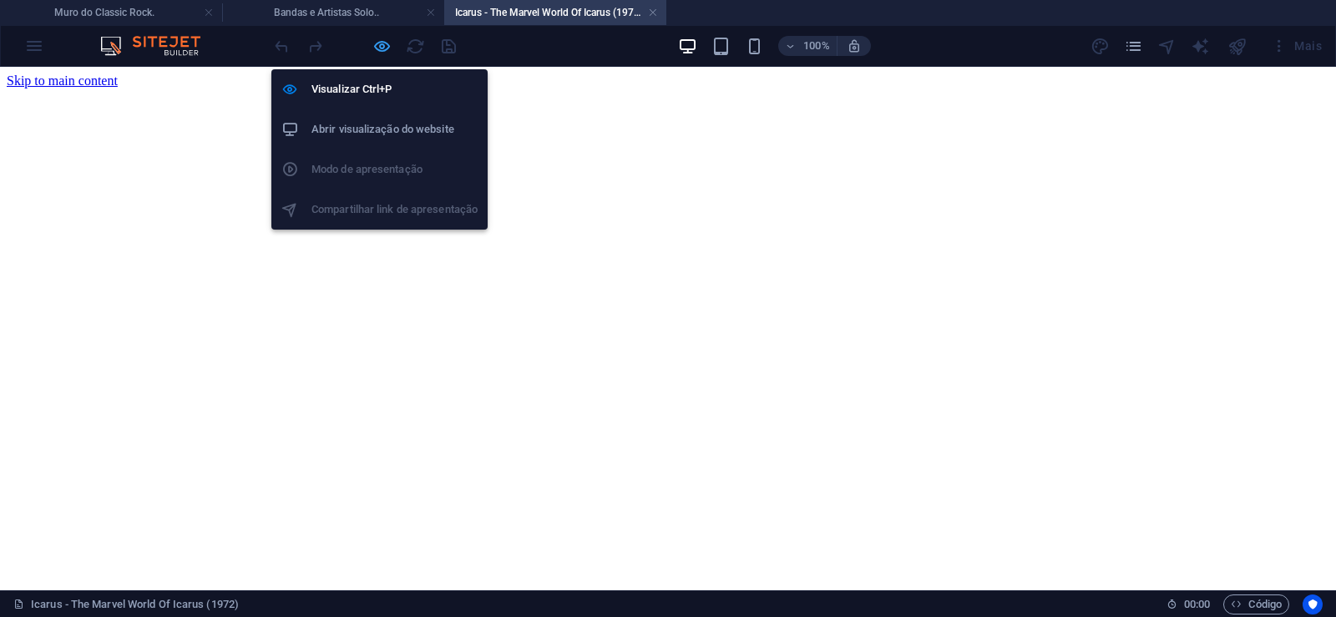
click at [379, 48] on icon "button" at bounding box center [381, 46] width 19 height 19
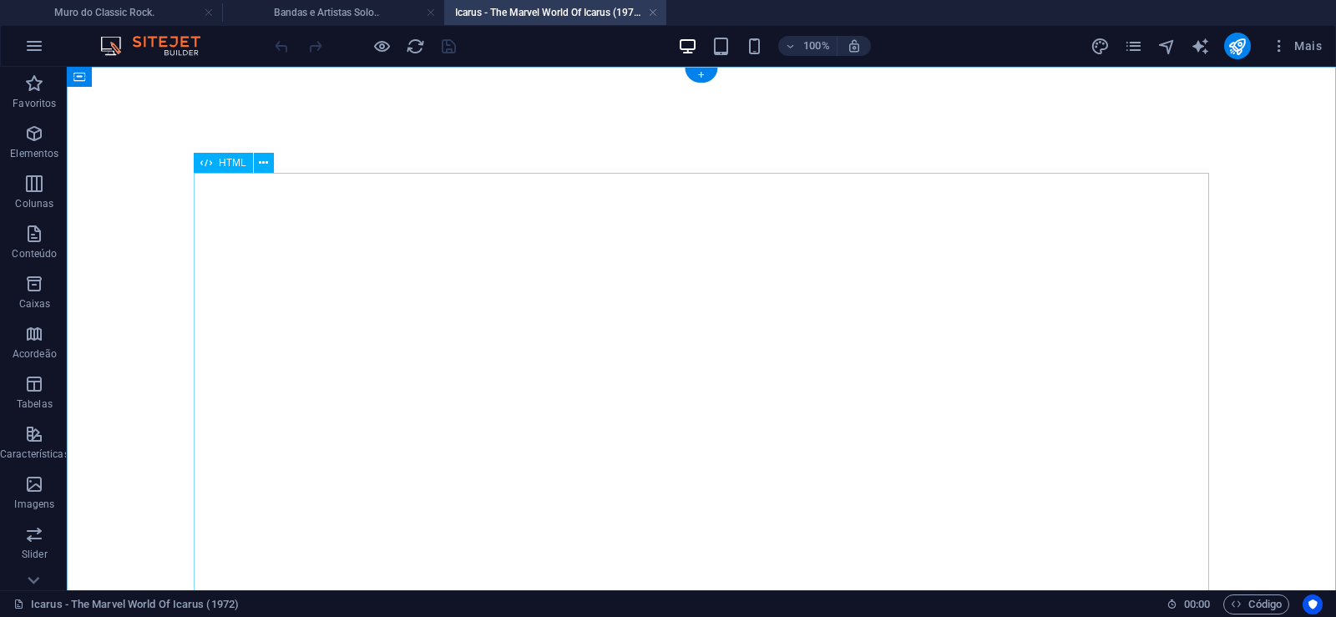
scroll to position [341, 0]
click div "A história desse álbum é meio que engraçada, pois se trata um grupo de fãs da M…"
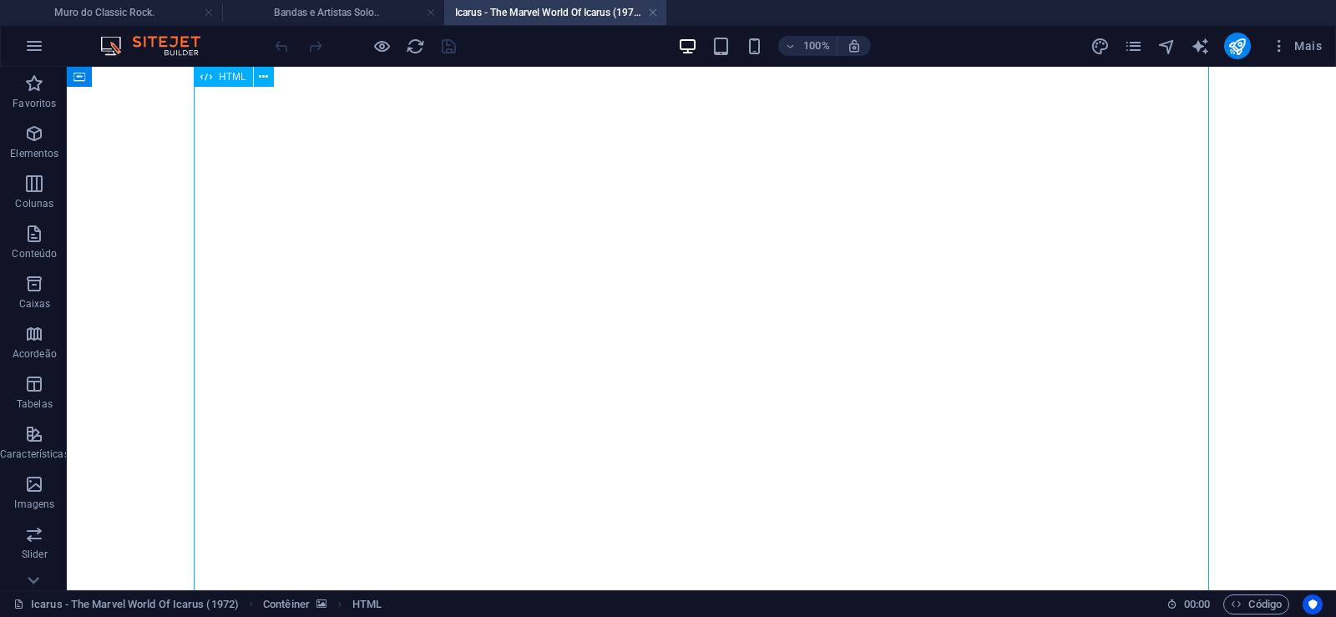
click div "A história desse álbum é meio que engraçada, pois se trata um grupo de fãs da M…"
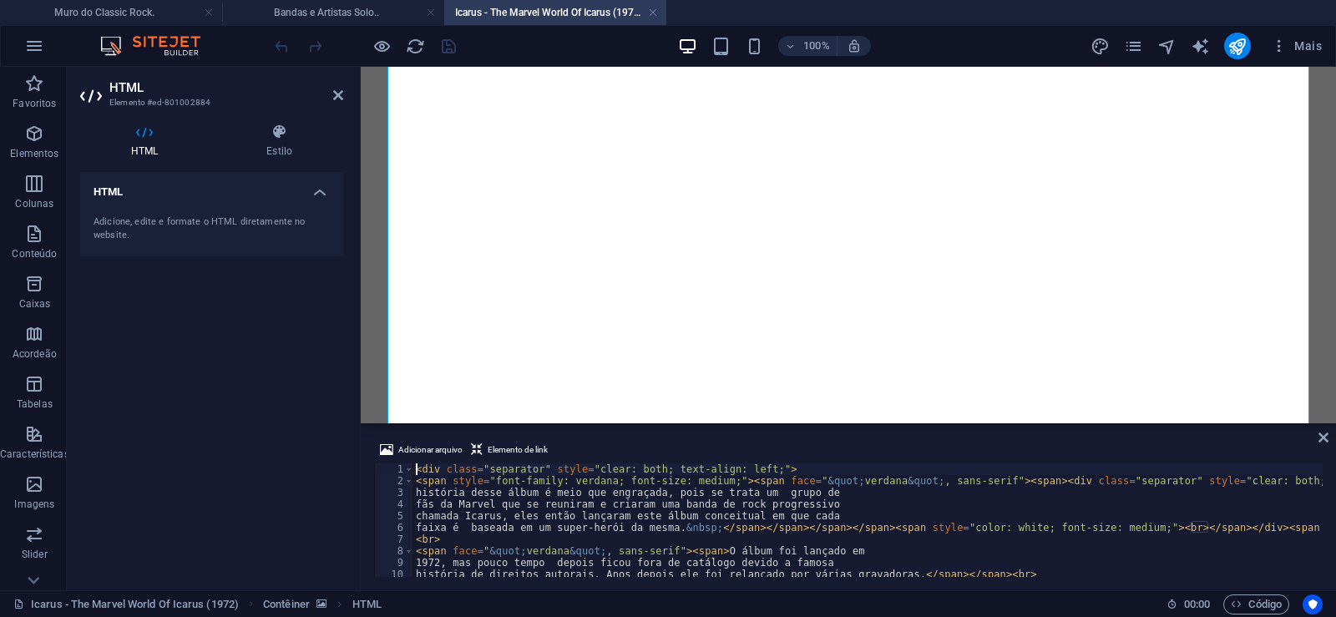
type textarea "<span face="&quot;[PERSON_NAME]; , sans-serif"><span>O álbum foi lançado em"
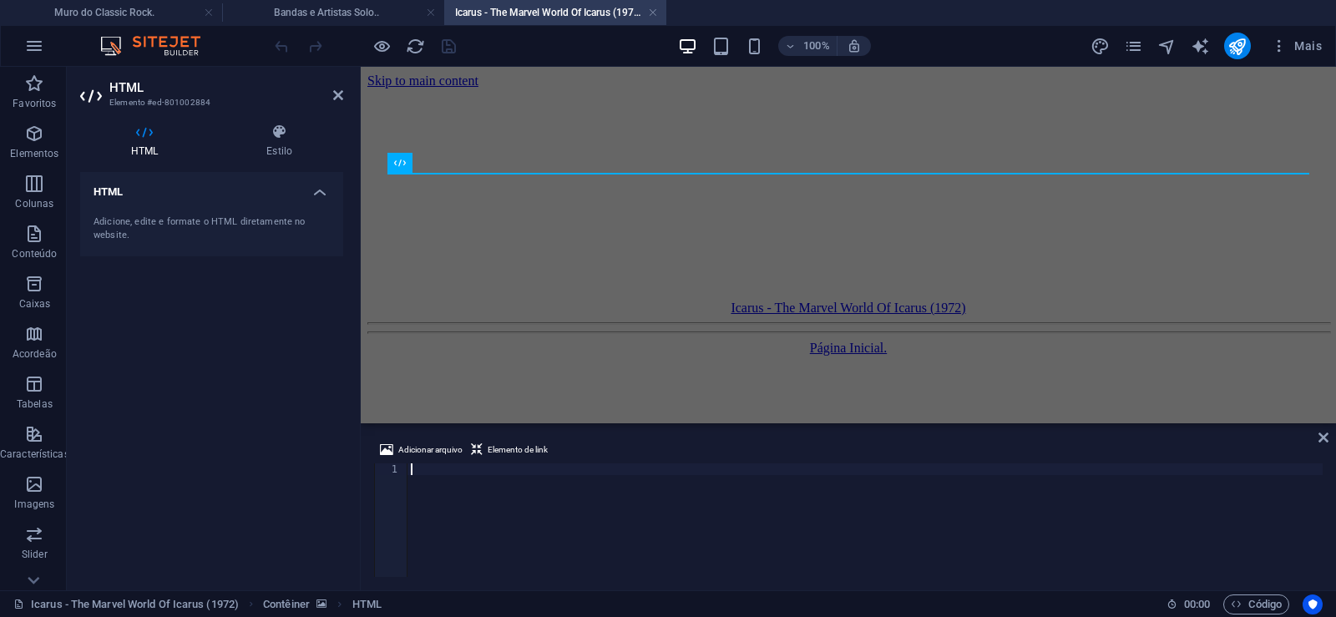
scroll to position [0, 41135]
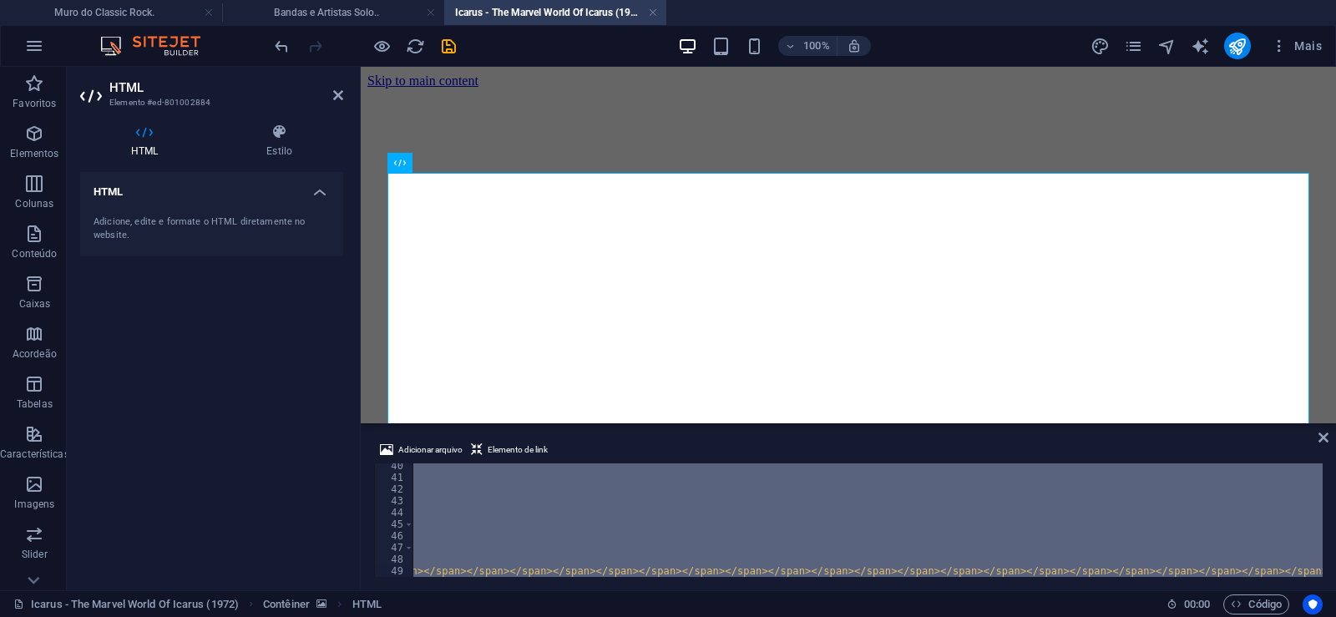
click at [738, 528] on div "</ span > < div align = "center" > < span style = "font-family: verdana; font-s…" at bounding box center [867, 520] width 910 height 114
type textarea "<div class="separator" style="clear: both; text-align: center;">"
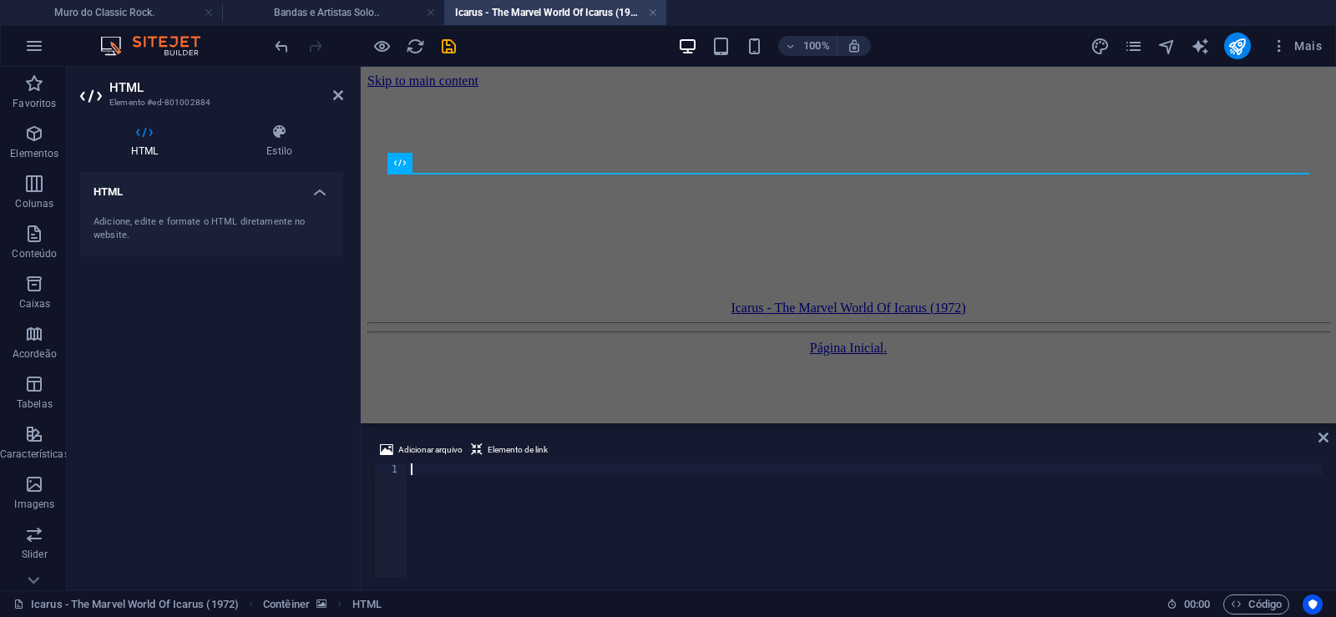
click at [886, 548] on div at bounding box center [864, 531] width 915 height 137
paste textarea
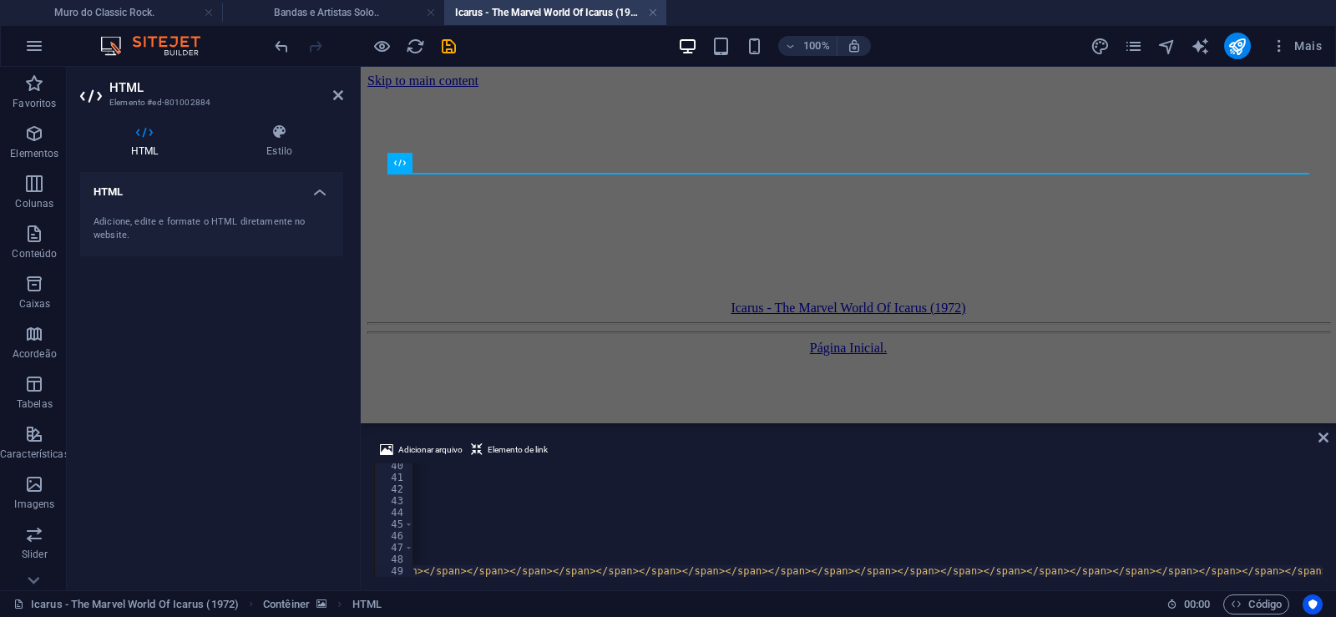
scroll to position [0, 41135]
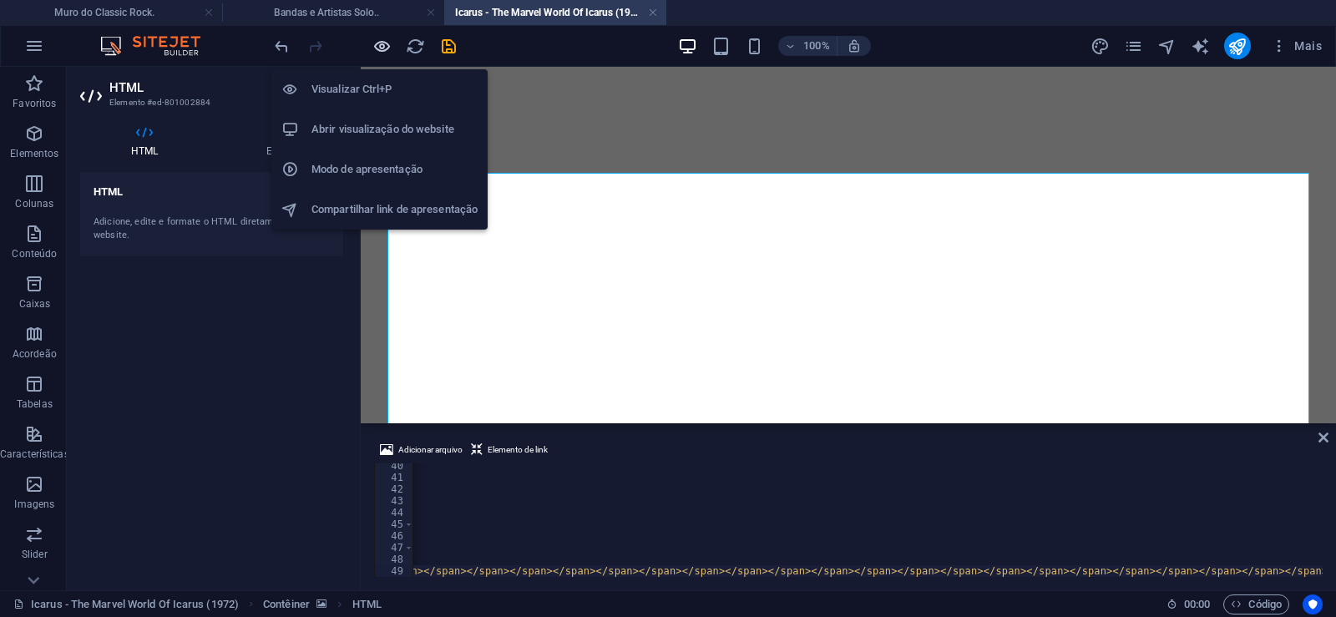
click at [383, 50] on icon "button" at bounding box center [381, 46] width 19 height 19
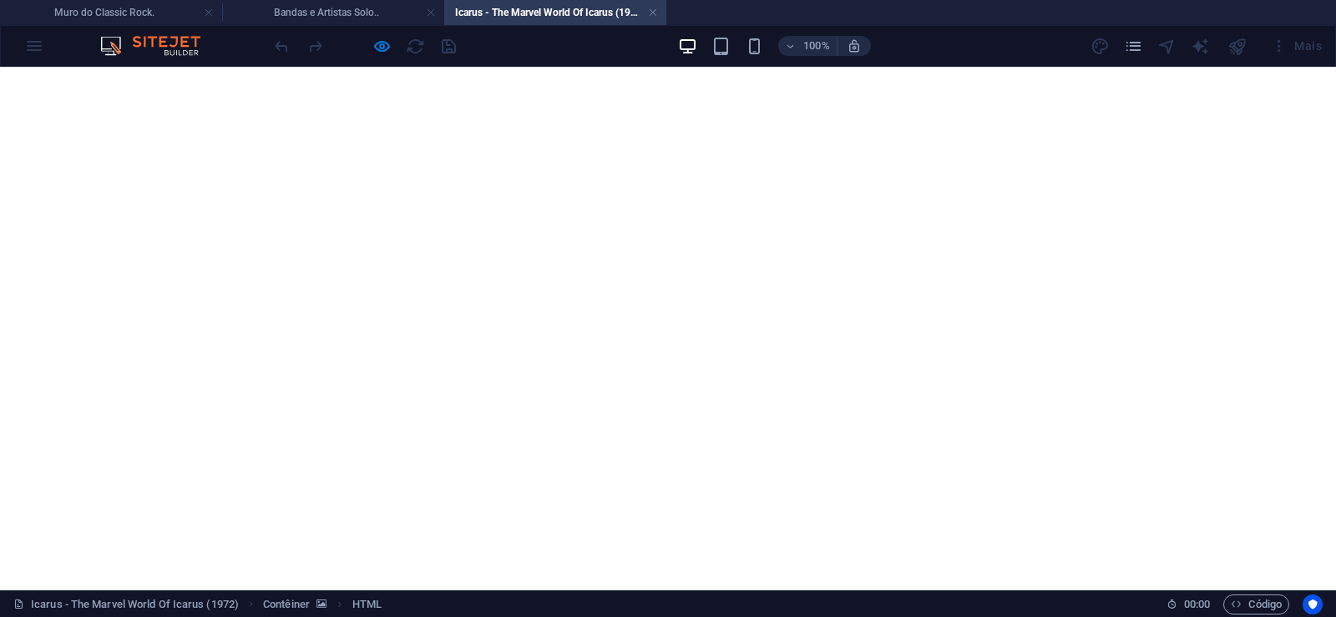
scroll to position [1310, 0]
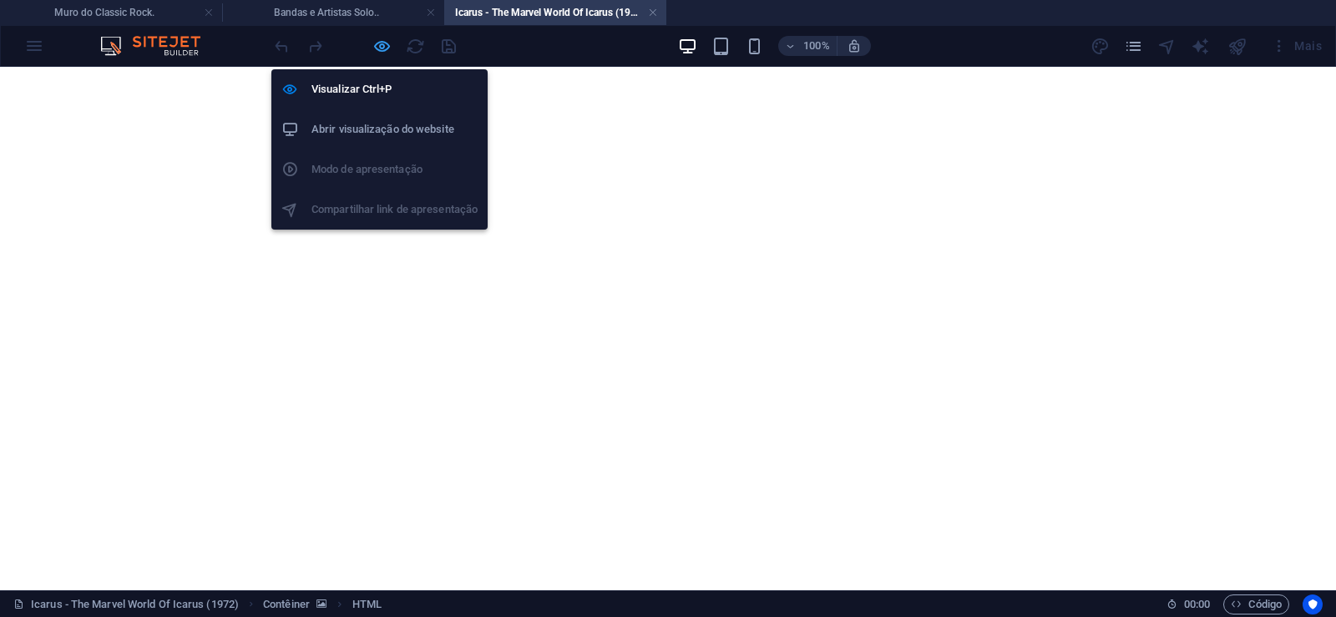
click at [379, 38] on icon "button" at bounding box center [381, 46] width 19 height 19
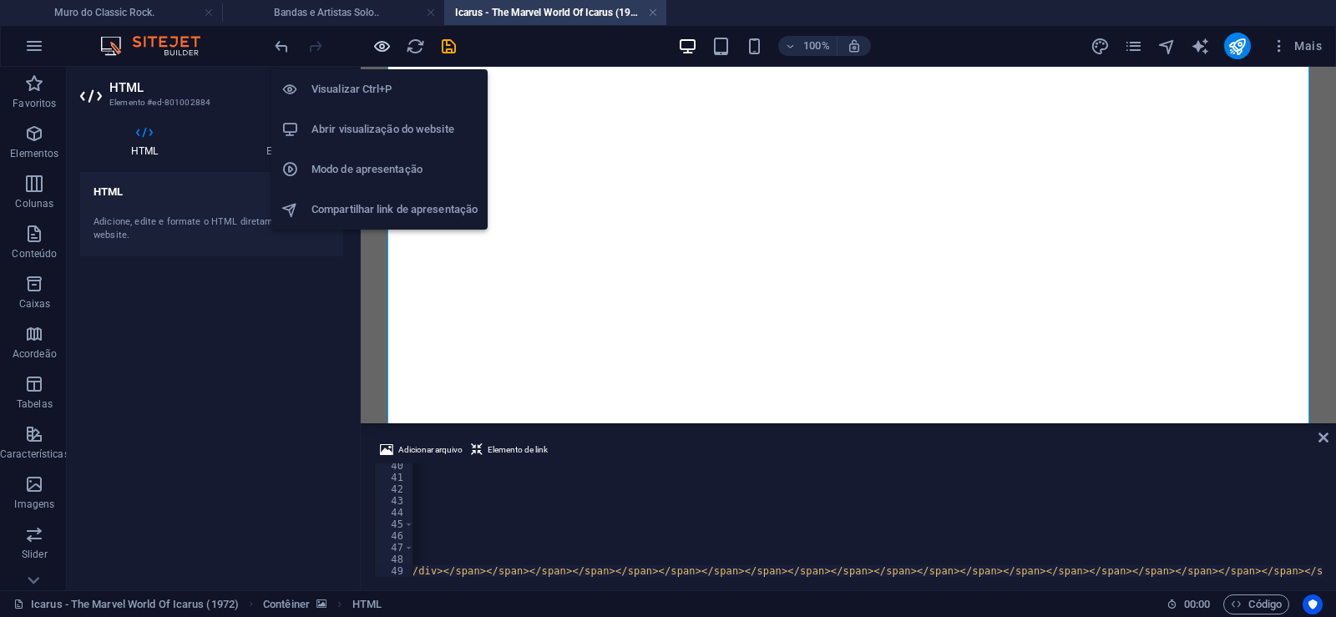
scroll to position [0, 41074]
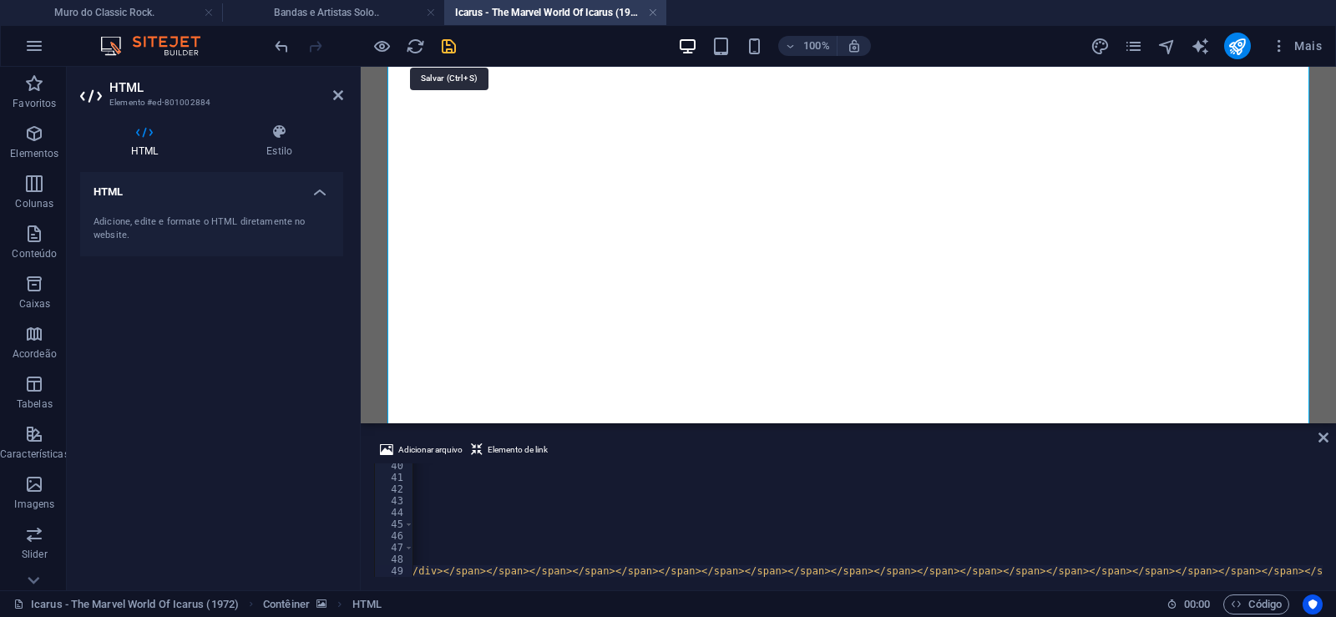
click at [445, 46] on icon "save" at bounding box center [448, 46] width 19 height 19
click at [1235, 46] on icon "publish" at bounding box center [1236, 46] width 19 height 19
